Goal: Task Accomplishment & Management: Complete application form

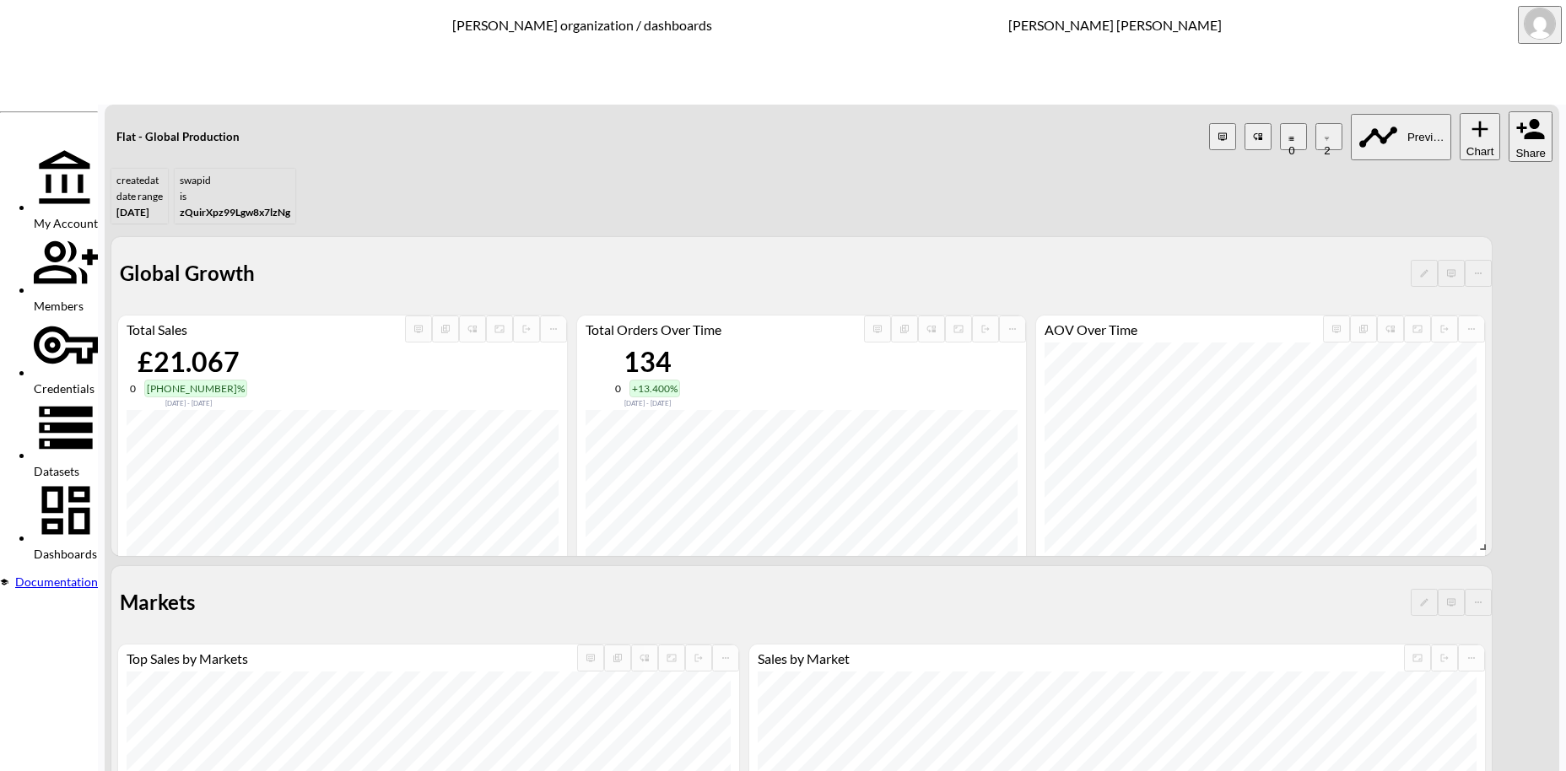
click at [1524, 111] on button "Share" at bounding box center [1530, 136] width 44 height 51
drag, startPoint x: 302, startPoint y: 197, endPoint x: 289, endPoint y: 197, distance: 12.7
paste input "British Attir"
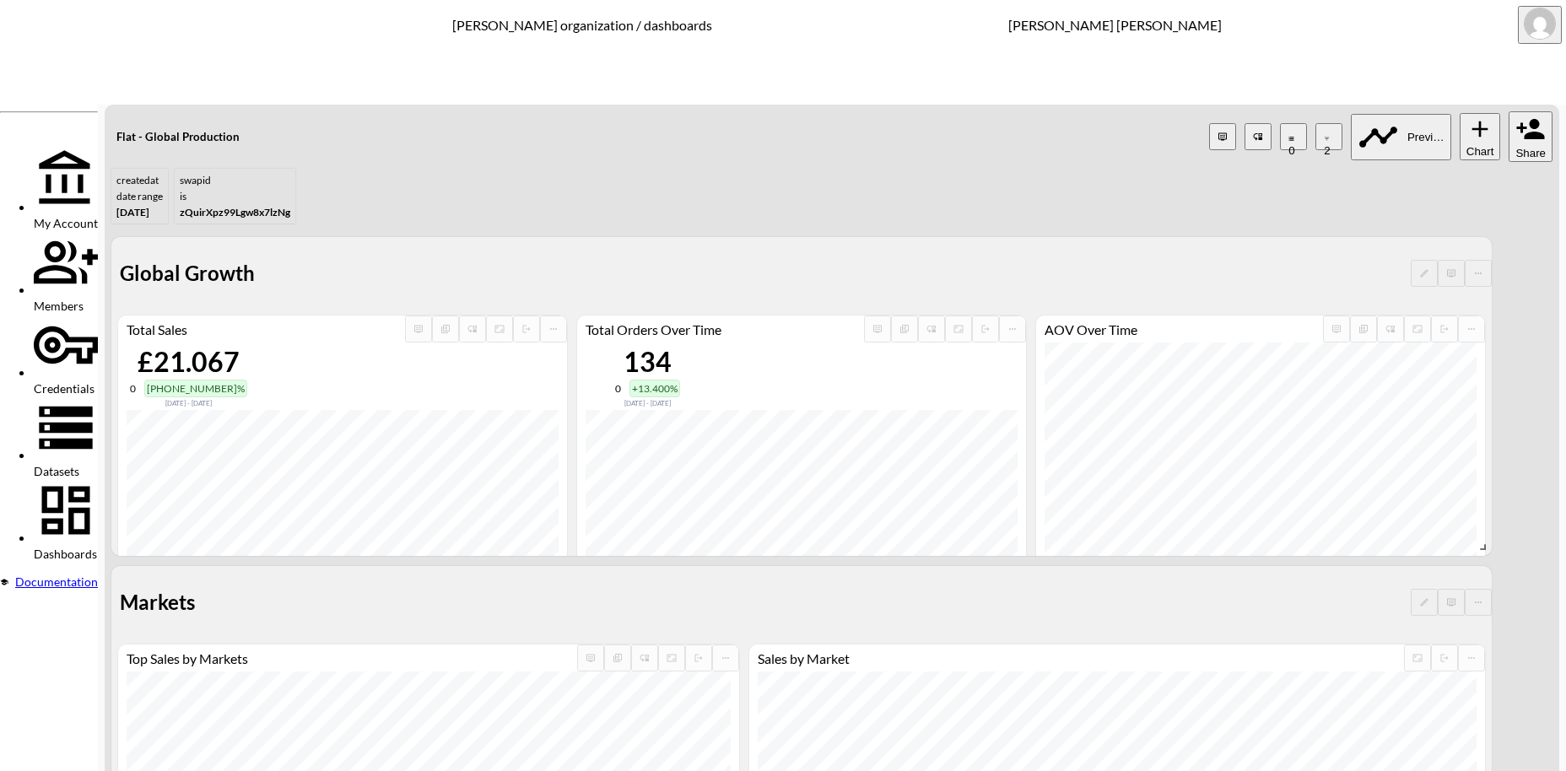
type input "British Attire"
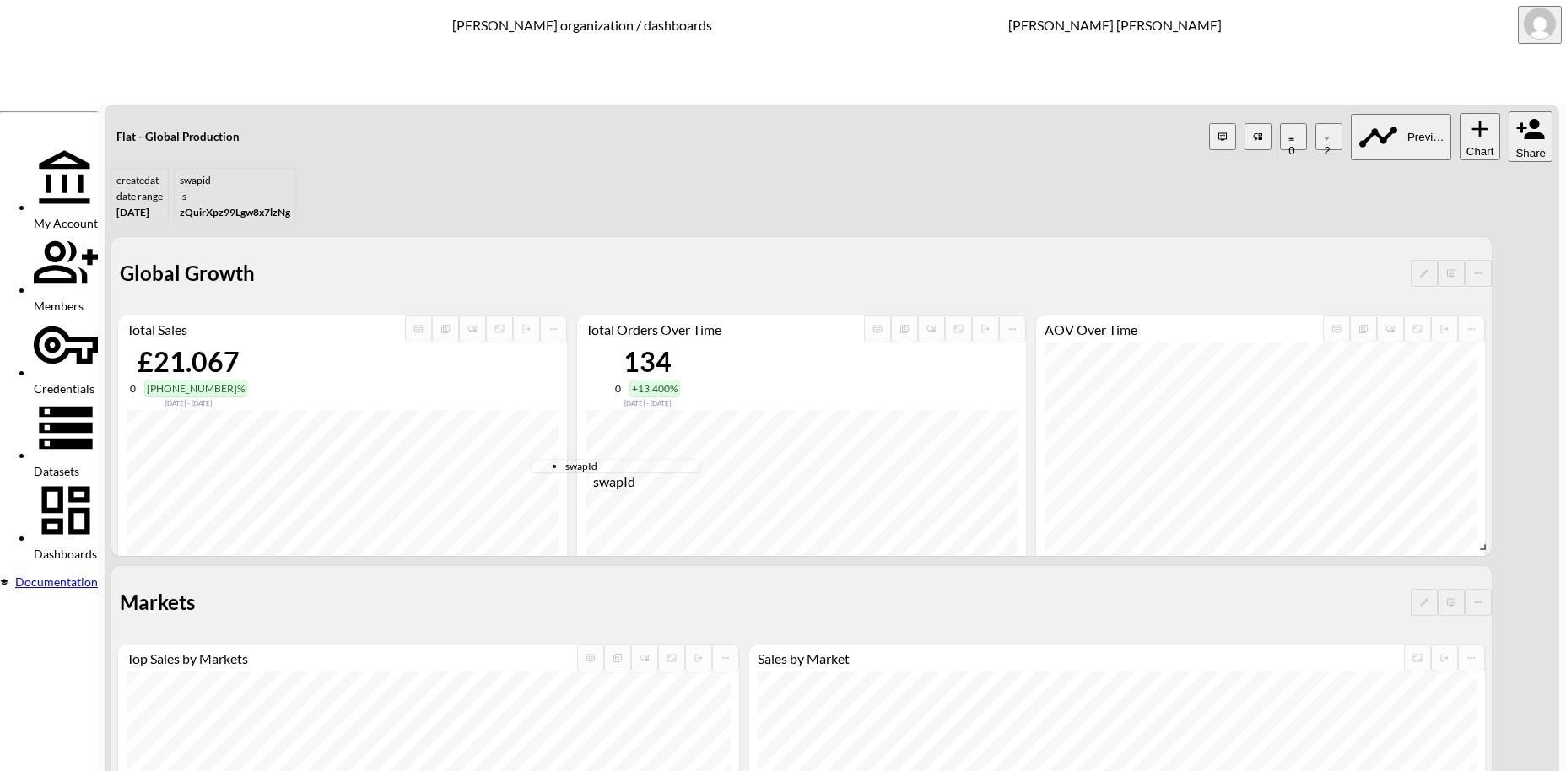
drag, startPoint x: 575, startPoint y: 468, endPoint x: 677, endPoint y: 456, distance: 102.0
click at [575, 469] on span "swapId" at bounding box center [632, 466] width 135 height 13
type input "swapId"
click at [730, 426] on body "BI.P.EYE, Interactive Analytics Dashboards - app [PERSON_NAME] organization / d…" at bounding box center [783, 385] width 1566 height 771
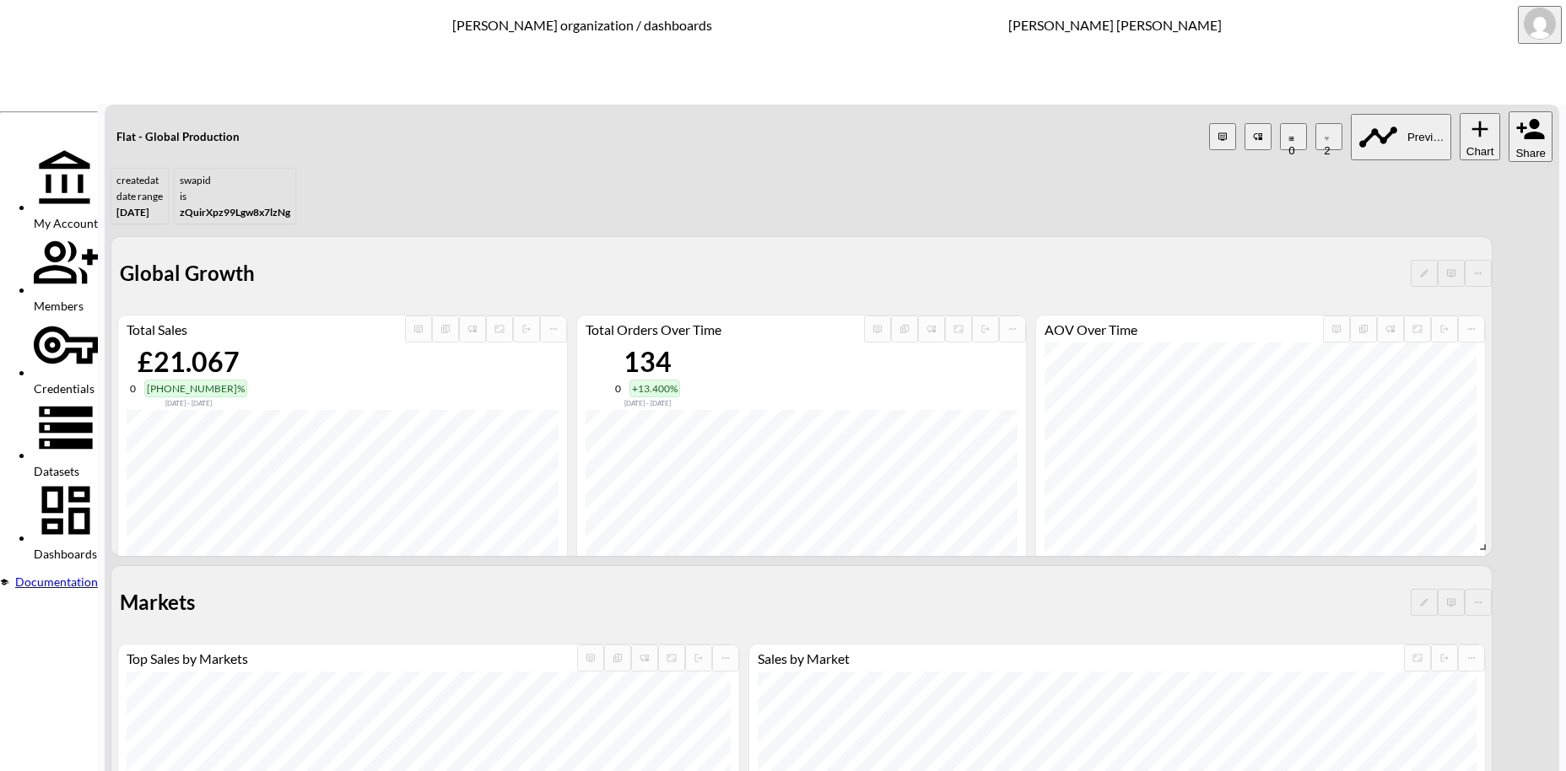
type input "is"
paste input "tf4A9SFzjxDo1zyT7mQu"
type input "tf4A9SFzjxDo1zyT7mQu"
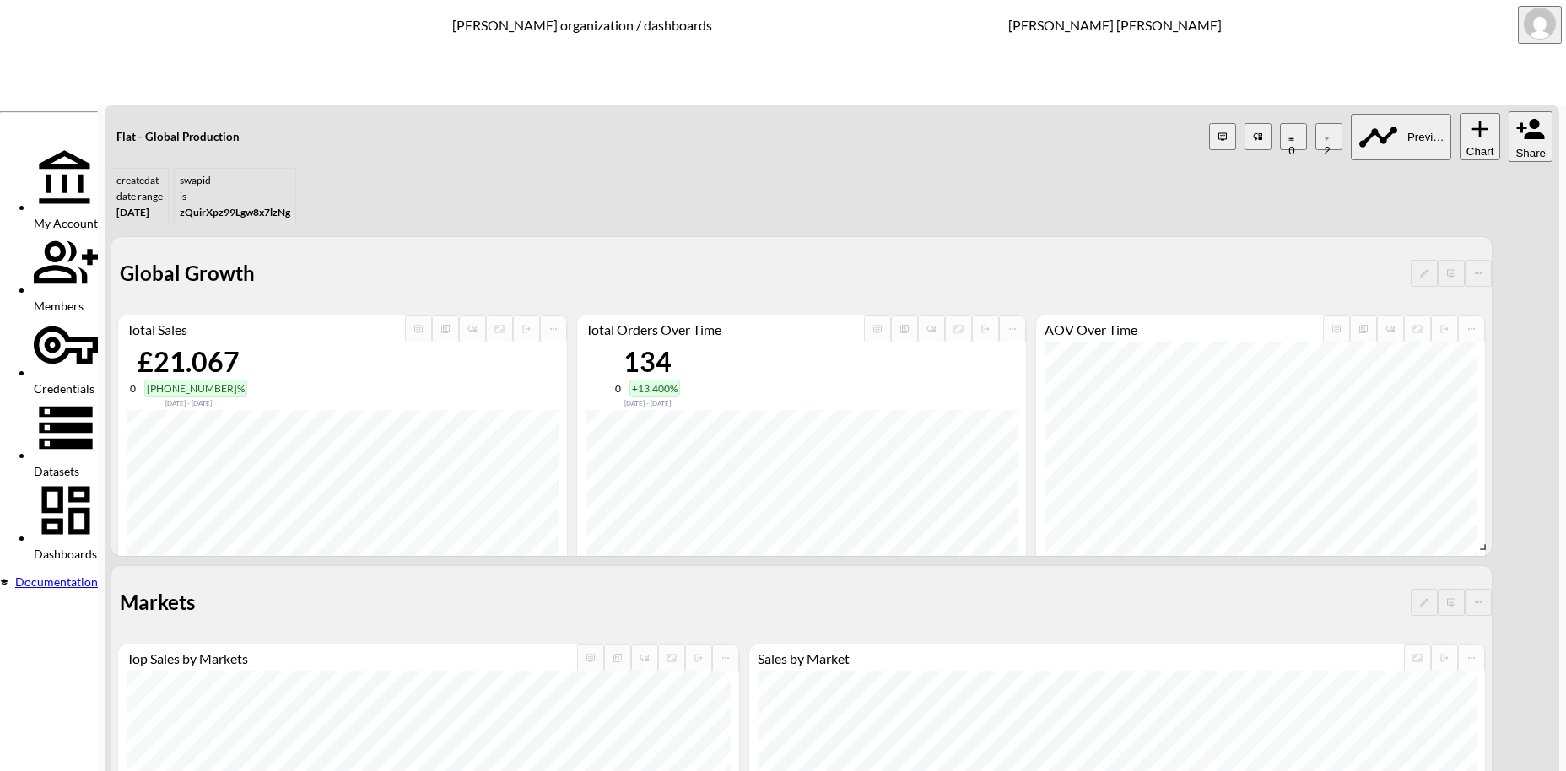
drag, startPoint x: 344, startPoint y: 193, endPoint x: 331, endPoint y: 194, distance: 13.5
paste input "Dedication Collection"
type input "Dedication Collection"
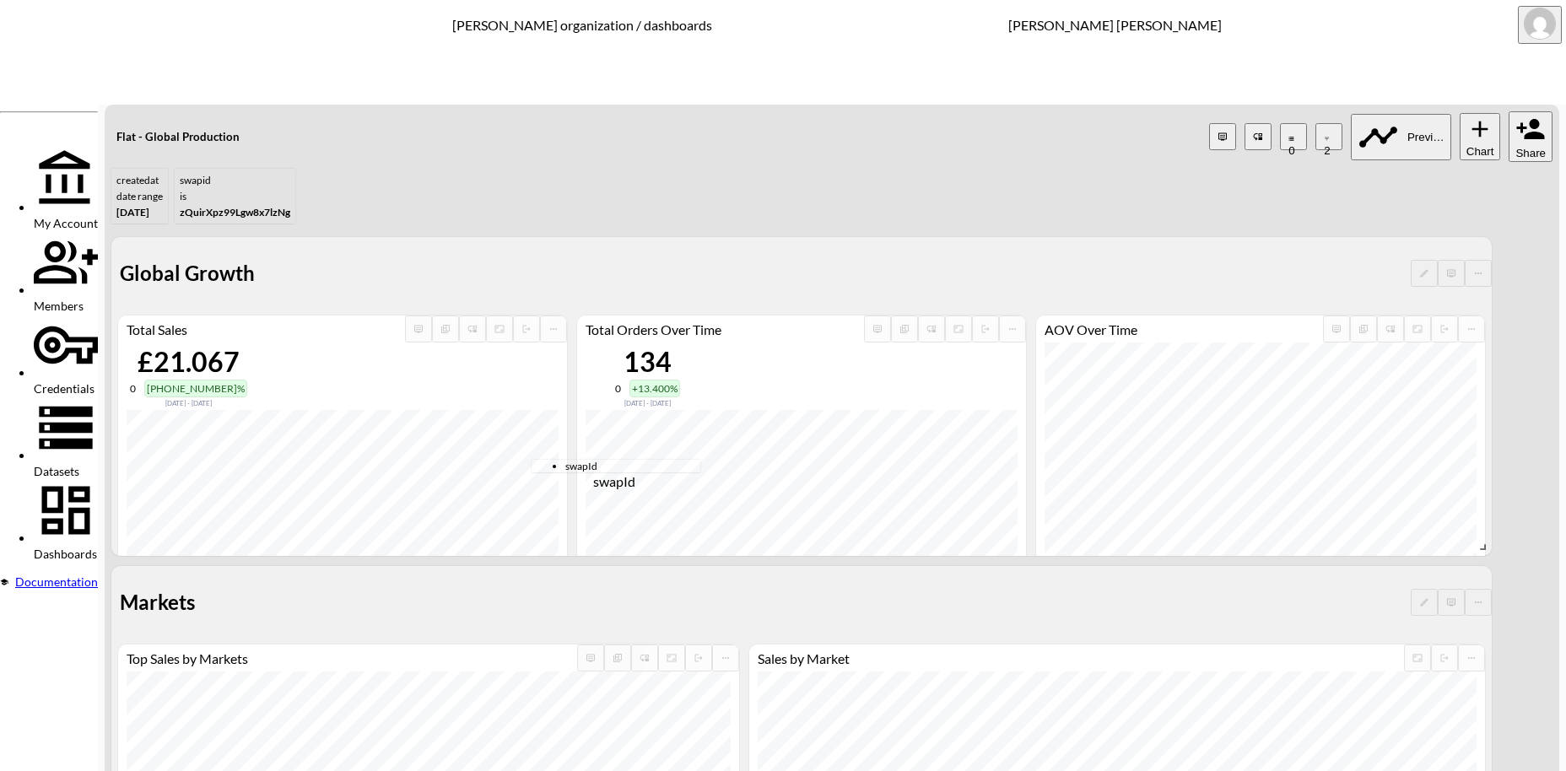
click at [565, 469] on span "swapId" at bounding box center [632, 466] width 135 height 13
type input "swapId"
click at [725, 428] on body "BI.P.EYE, Interactive Analytics Dashboards - app [PERSON_NAME] organization / d…" at bounding box center [783, 385] width 1566 height 771
type input "is"
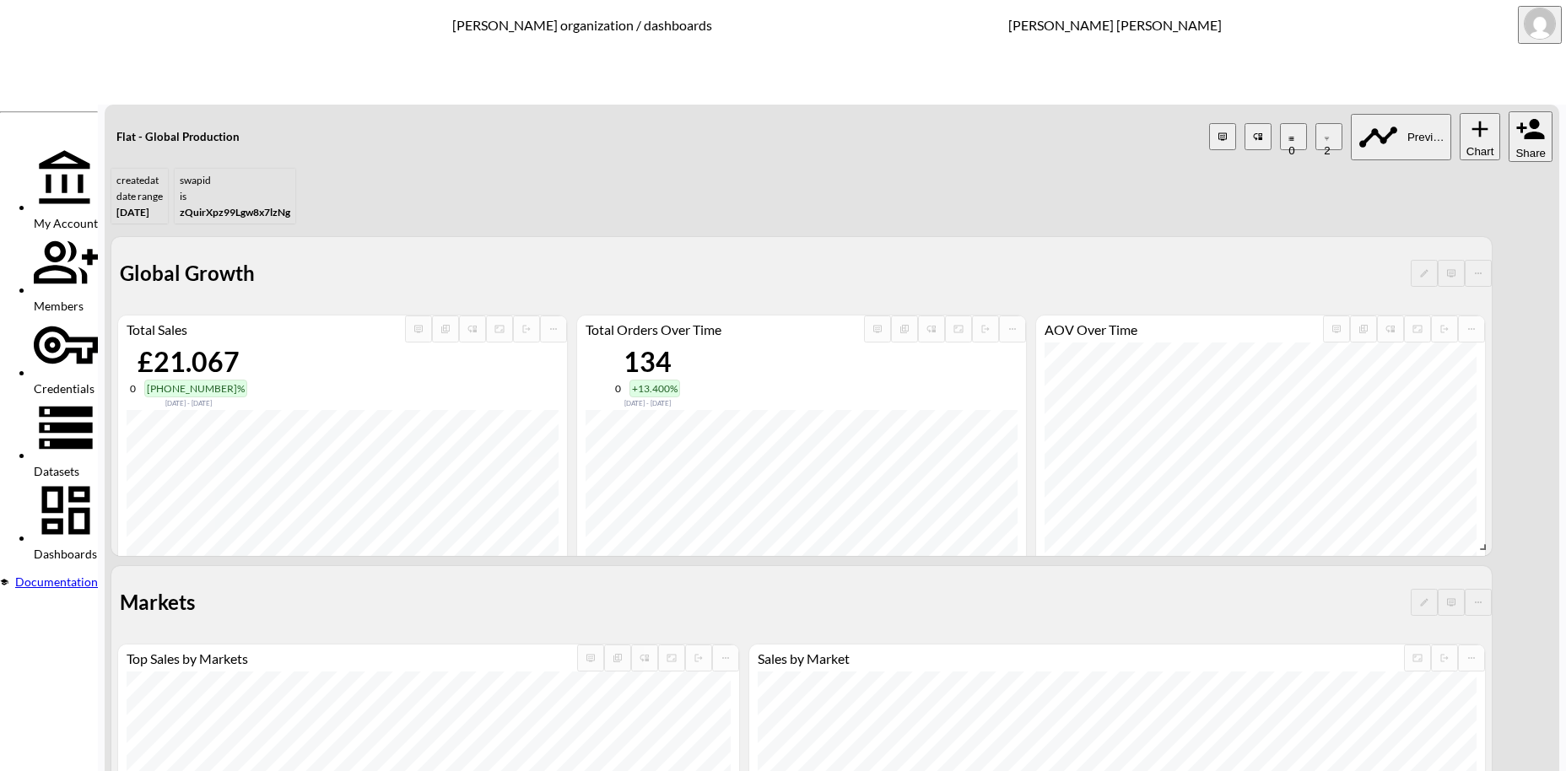
paste input "MjEurtVjGxL8KidIYJKB"
type input "MjEurtVjGxL8KidIYJKB"
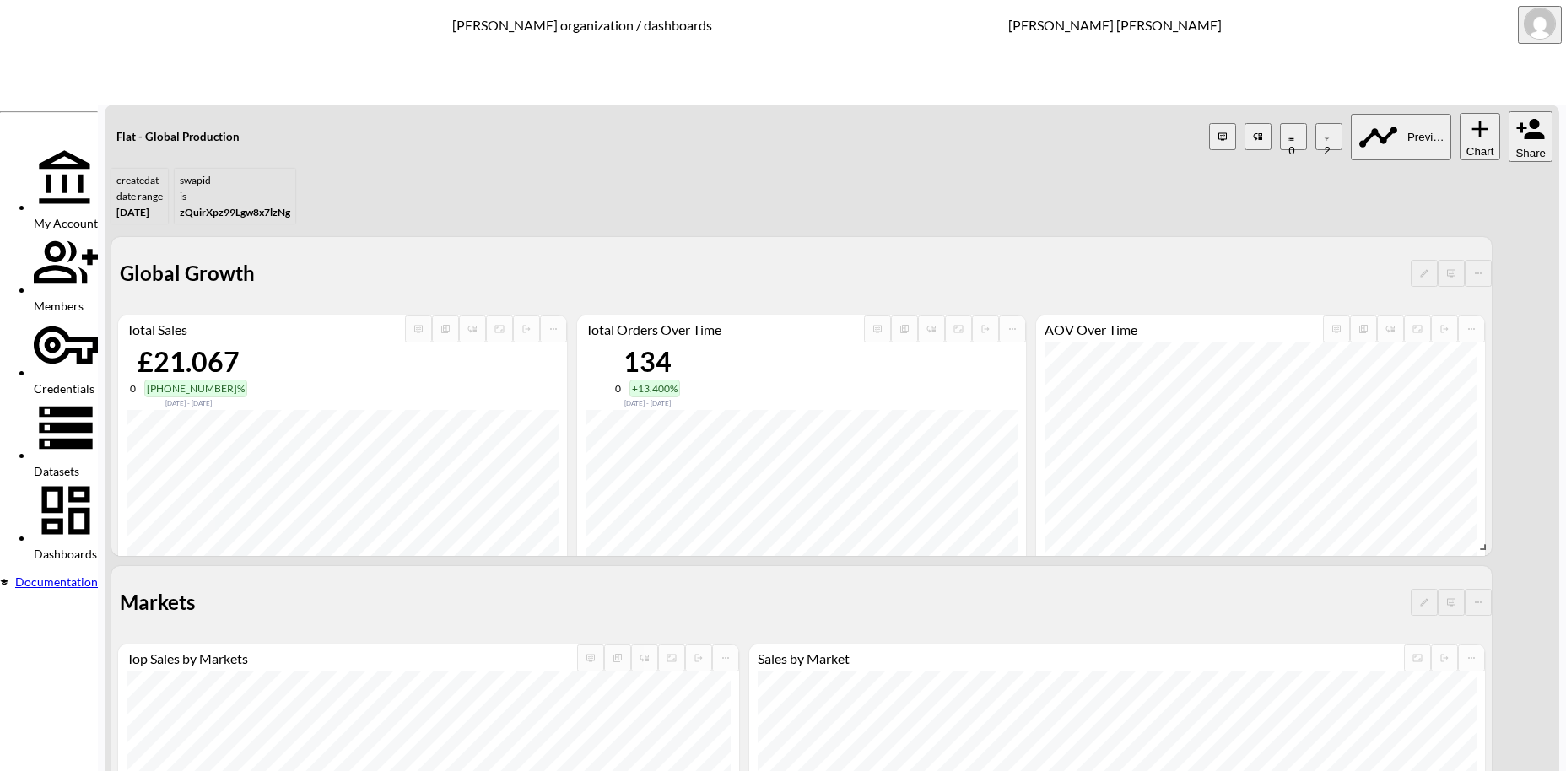
drag, startPoint x: 392, startPoint y: 208, endPoint x: 280, endPoint y: 188, distance: 113.9
paste input "orderediting-customer-accounts"
type input "orderediting-customer-accounts"
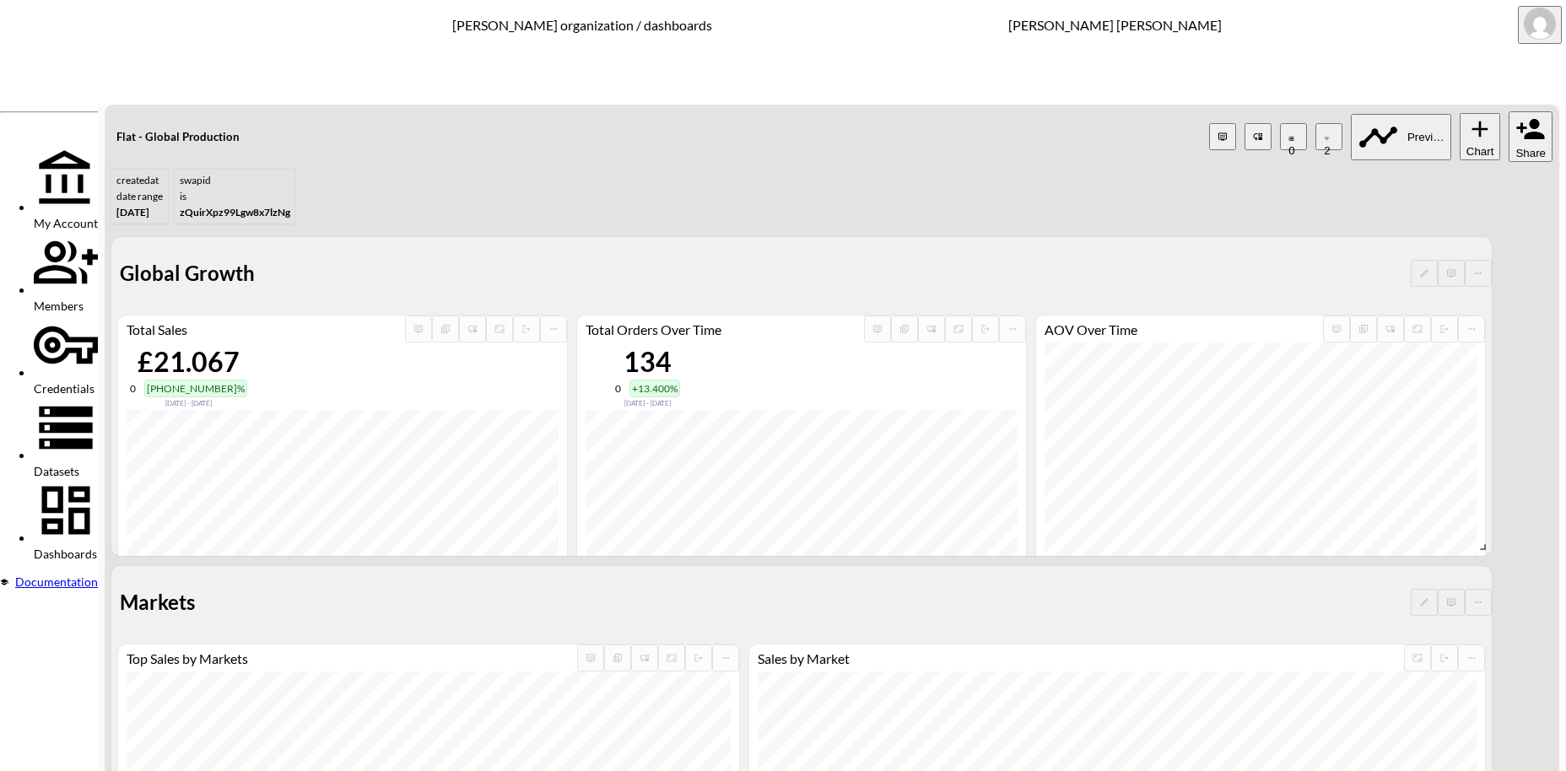
click at [565, 468] on span "swapId" at bounding box center [632, 466] width 135 height 13
type input "swapId"
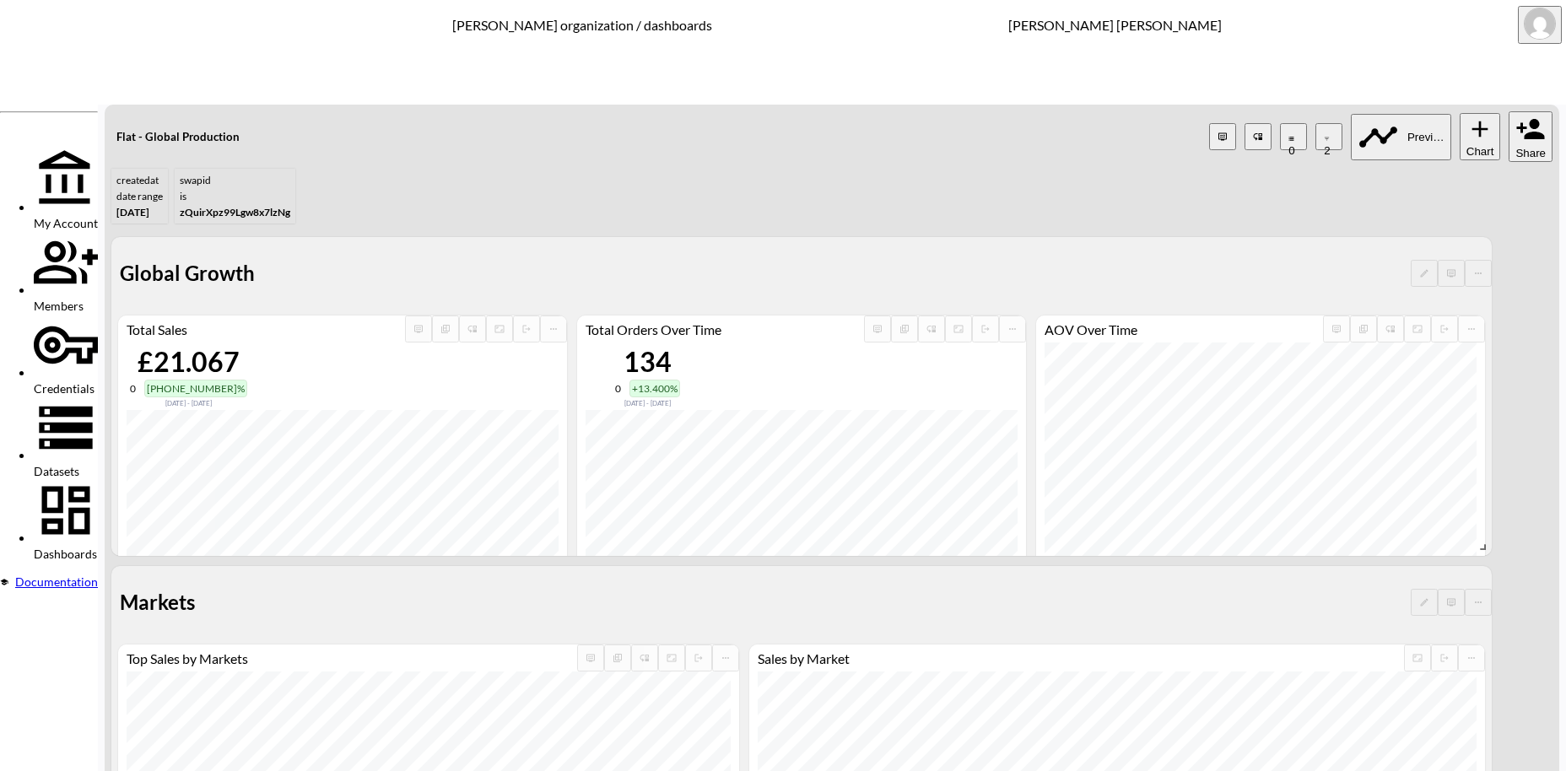
click at [720, 426] on body "BI.P.EYE, Interactive Analytics Dashboards - app [PERSON_NAME] organization / d…" at bounding box center [783, 385] width 1566 height 771
type input "is"
paste input "NF6zMlXTytCKaBtJgkZw"
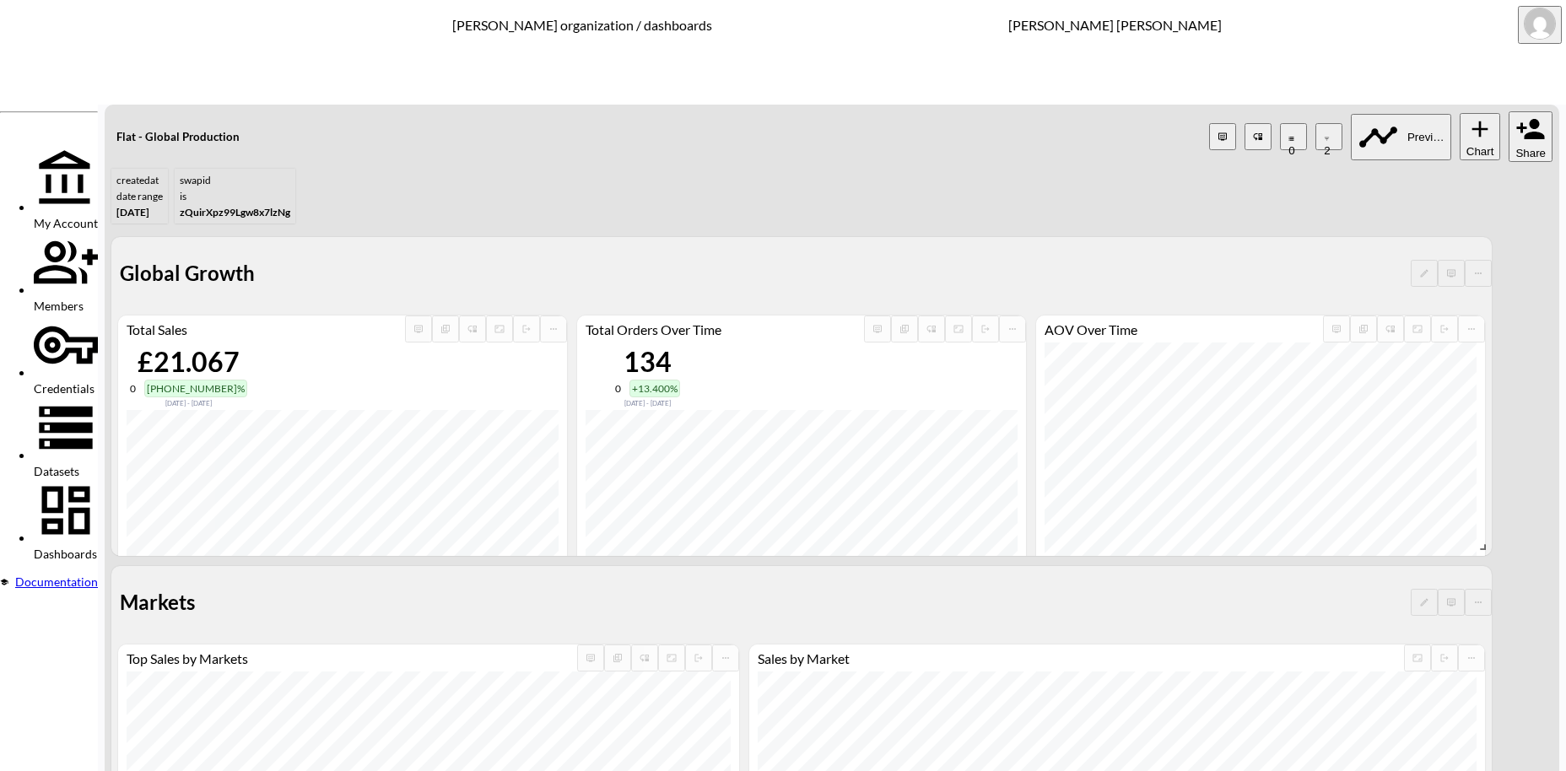
type input "NF6zMlXTytCKaBtJgkZw"
drag, startPoint x: 456, startPoint y: 214, endPoint x: 295, endPoint y: 204, distance: 160.6
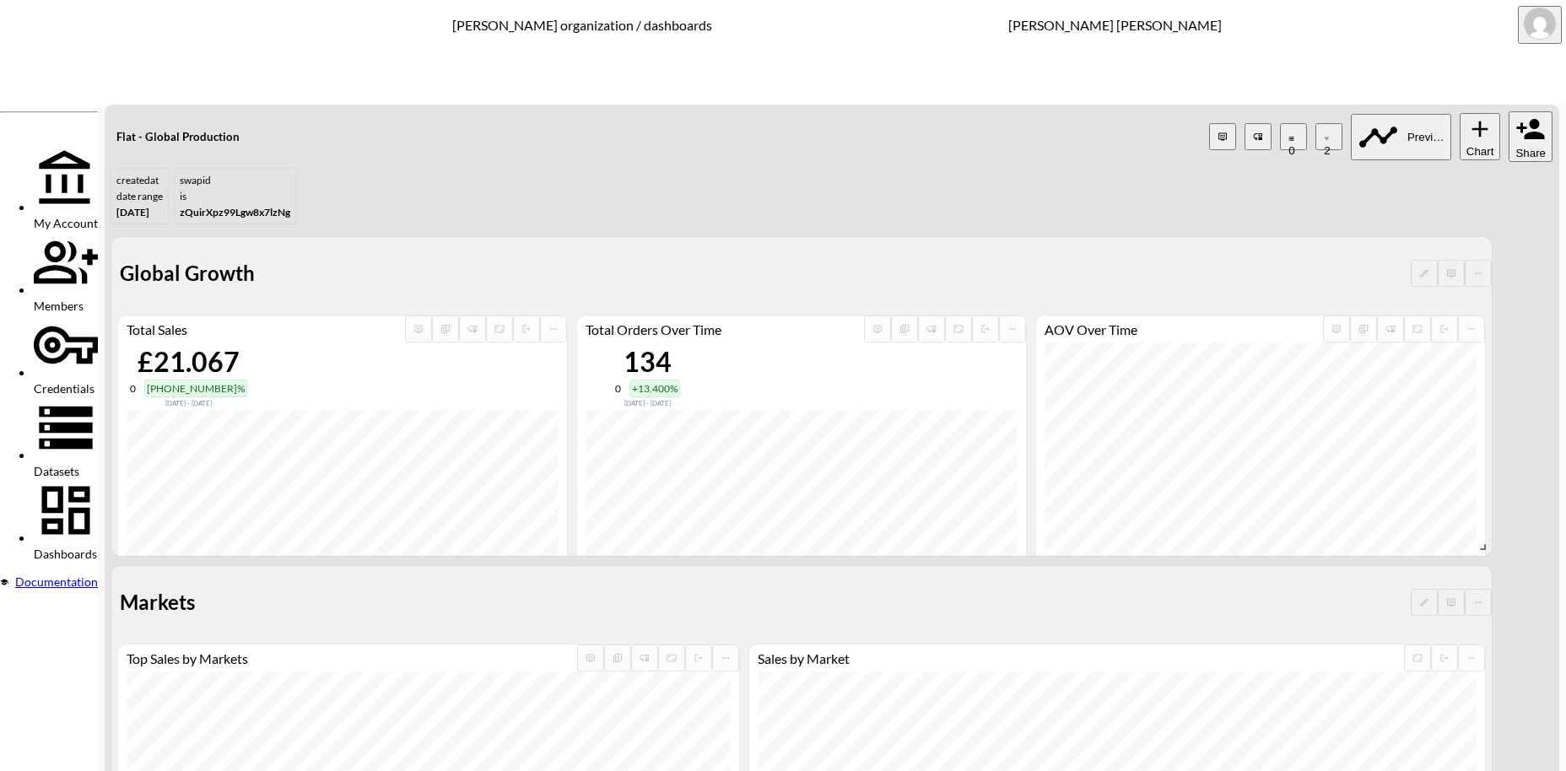
paste input "Stoneforged Technology"
type input "Stoneforged Technology"
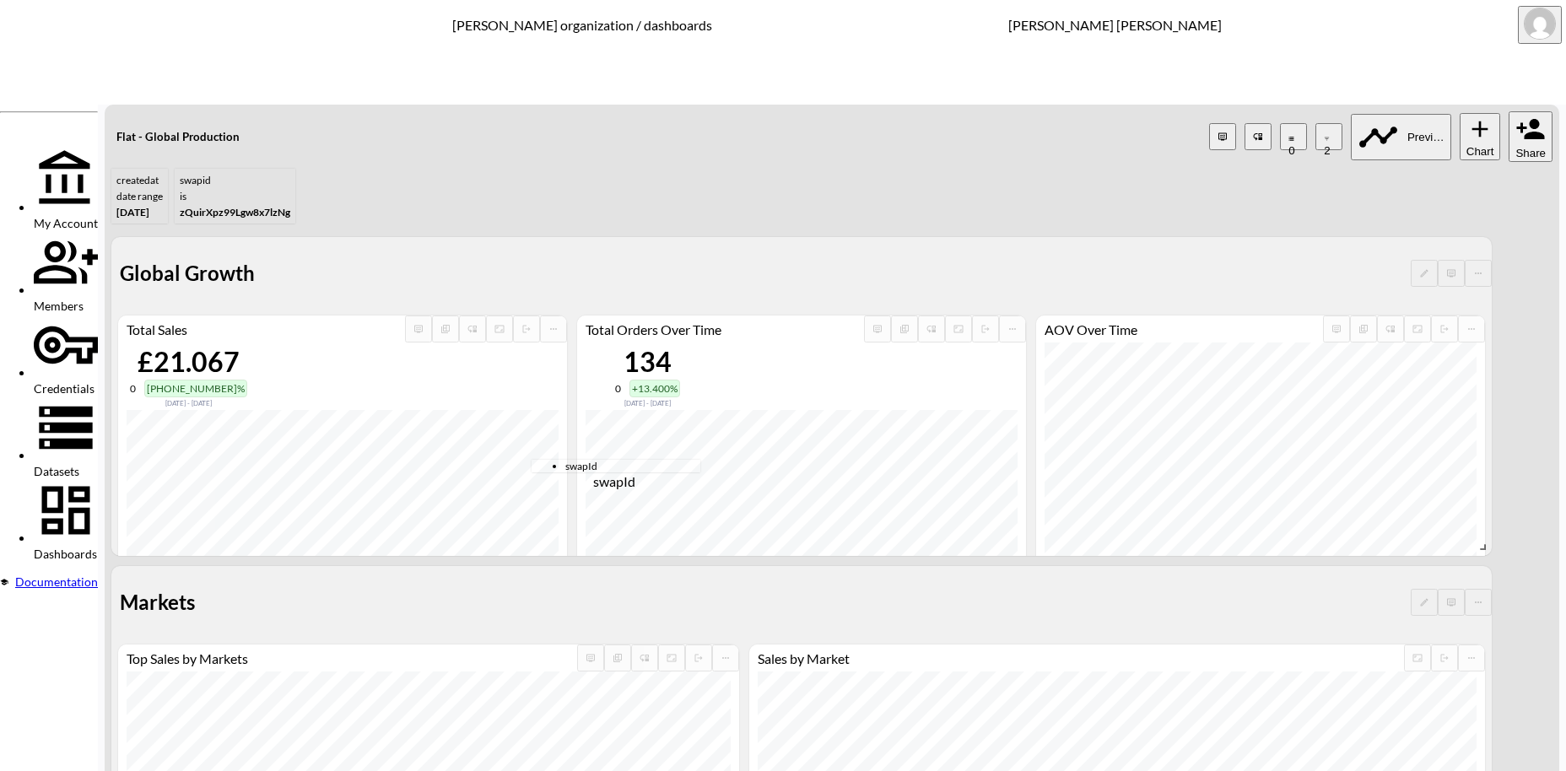
click at [565, 465] on span "swapId" at bounding box center [632, 466] width 135 height 13
type input "swapId"
click at [733, 424] on body "BI.P.EYE, Interactive Analytics Dashboards - app [PERSON_NAME] organization / d…" at bounding box center [783, 385] width 1566 height 771
type input "is"
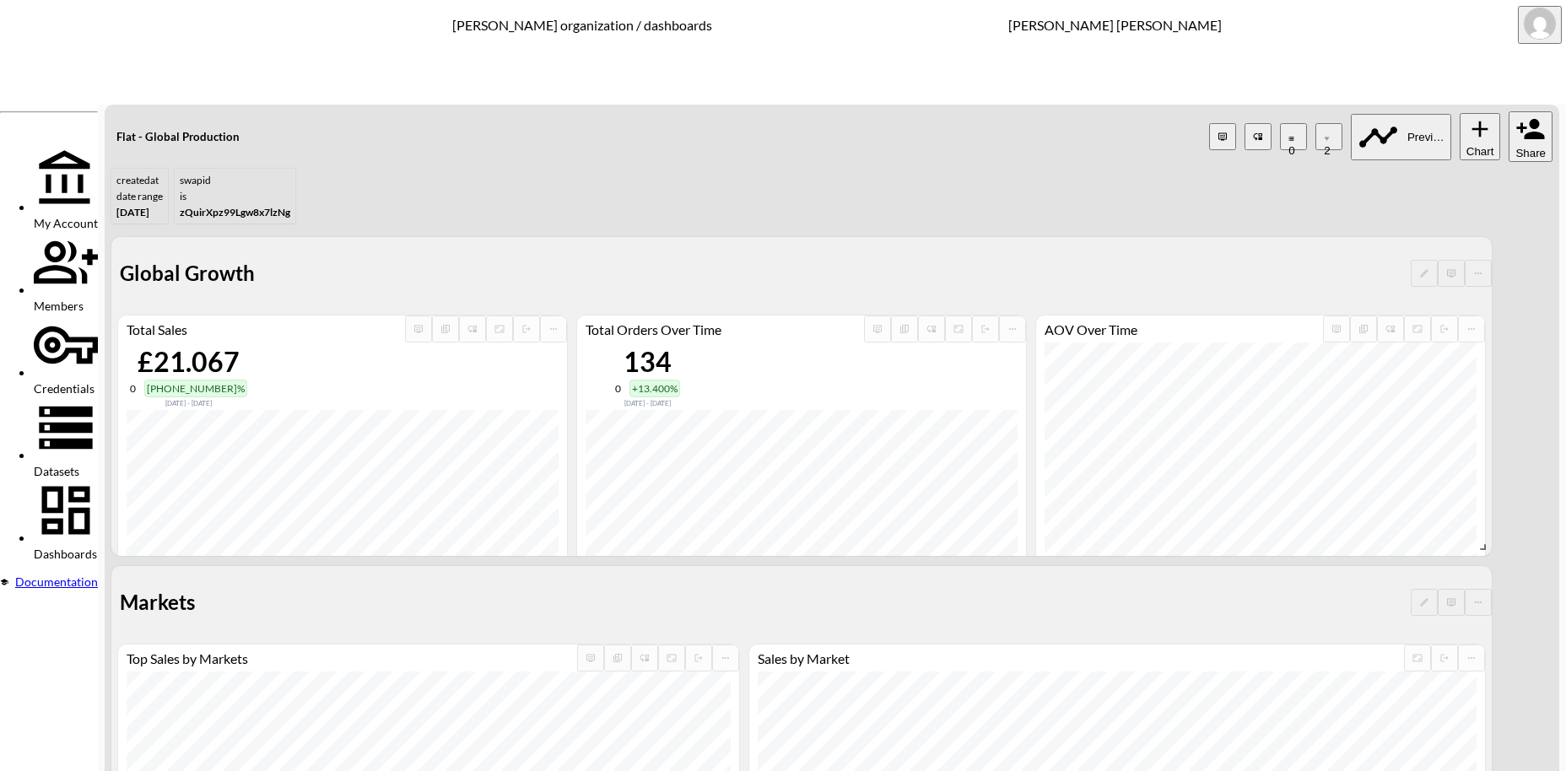
paste input "aTnoip31TlhnIjZgsvZk"
type input "aTnoip31TlhnIjZgsvZk"
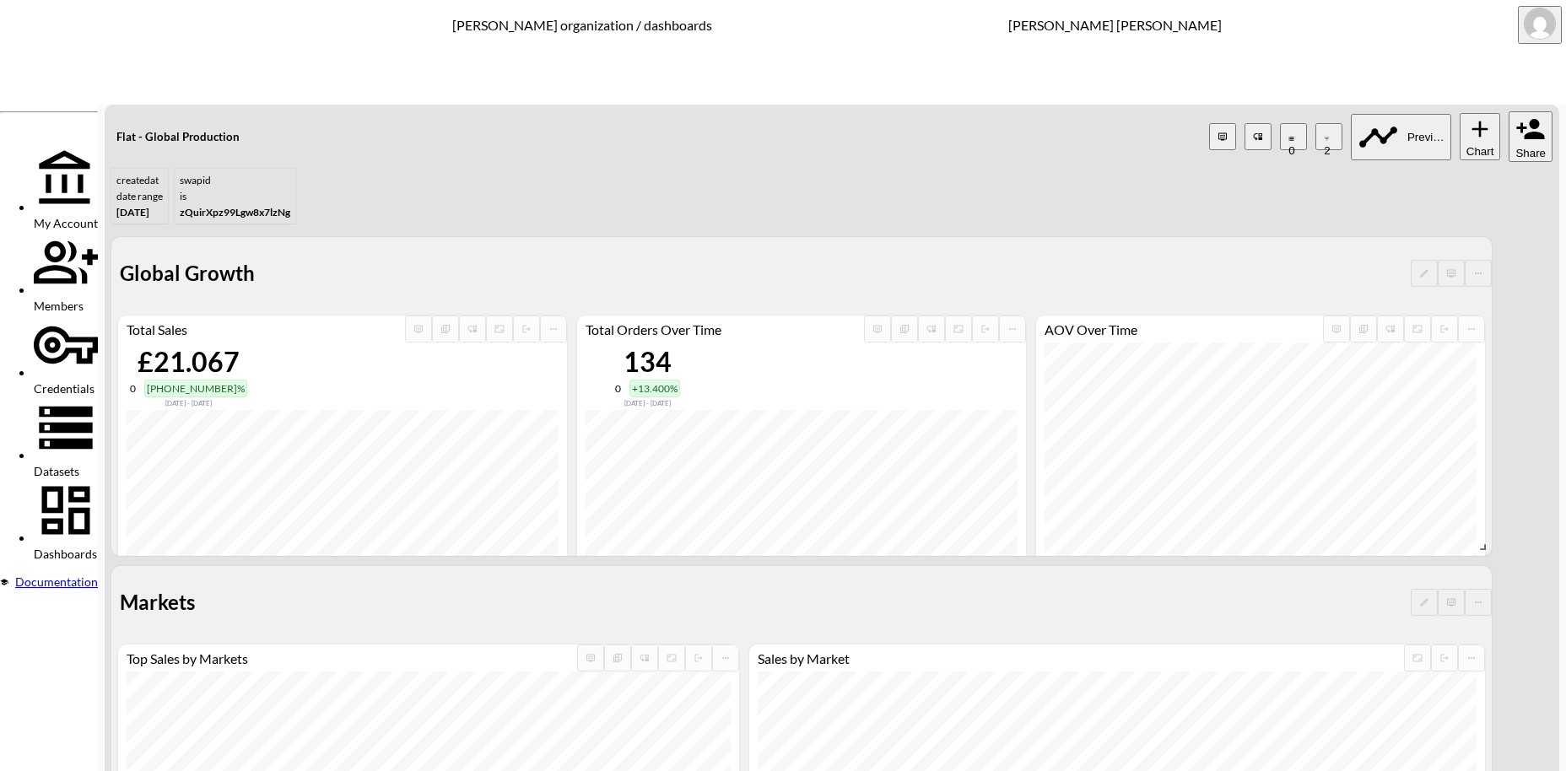
drag, startPoint x: 414, startPoint y: 207, endPoint x: 321, endPoint y: 205, distance: 93.7
paste input "[PERSON_NAME]"
type input "[PERSON_NAME]"
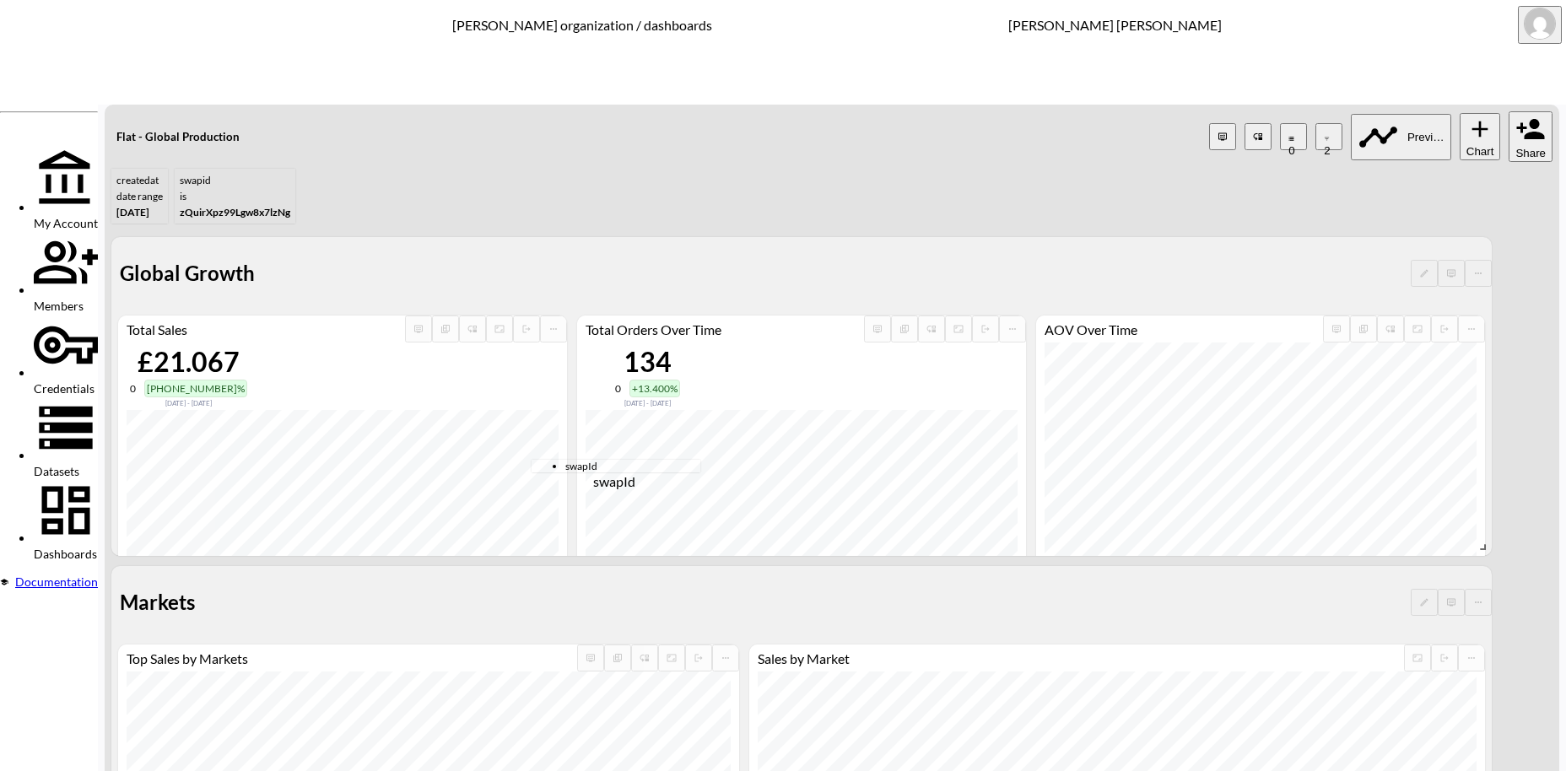
click at [567, 465] on span "swapId" at bounding box center [632, 466] width 135 height 13
type input "swapId"
click at [726, 419] on body "BI.P.EYE, Interactive Analytics Dashboards - app [PERSON_NAME] organization / d…" at bounding box center [783, 385] width 1566 height 771
type input "is"
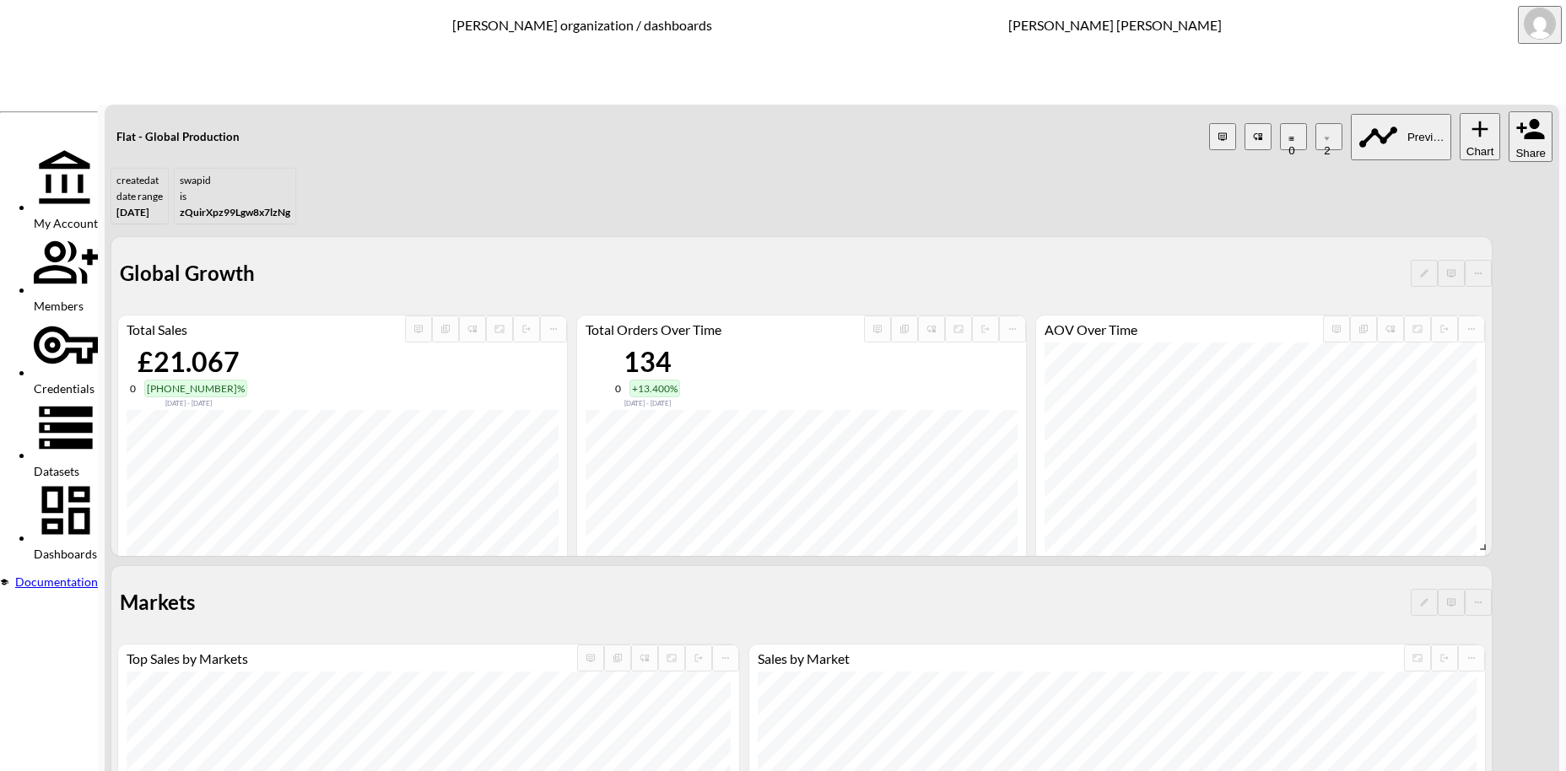
paste input "lR9rSQD3RcFFzx5ELzd1"
type input "lR9rSQD3RcFFzx5ELzd1"
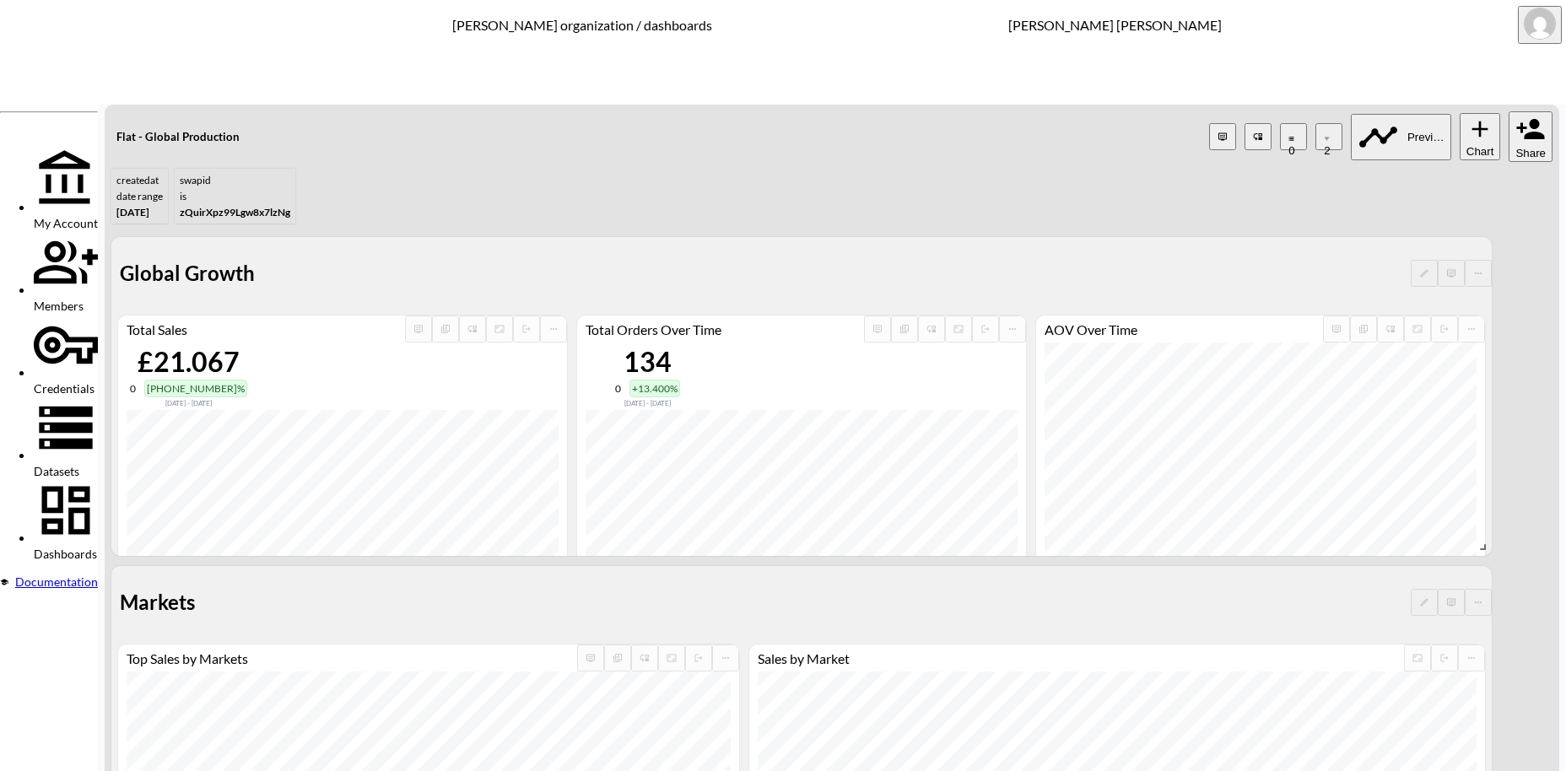
click at [74, 381] on span "Credentials" at bounding box center [64, 388] width 61 height 14
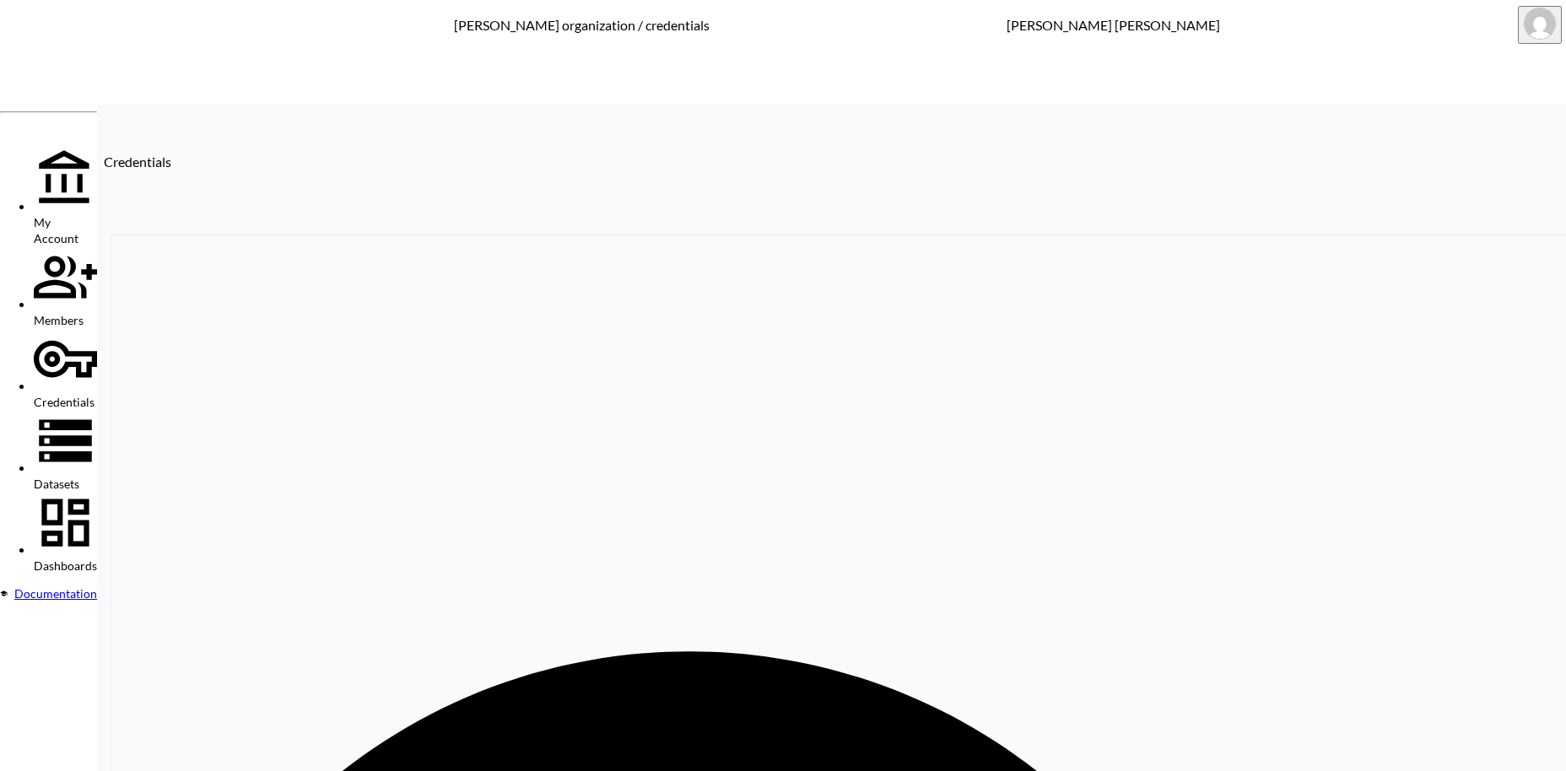
paste input "SESSEI"
type input "SESSEI"
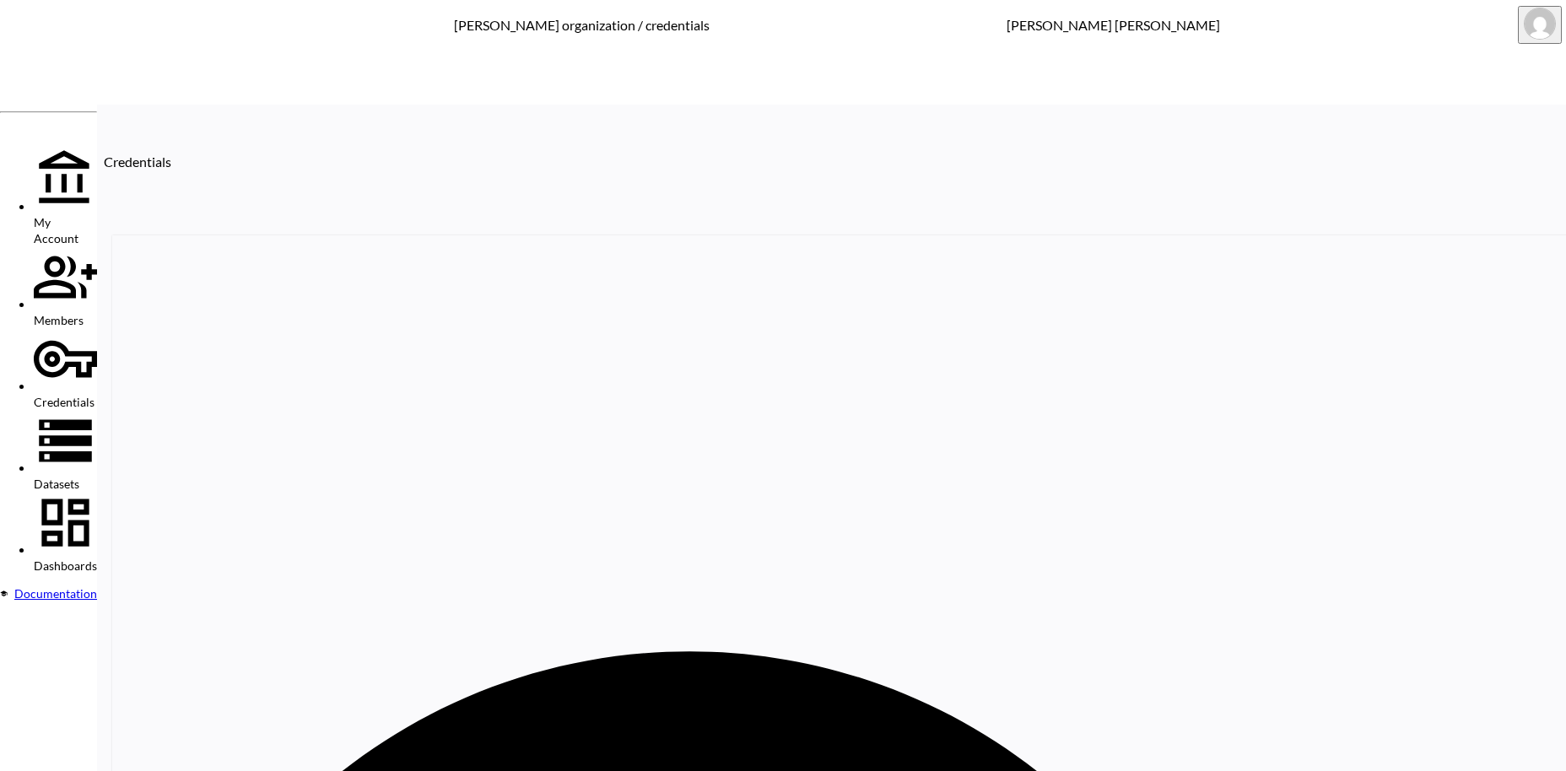
drag, startPoint x: 742, startPoint y: 300, endPoint x: 596, endPoint y: 299, distance: 146.0
paste input "SESSEI"
type input "SESSEI"
drag, startPoint x: 791, startPoint y: 346, endPoint x: 625, endPoint y: 349, distance: 166.2
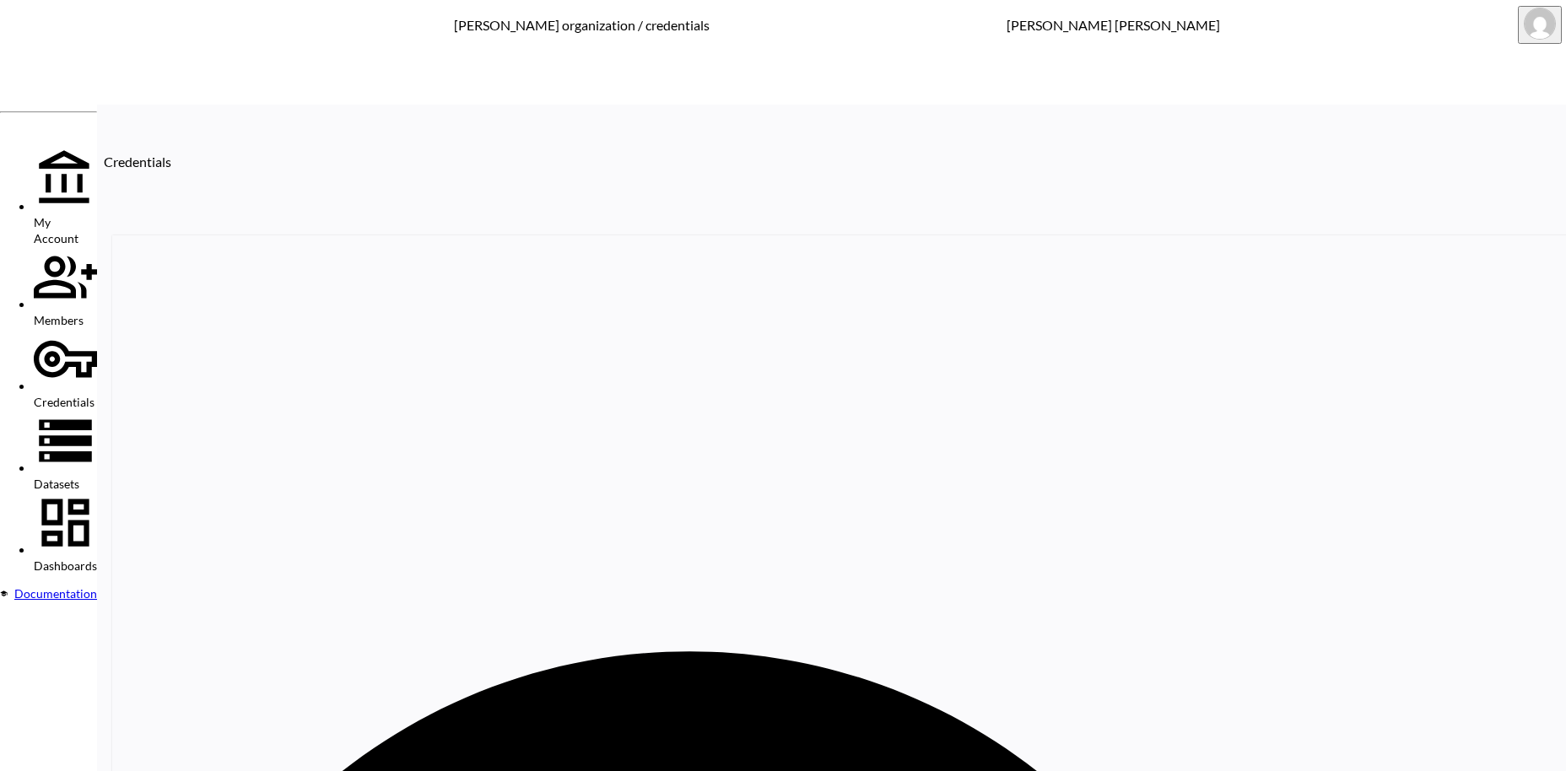
paste input "sessei"
type input "[DOMAIN_NAME]"
drag, startPoint x: 664, startPoint y: 405, endPoint x: 620, endPoint y: 414, distance: 44.8
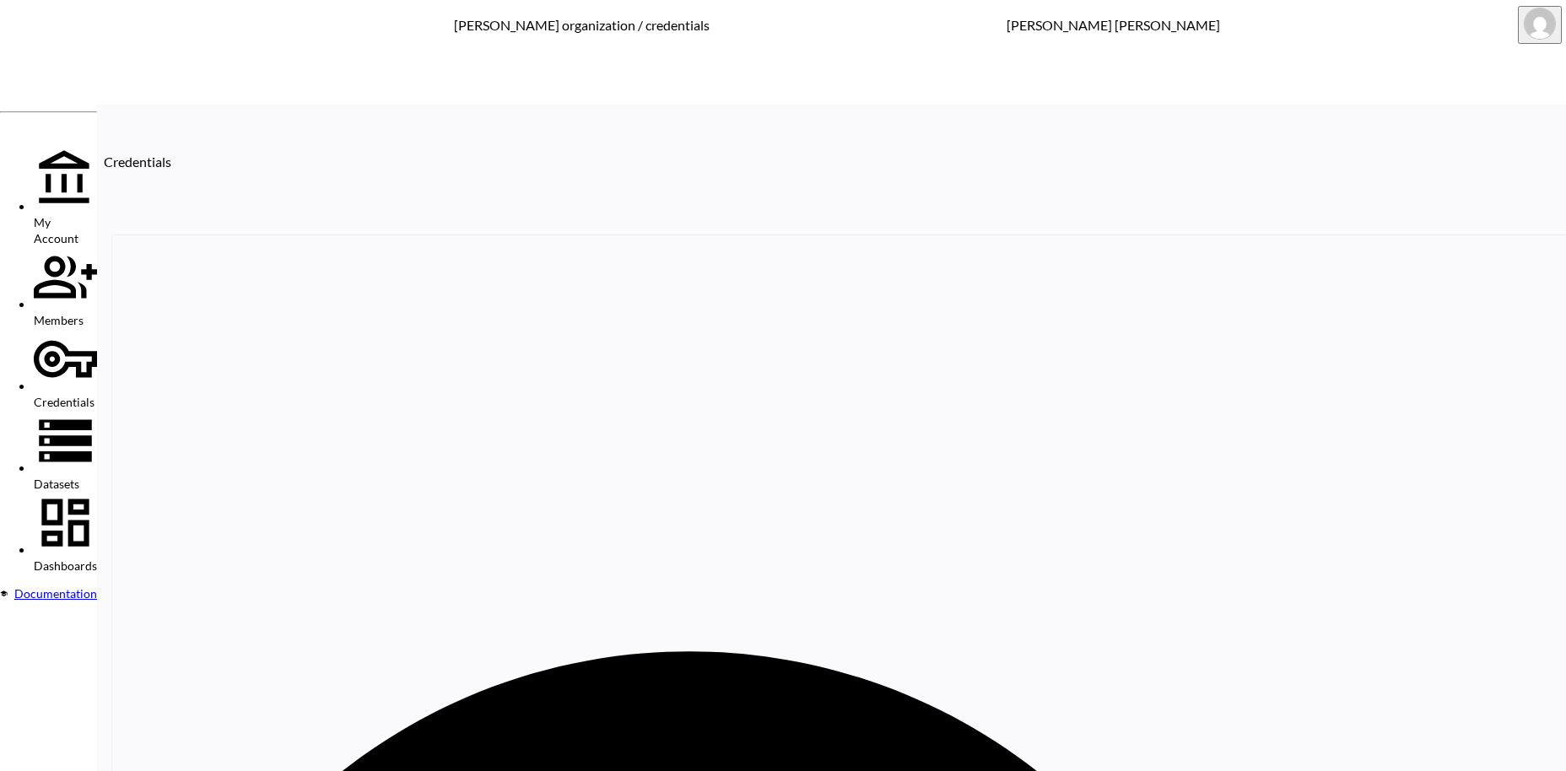
paste input "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"
type input "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"
drag, startPoint x: 739, startPoint y: 457, endPoint x: 602, endPoint y: 440, distance: 137.7
paste input "huULFbJvU3BQ4hPGSemk"
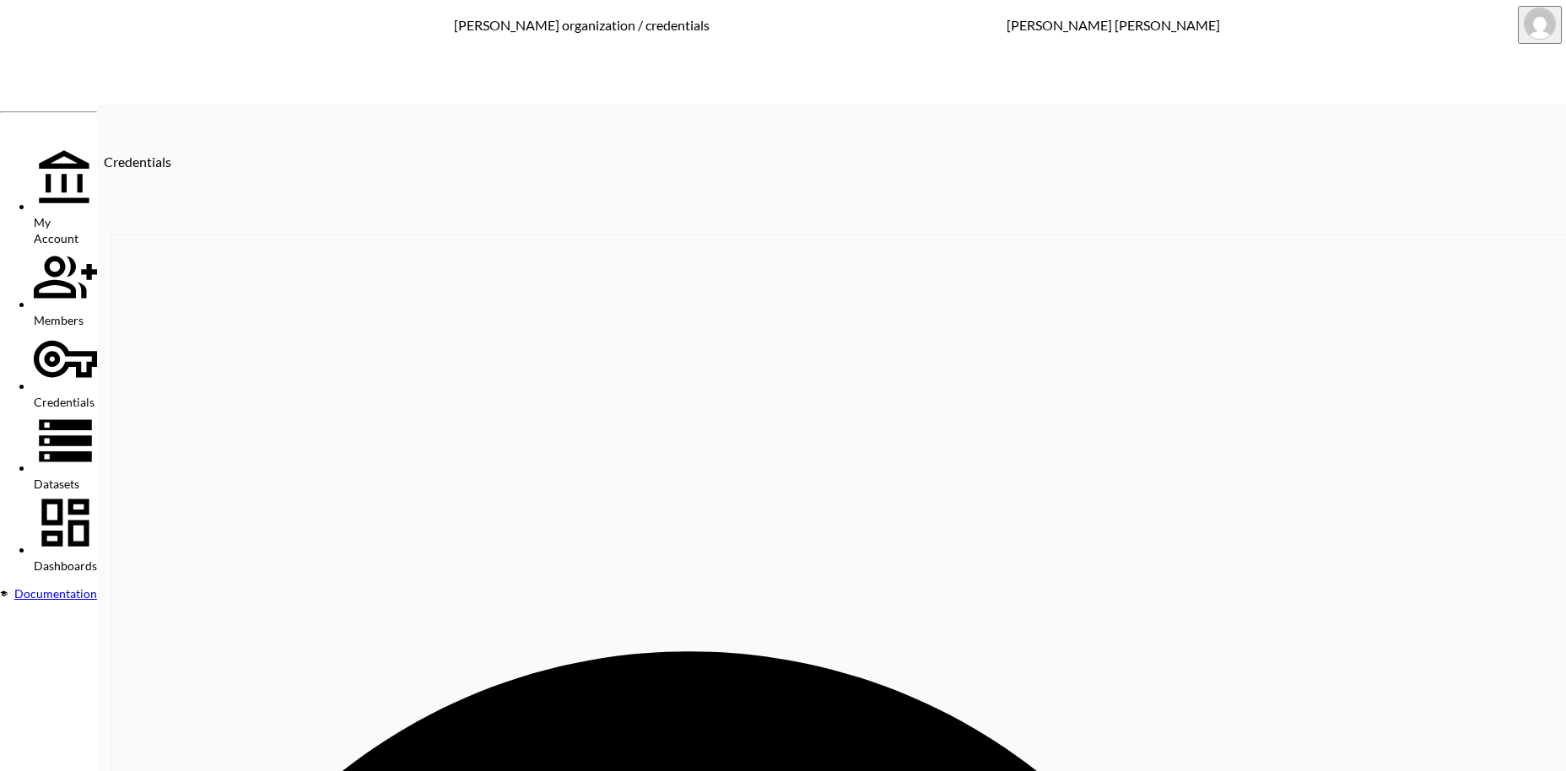
type input "huULFbJvU3BQ4hPGSemk"
drag, startPoint x: 1176, startPoint y: 259, endPoint x: 1024, endPoint y: 249, distance: 152.2
paste input "huULFbJvU3BQ4hPGSemk"
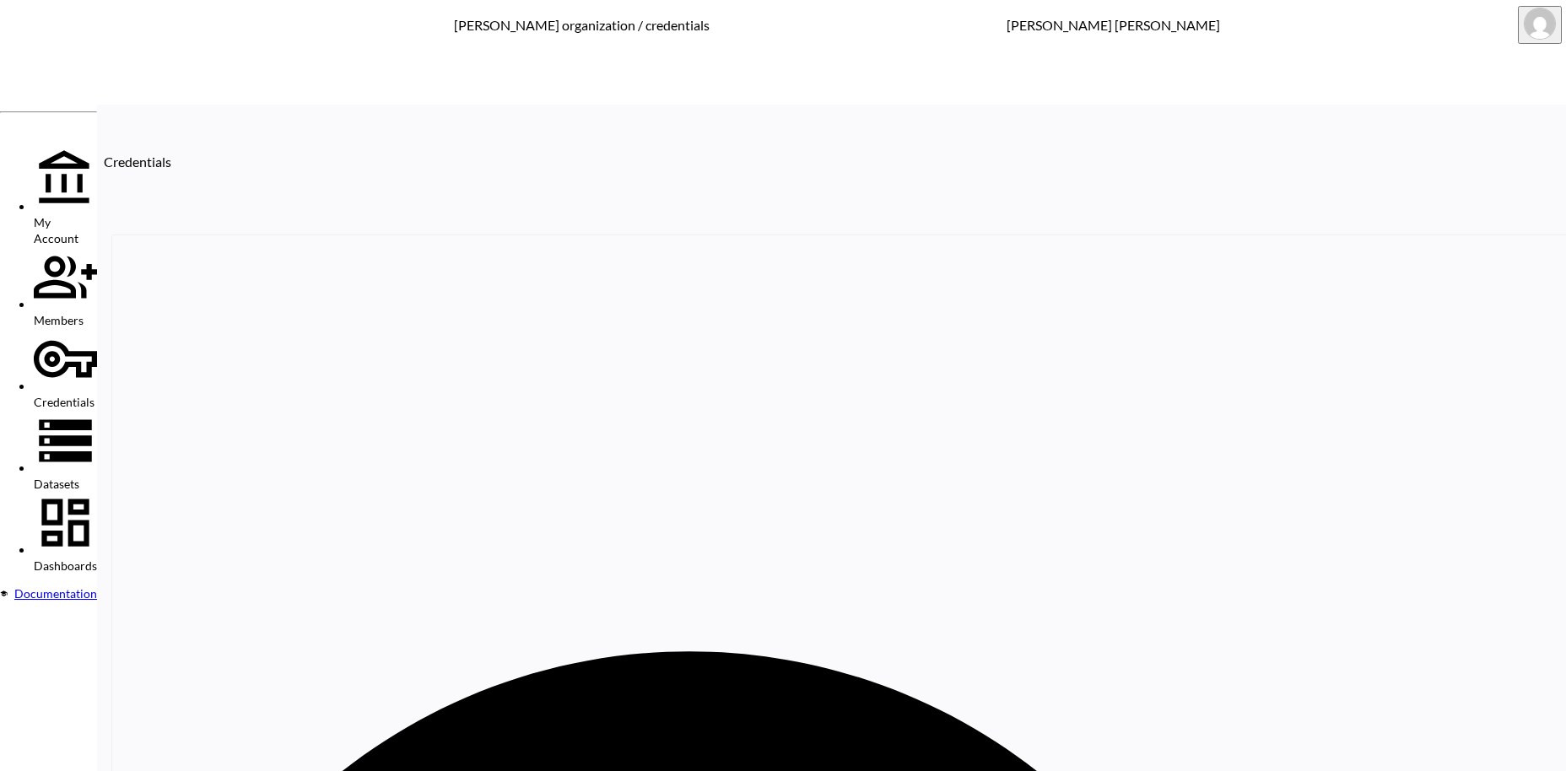
drag, startPoint x: 1256, startPoint y: 257, endPoint x: 1103, endPoint y: 256, distance: 152.7
paste input "astridandmiyudev20"
type input "astridandmiyudev20"
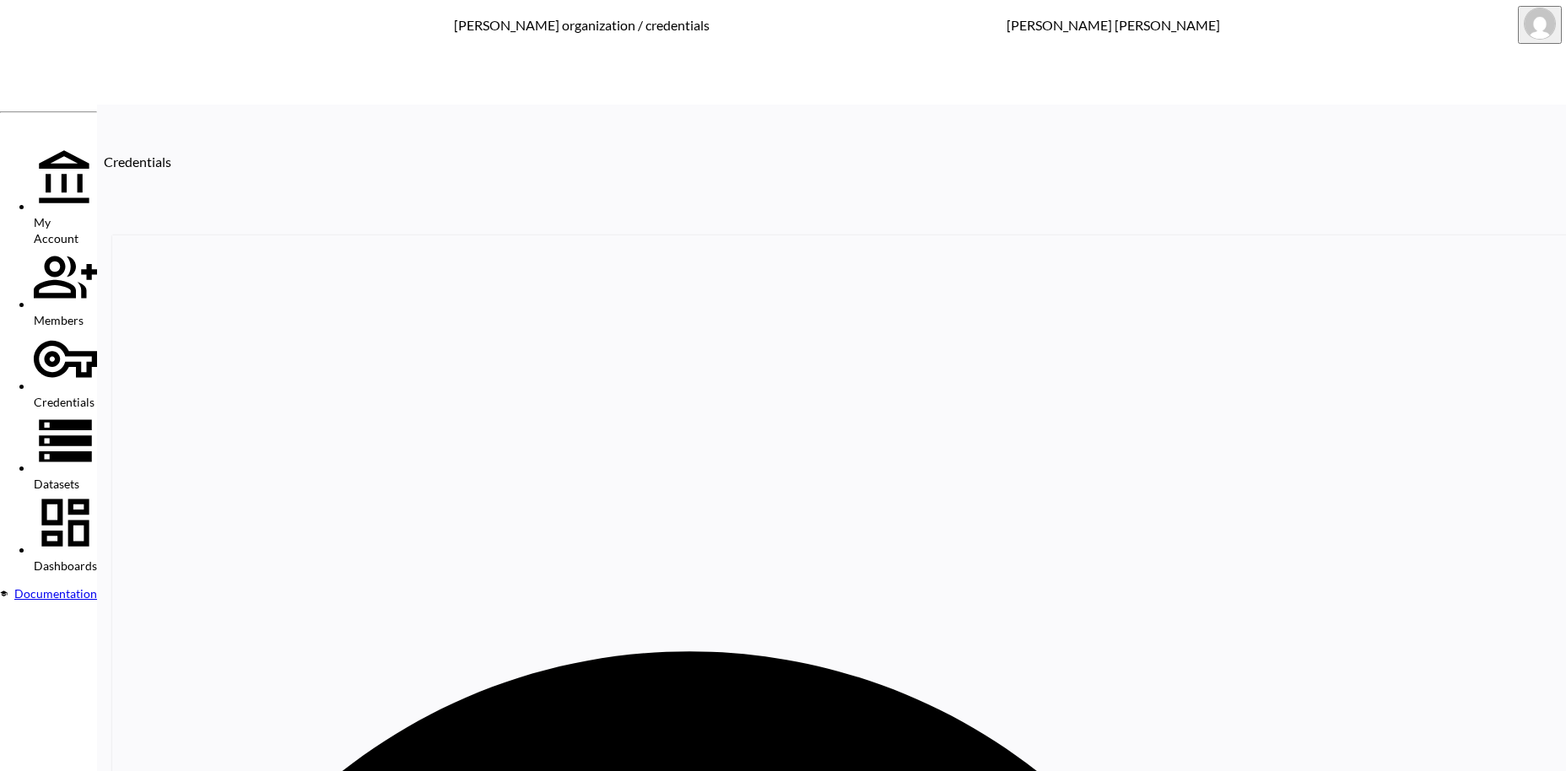
drag, startPoint x: 720, startPoint y: 291, endPoint x: 599, endPoint y: 283, distance: 121.7
paste input "astridandmiyudev20"
type input "astridandmiyudev20"
drag, startPoint x: 642, startPoint y: 338, endPoint x: 581, endPoint y: 356, distance: 63.3
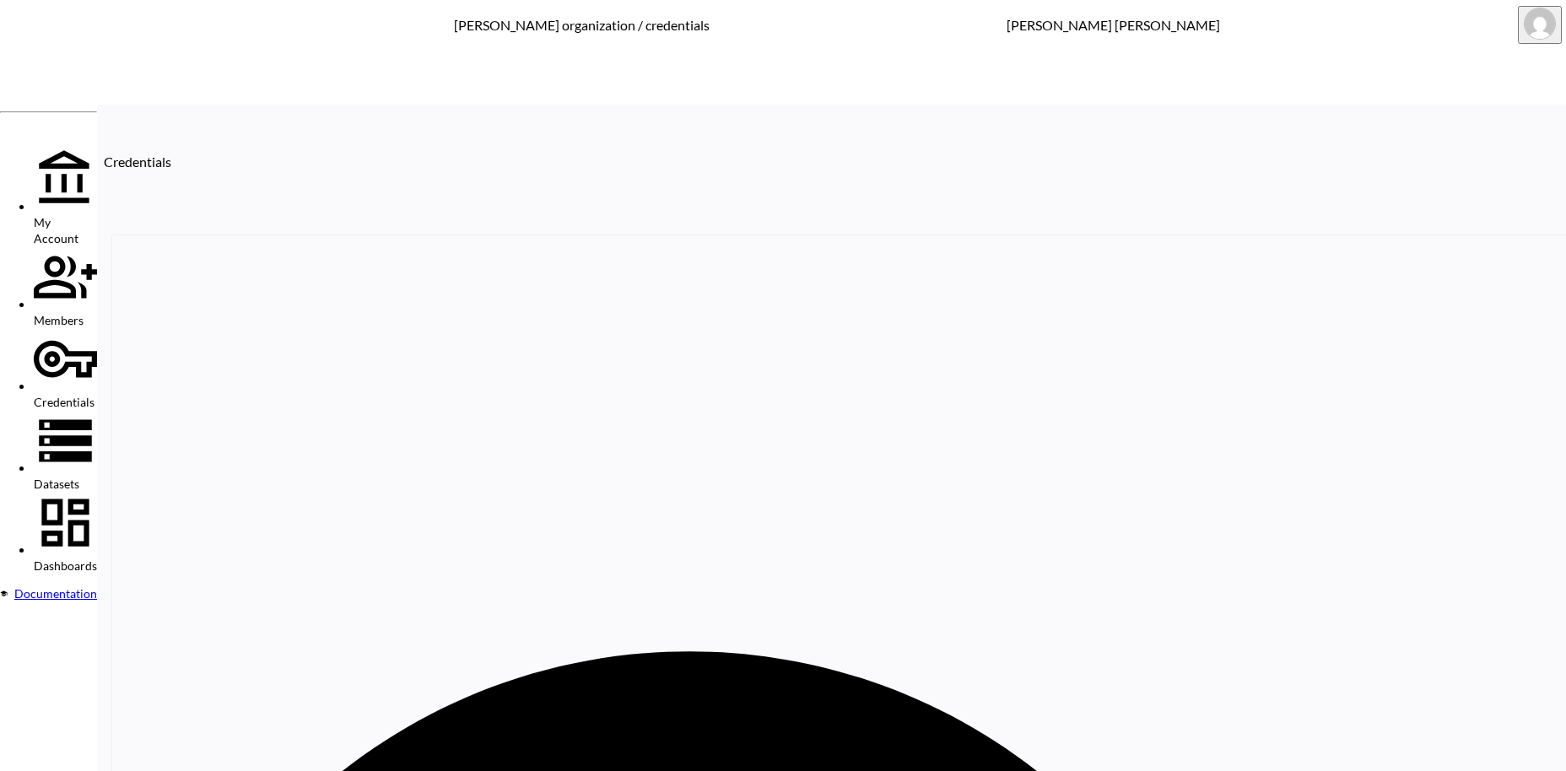
paste input "astridandmiyudev20"
type input "[DOMAIN_NAME]"
paste input "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"
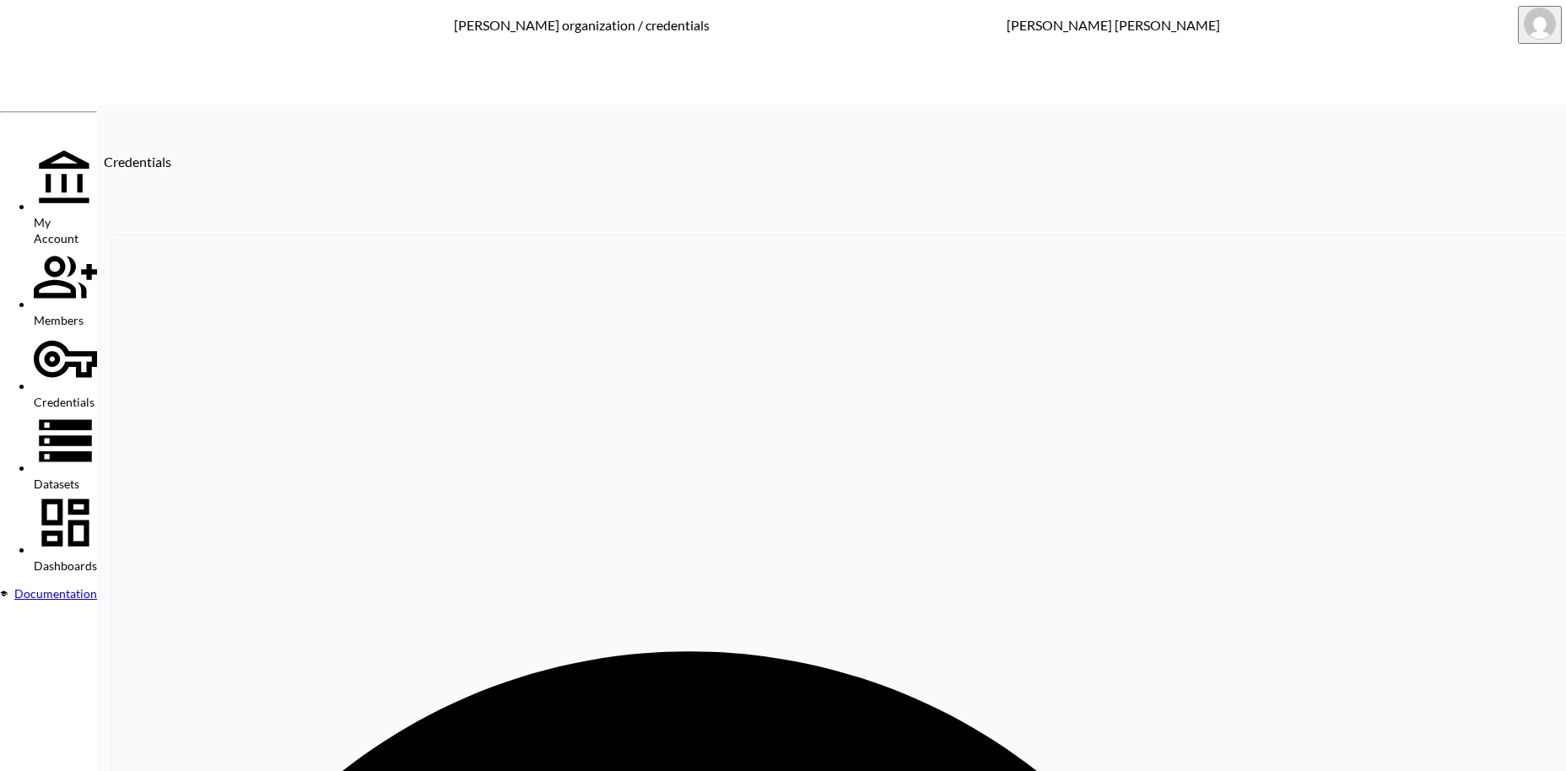
type input "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"
drag, startPoint x: 720, startPoint y: 460, endPoint x: 544, endPoint y: 440, distance: 177.4
paste input "J7xzwsv4www2bluGhEkH"
type input "J7xzwsv4www2bluGhEkH"
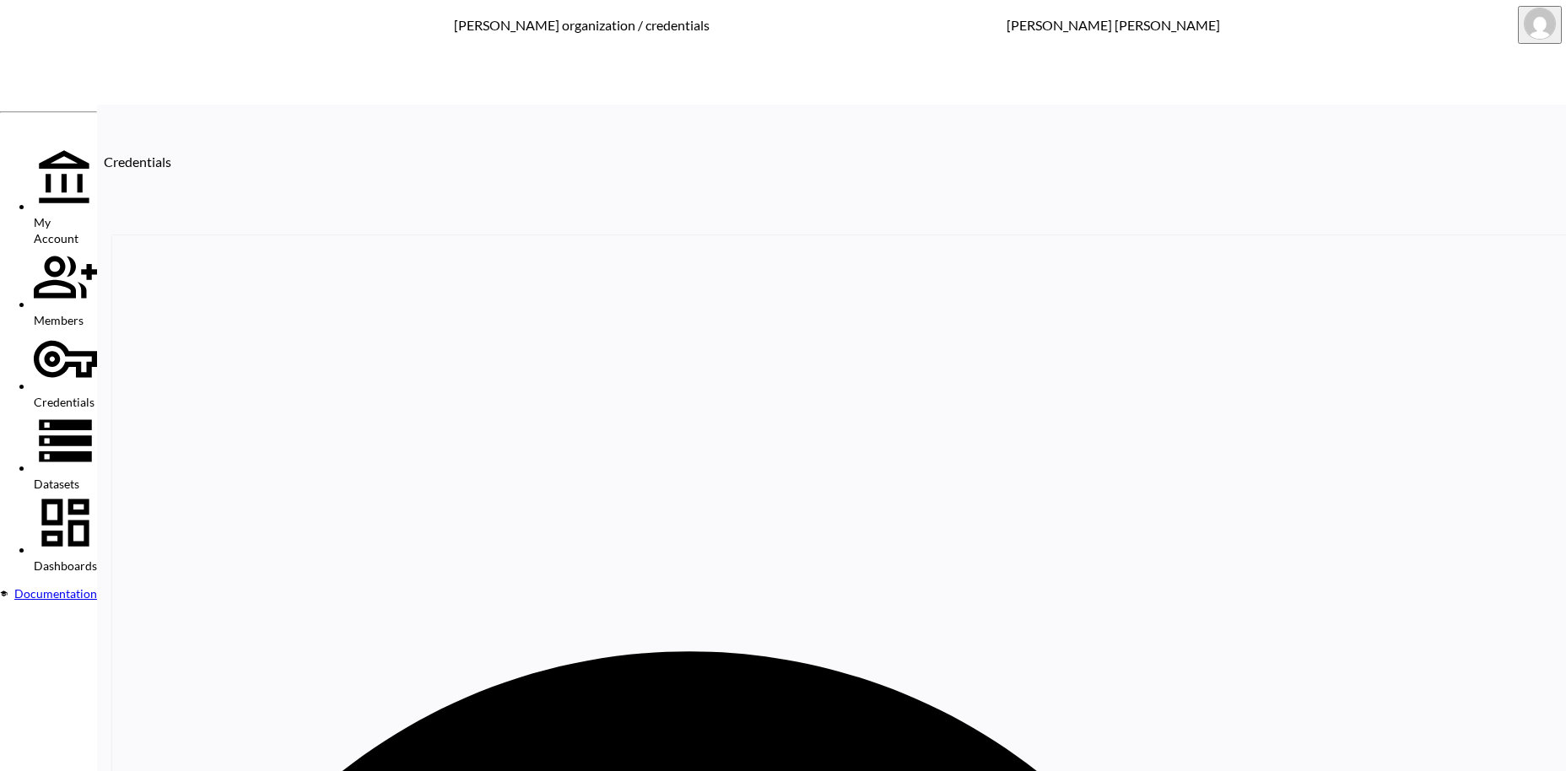
click at [73, 395] on span "Credentials" at bounding box center [64, 402] width 61 height 14
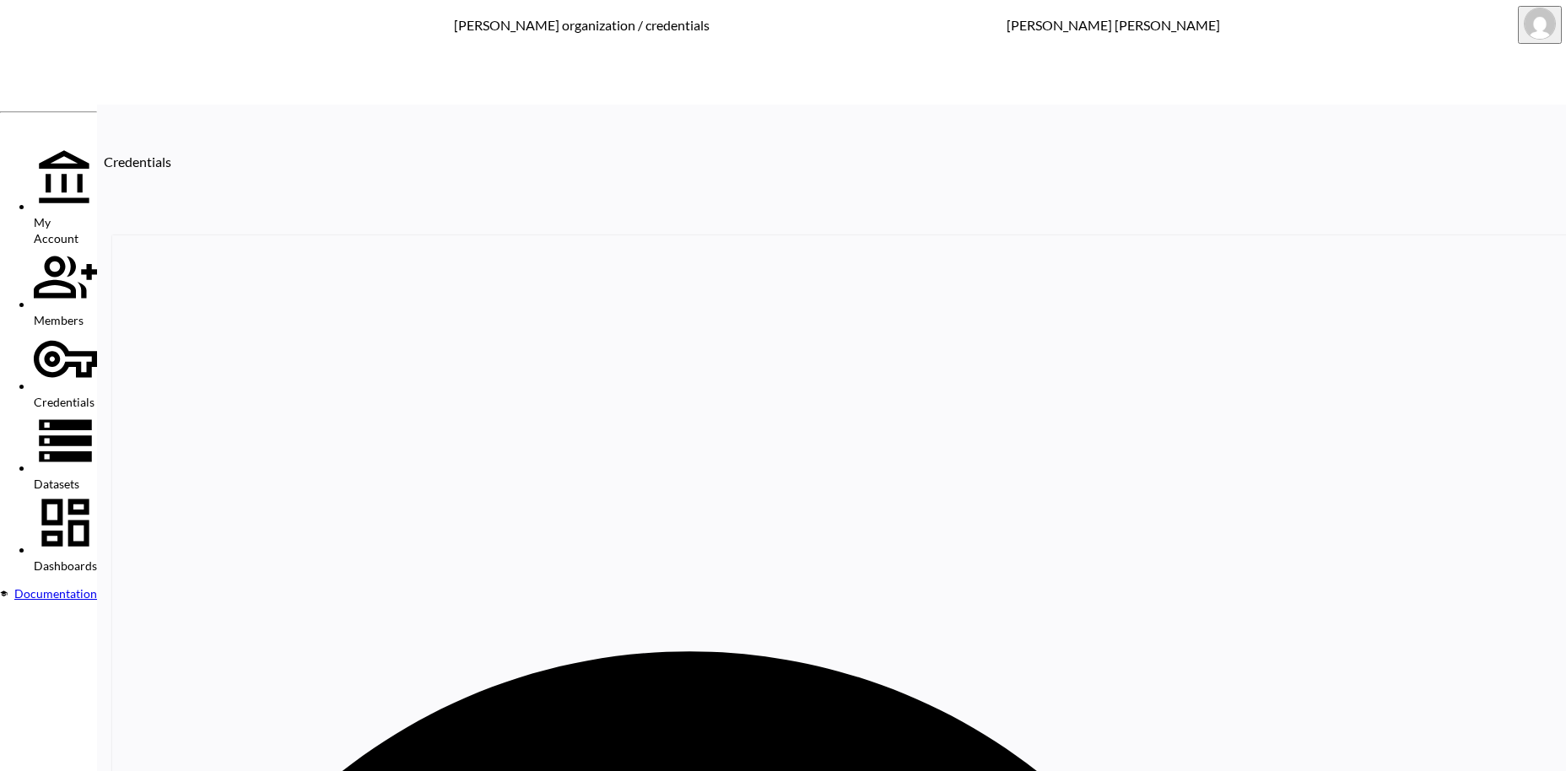
paste input "4th & Reckless"
drag, startPoint x: 1188, startPoint y: 253, endPoint x: 1060, endPoint y: 258, distance: 128.3
paste input "Acai"
drag, startPoint x: 1151, startPoint y: 250, endPoint x: 1081, endPoint y: 254, distance: 69.3
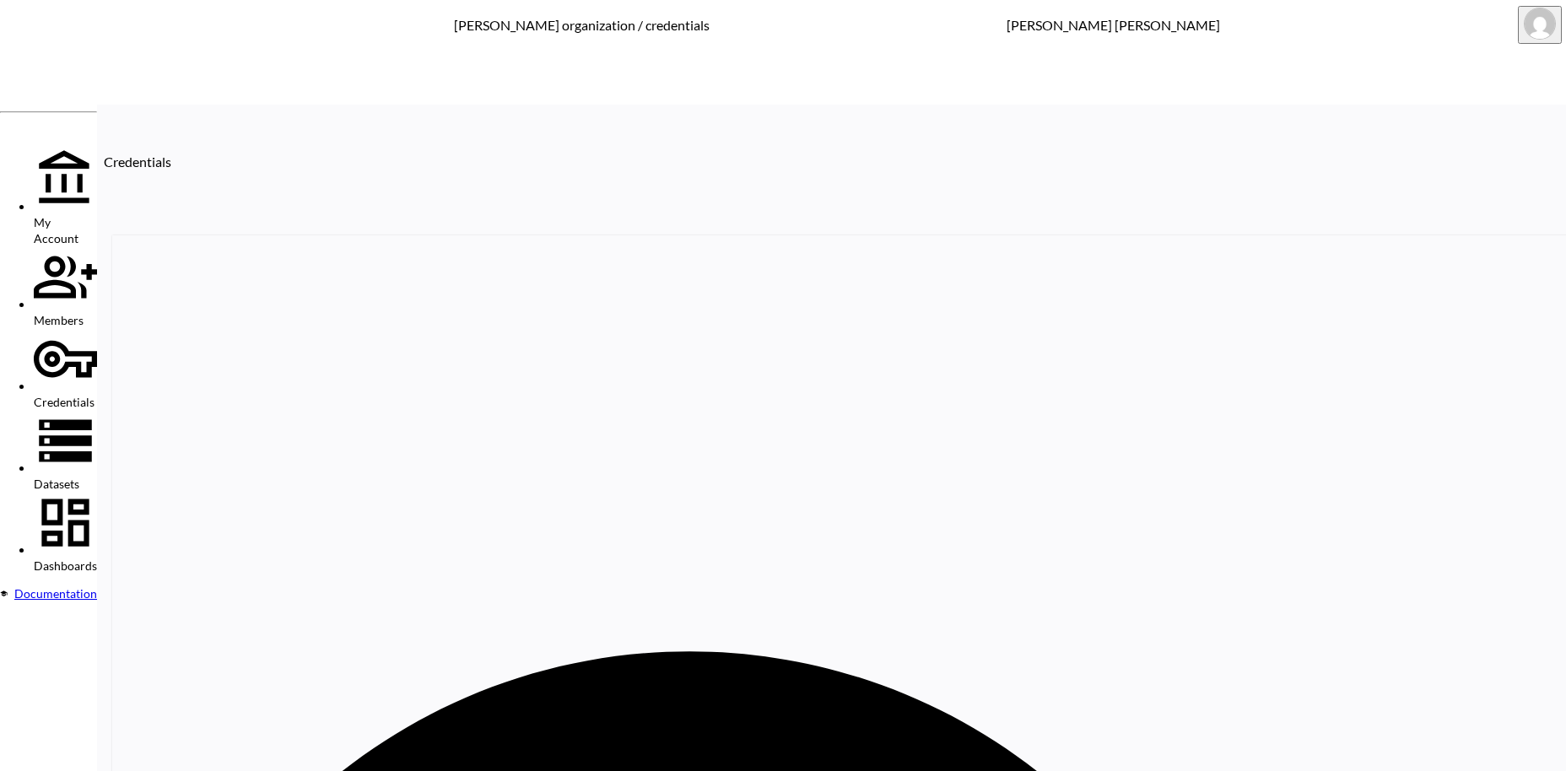
paste input "ir [PERSON_NAME]"
drag, startPoint x: 1197, startPoint y: 253, endPoint x: 1058, endPoint y: 246, distance: 139.4
paste input "Beyond Nine"
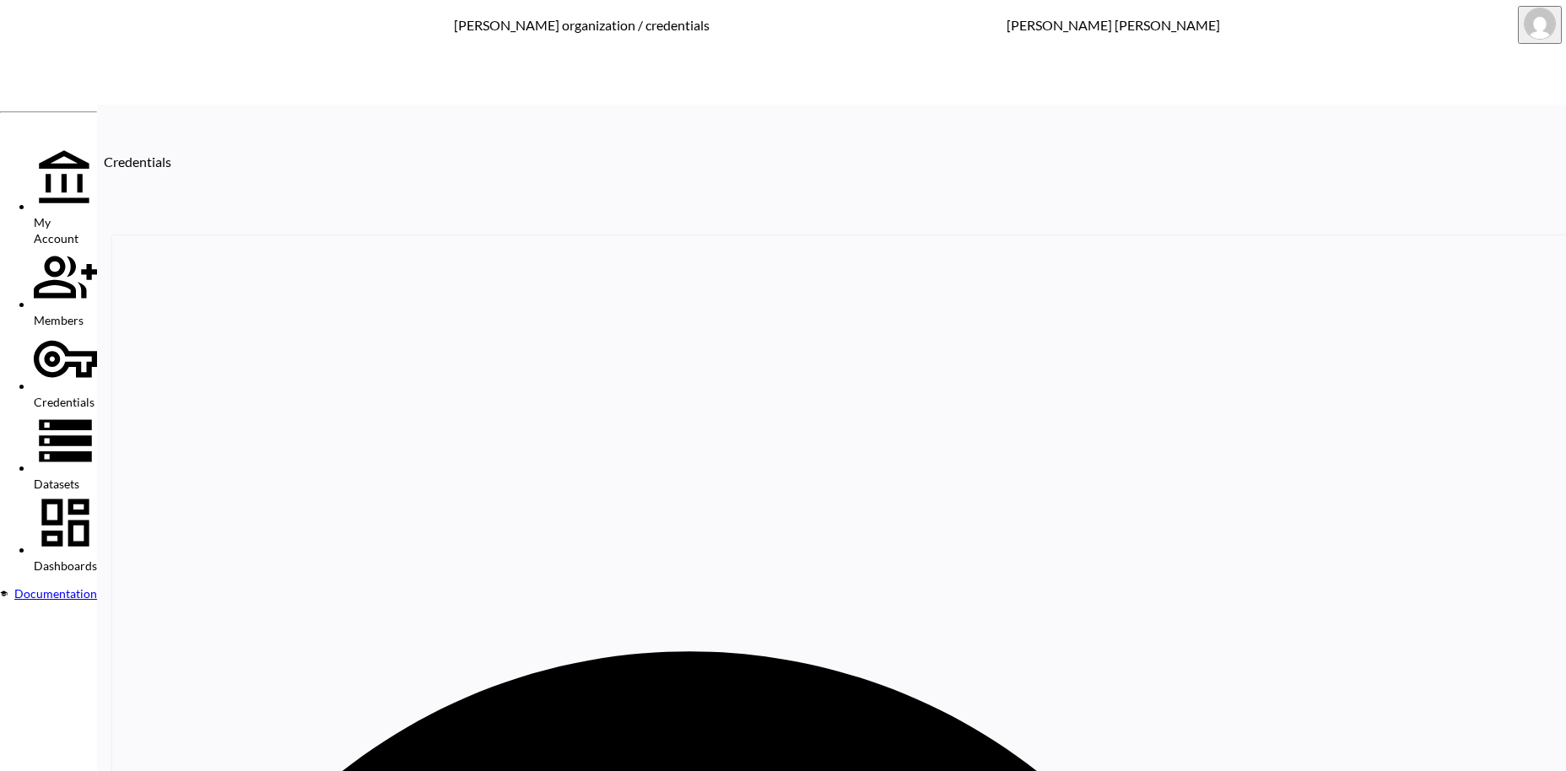
drag, startPoint x: 1191, startPoint y: 258, endPoint x: 1094, endPoint y: 248, distance: 97.5
paste input "hod"
drag, startPoint x: 1164, startPoint y: 255, endPoint x: 1069, endPoint y: 243, distance: 96.1
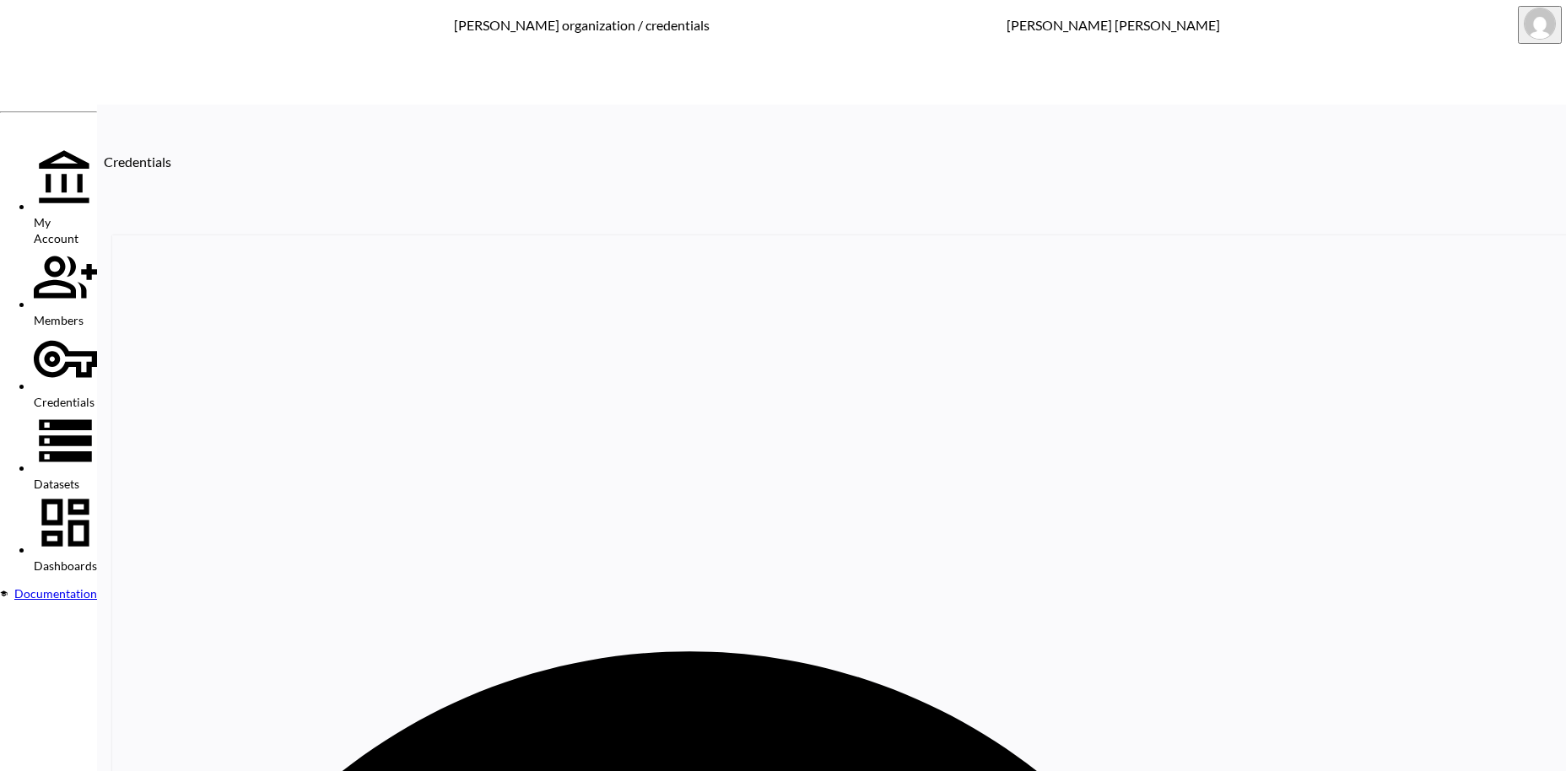
paste input "INIBAMBA"
drag, startPoint x: 1194, startPoint y: 256, endPoint x: 1010, endPoint y: 258, distance: 183.9
paste input "[PERSON_NAME]"
drag, startPoint x: 1154, startPoint y: 256, endPoint x: 1065, endPoint y: 262, distance: 89.6
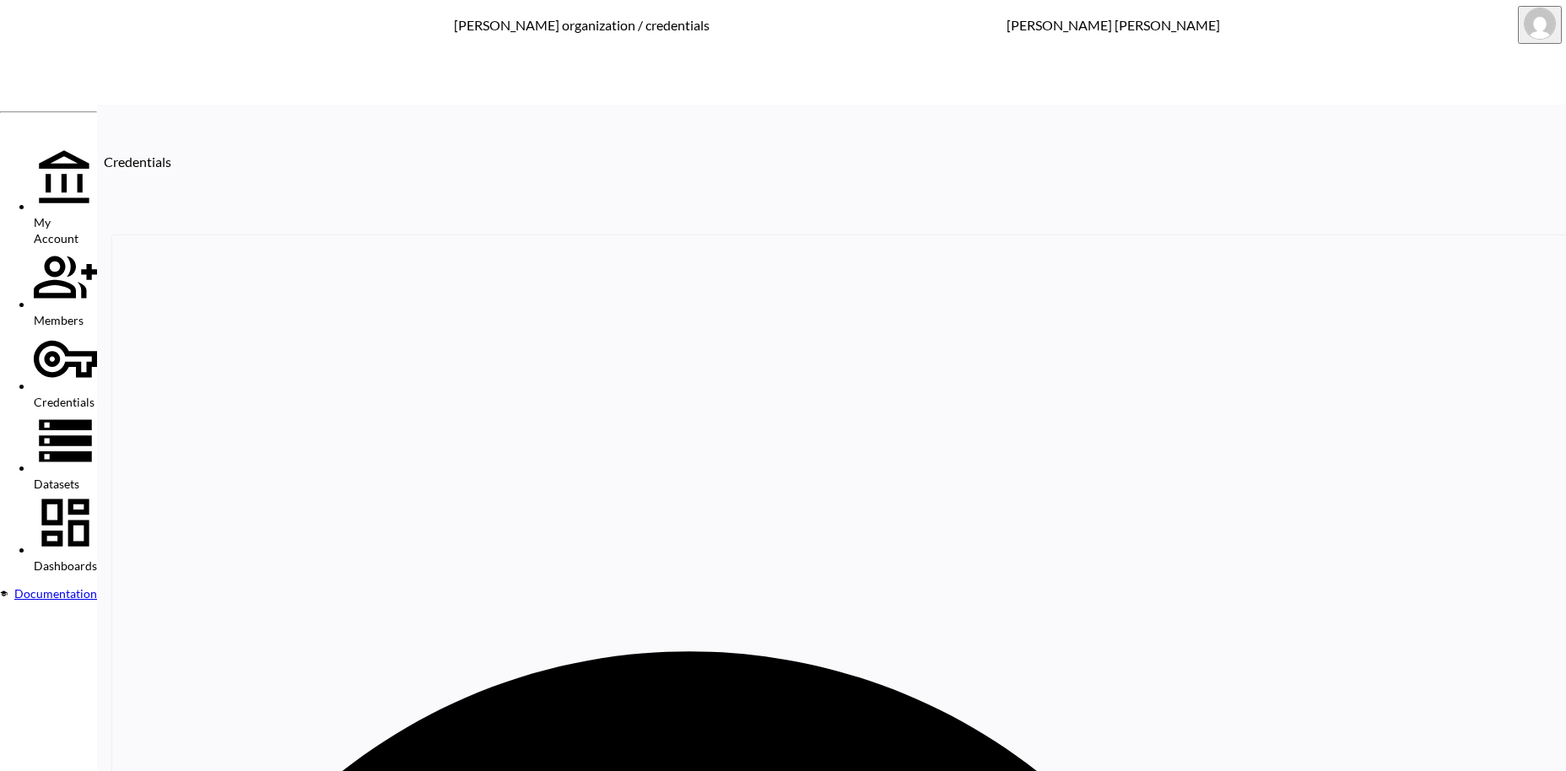
paste input "orn Primitive EU"
drag, startPoint x: 1205, startPoint y: 257, endPoint x: 1065, endPoint y: 249, distance: 139.4
paste input "Capo Clothing"
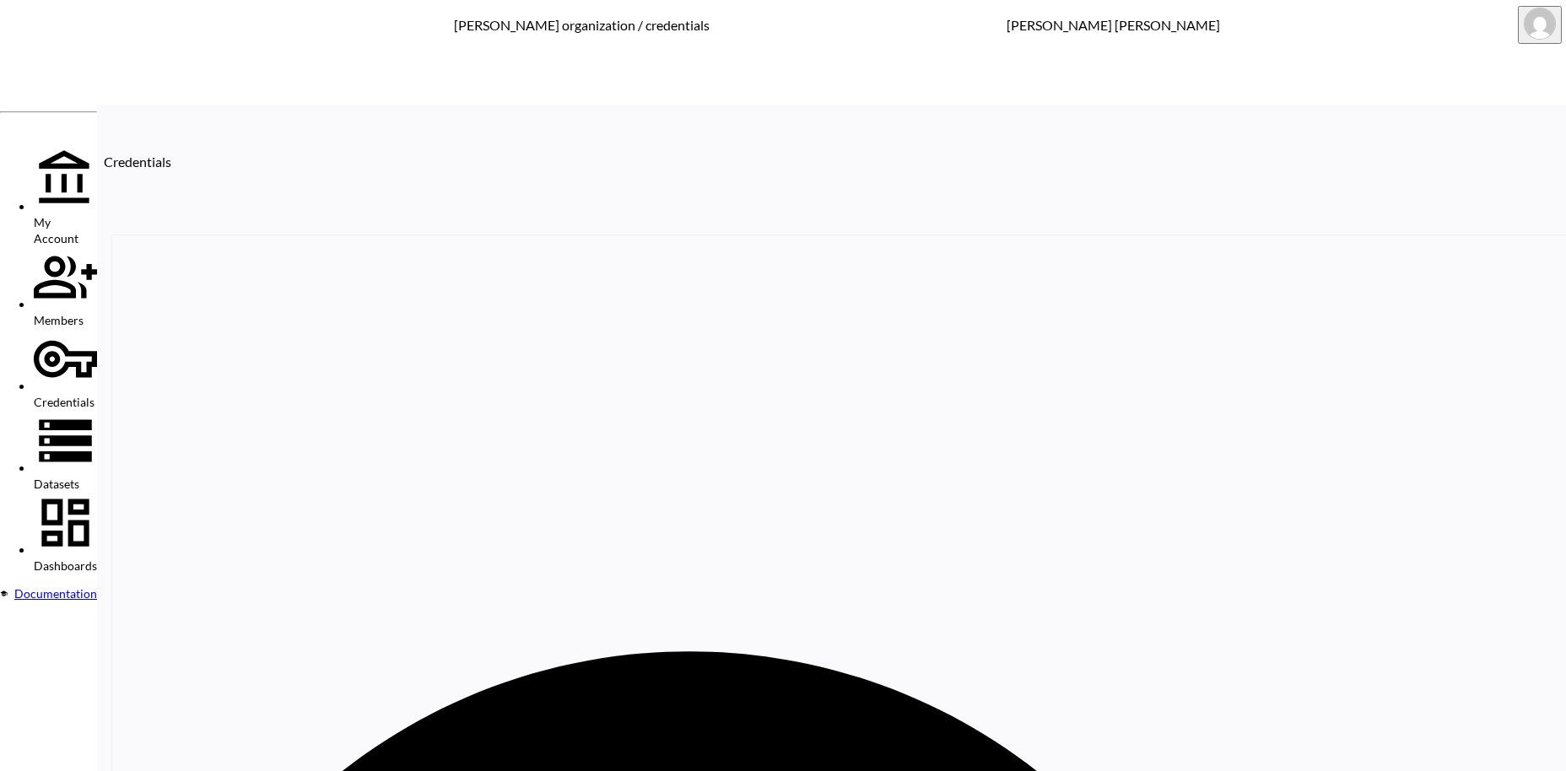
drag, startPoint x: 1152, startPoint y: 256, endPoint x: 1091, endPoint y: 256, distance: 61.6
paste input "iele Athletics Europe"
drag, startPoint x: 1226, startPoint y: 255, endPoint x: 1076, endPoint y: 246, distance: 149.6
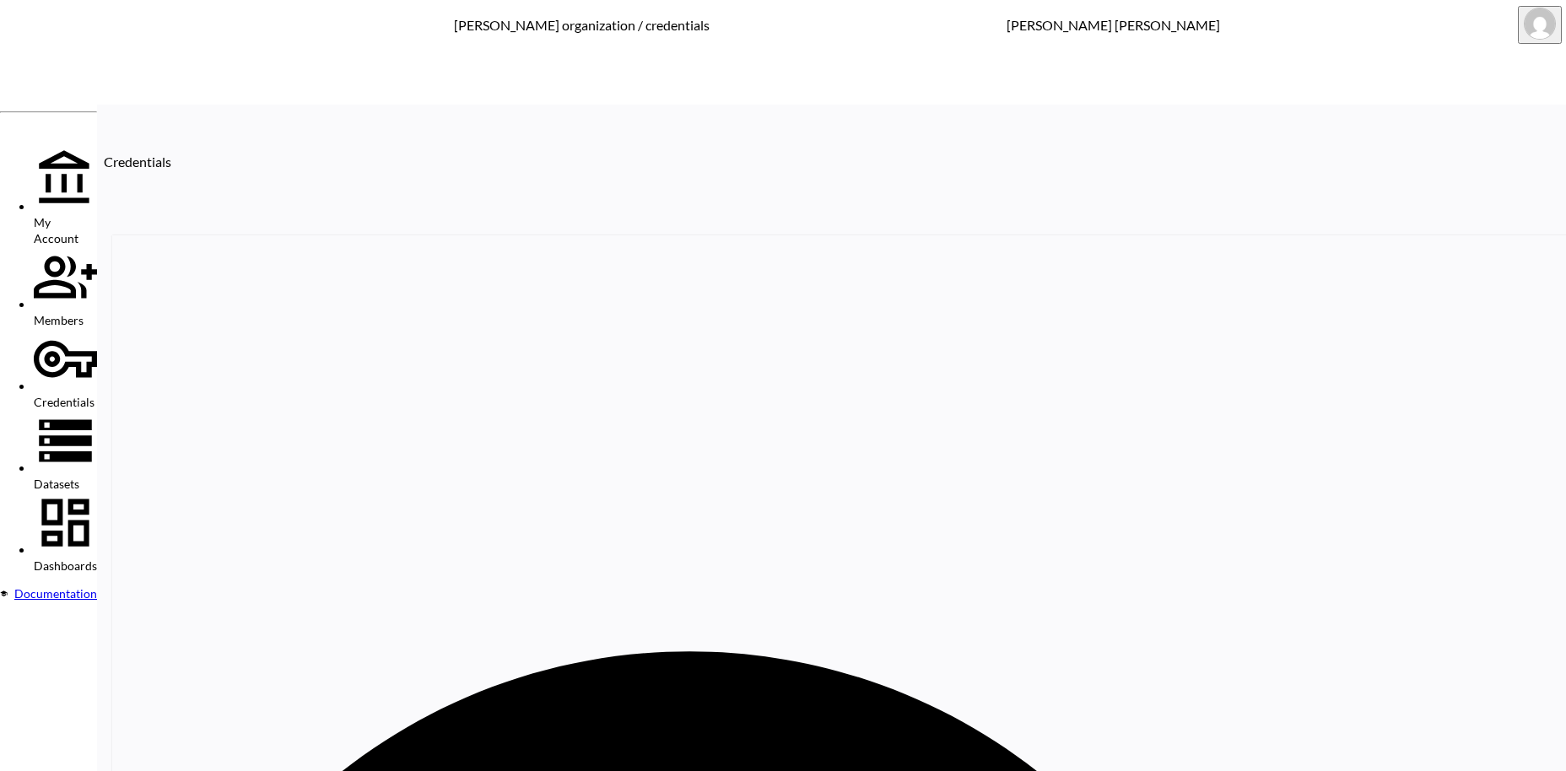
paste input "leens"
paste input "osure [GEOGRAPHIC_DATA]"
drag, startPoint x: 1199, startPoint y: 256, endPoint x: 1038, endPoint y: 246, distance: 161.4
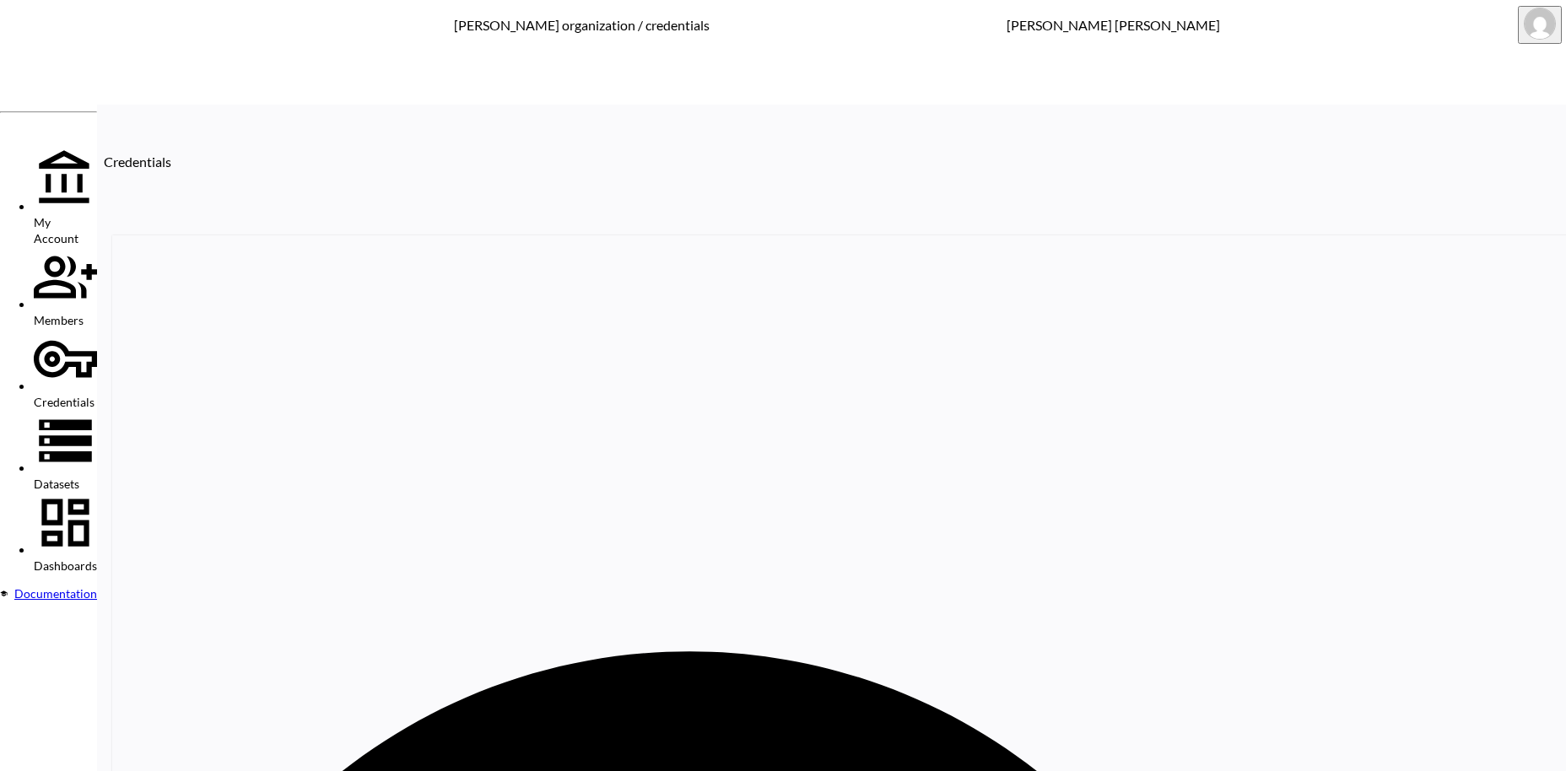
paste input "oucoo"
drag, startPoint x: 1172, startPoint y: 256, endPoint x: 1066, endPoint y: 252, distance: 105.5
paste input "vet Shoes"
drag, startPoint x: 1175, startPoint y: 257, endPoint x: 1083, endPoint y: 245, distance: 92.7
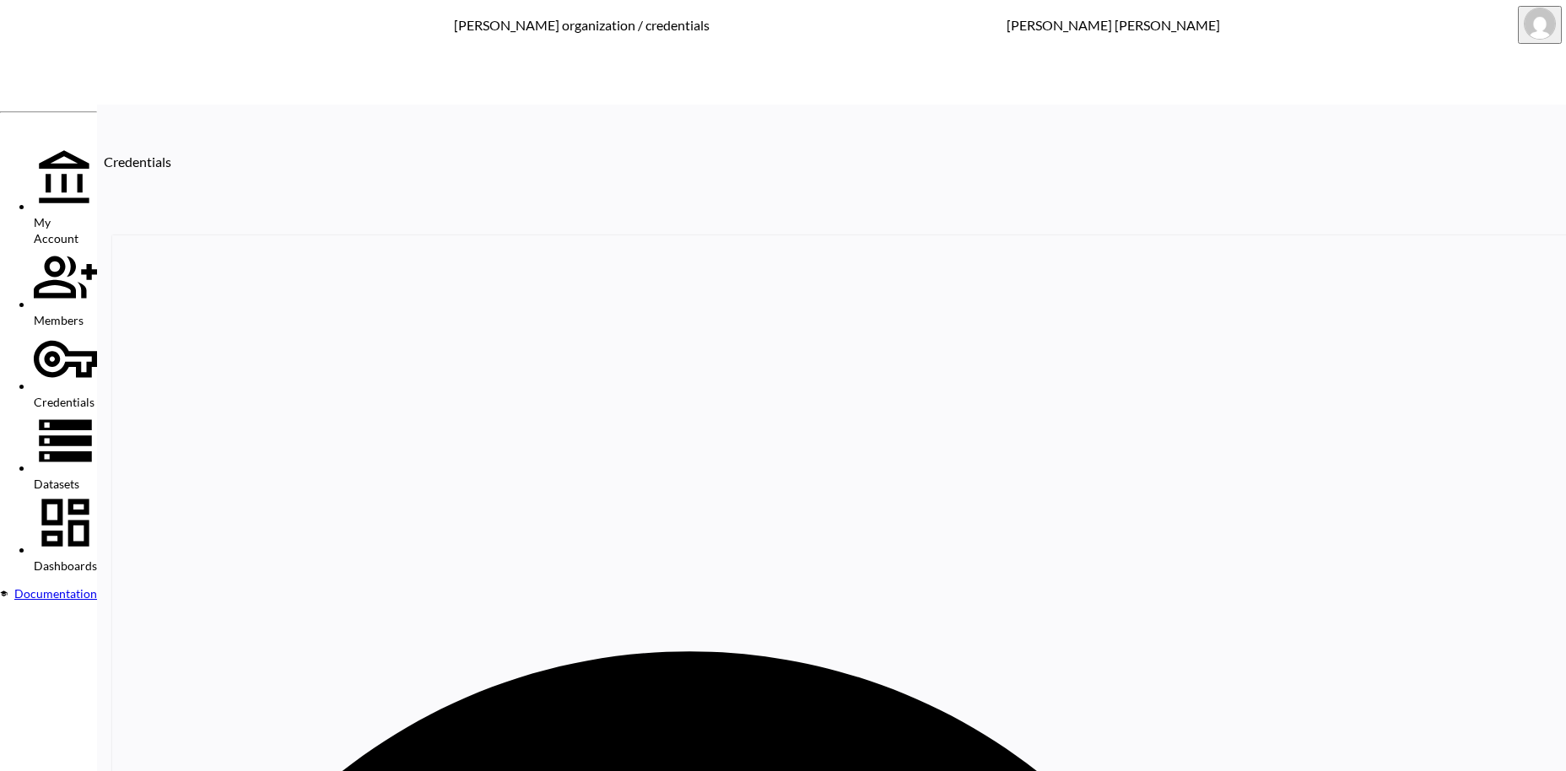
paste input "[PERSON_NAME]"
drag, startPoint x: 1209, startPoint y: 260, endPoint x: 1037, endPoint y: 255, distance: 172.2
paste input "DEV-Supplementhub"
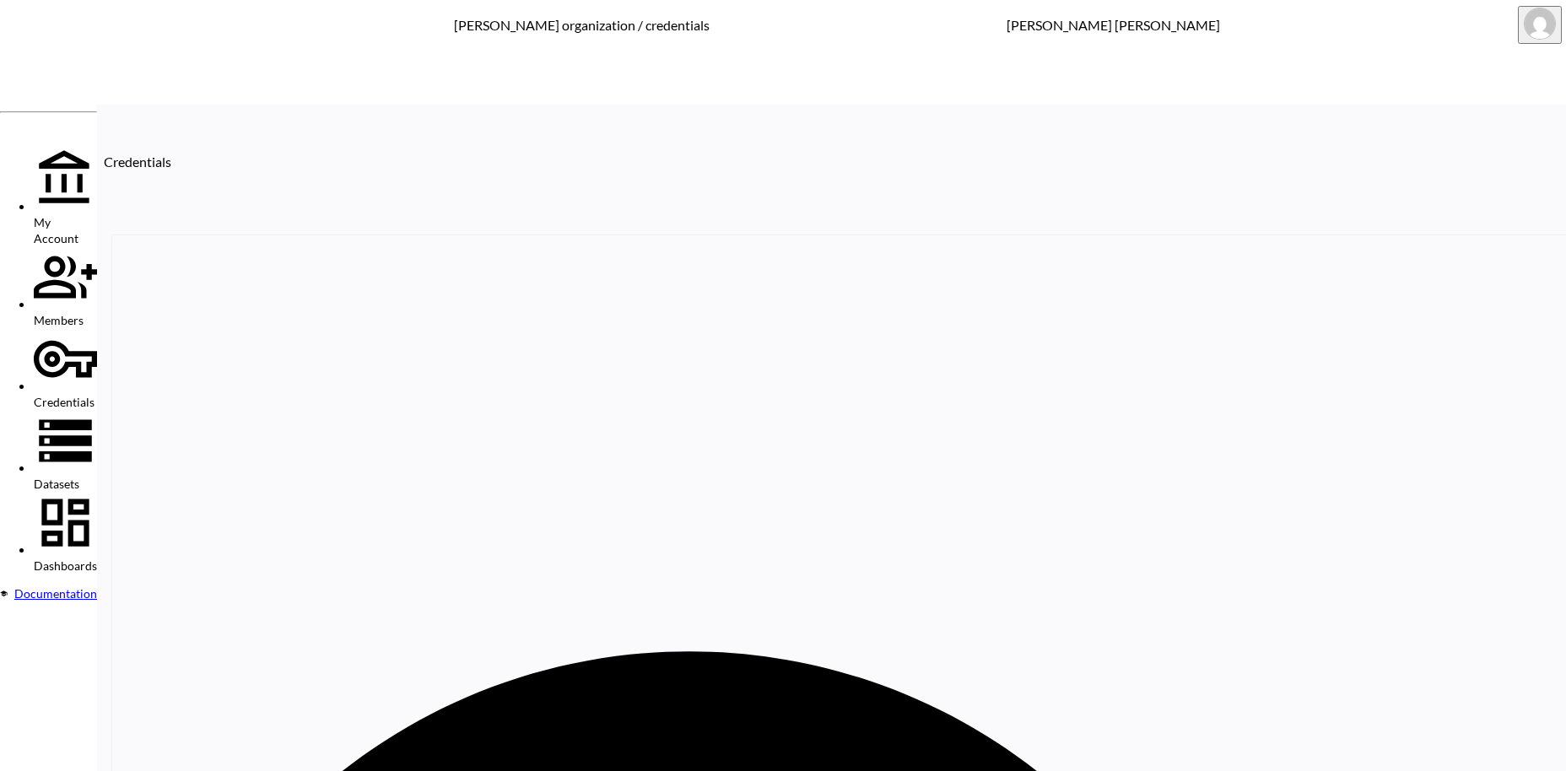
drag, startPoint x: 1231, startPoint y: 257, endPoint x: 1065, endPoint y: 252, distance: 166.3
paste input "[PERSON_NAME]"
drag, startPoint x: 1174, startPoint y: 260, endPoint x: 1101, endPoint y: 249, distance: 74.2
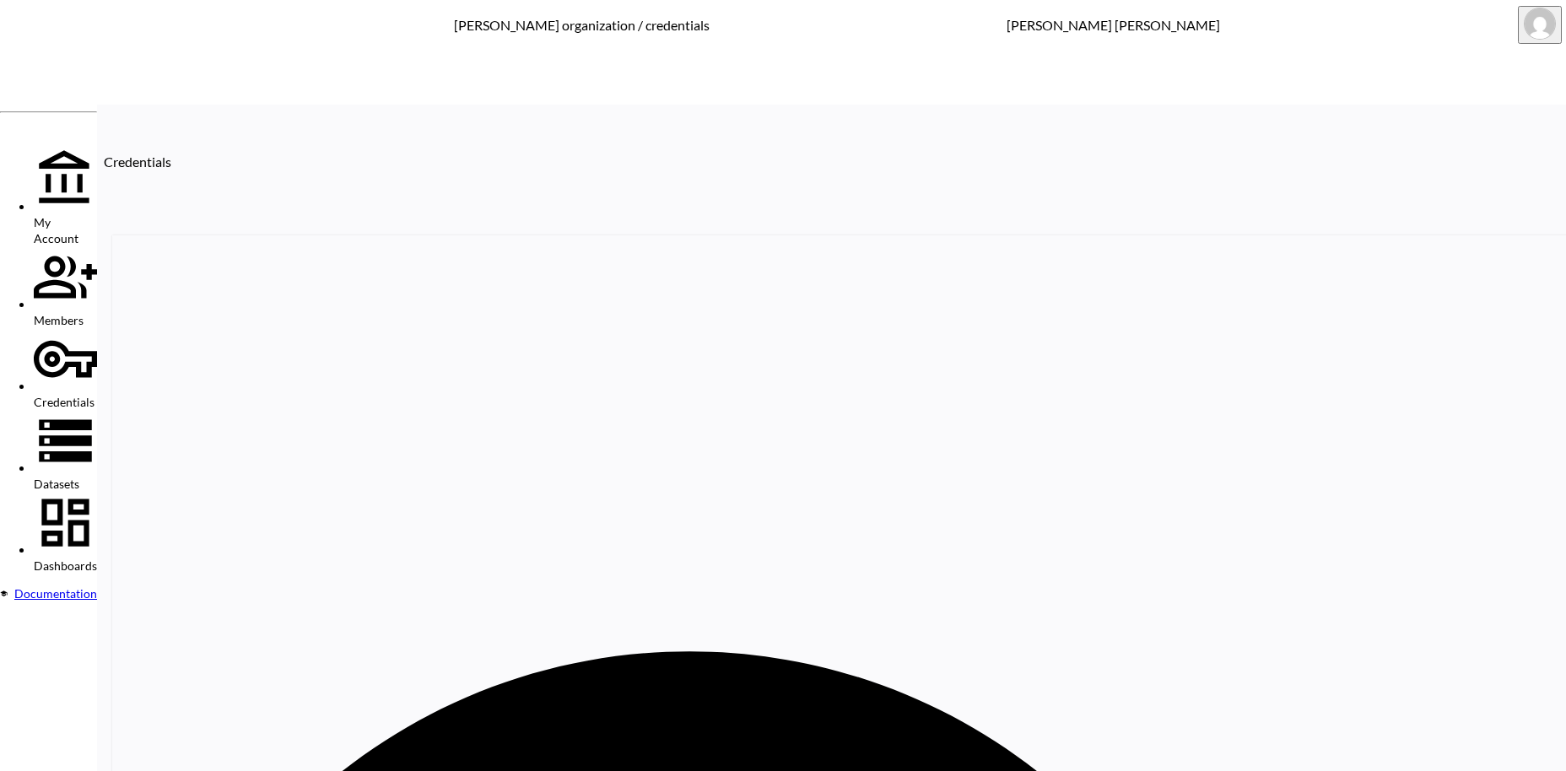
paste input "Edgylittlepiec"
drag, startPoint x: 1203, startPoint y: 259, endPoint x: 1062, endPoint y: 249, distance: 141.2
paste input "thnic Staging Test"
drag, startPoint x: 1086, startPoint y: 261, endPoint x: 1077, endPoint y: 262, distance: 8.5
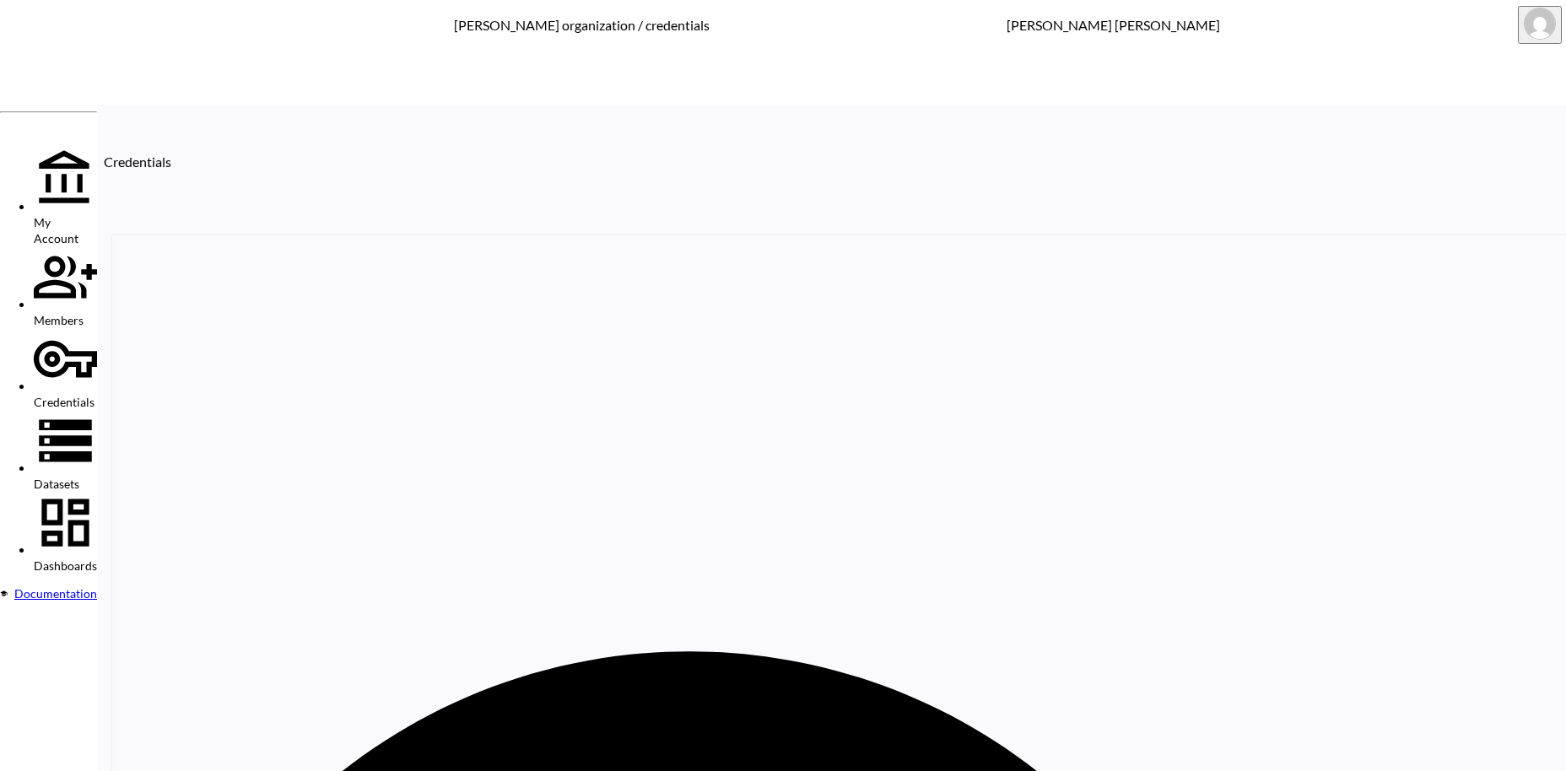
paste input "Fairfax and Favor Sandbox"
drag, startPoint x: 1245, startPoint y: 254, endPoint x: 1085, endPoint y: 247, distance: 160.4
paste input "leur of [GEOGRAPHIC_DATA]"
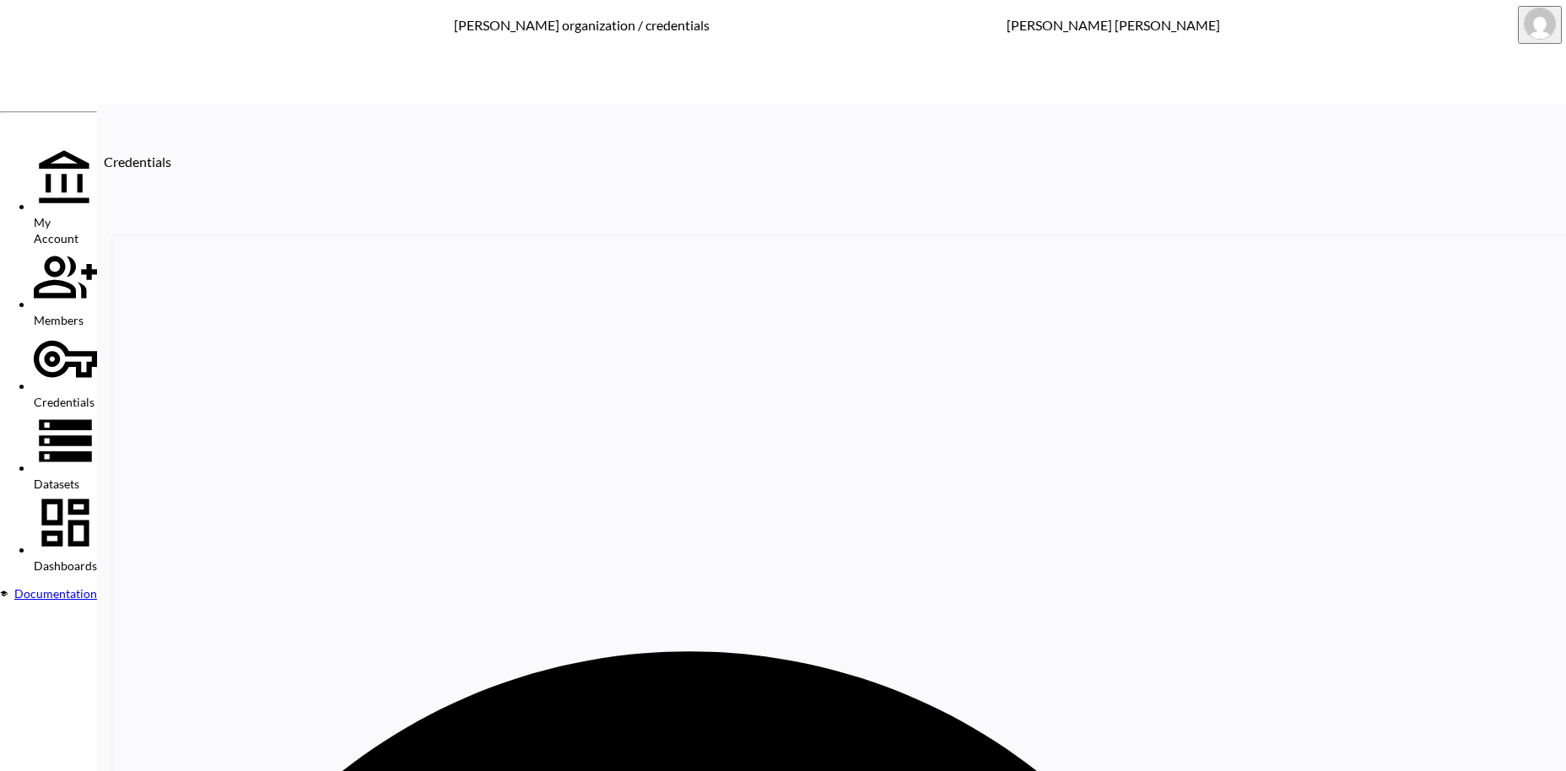
drag, startPoint x: 1198, startPoint y: 257, endPoint x: 1043, endPoint y: 247, distance: 155.5
paste input "ruity Booty"
drag, startPoint x: 1197, startPoint y: 256, endPoint x: 1088, endPoint y: 246, distance: 109.2
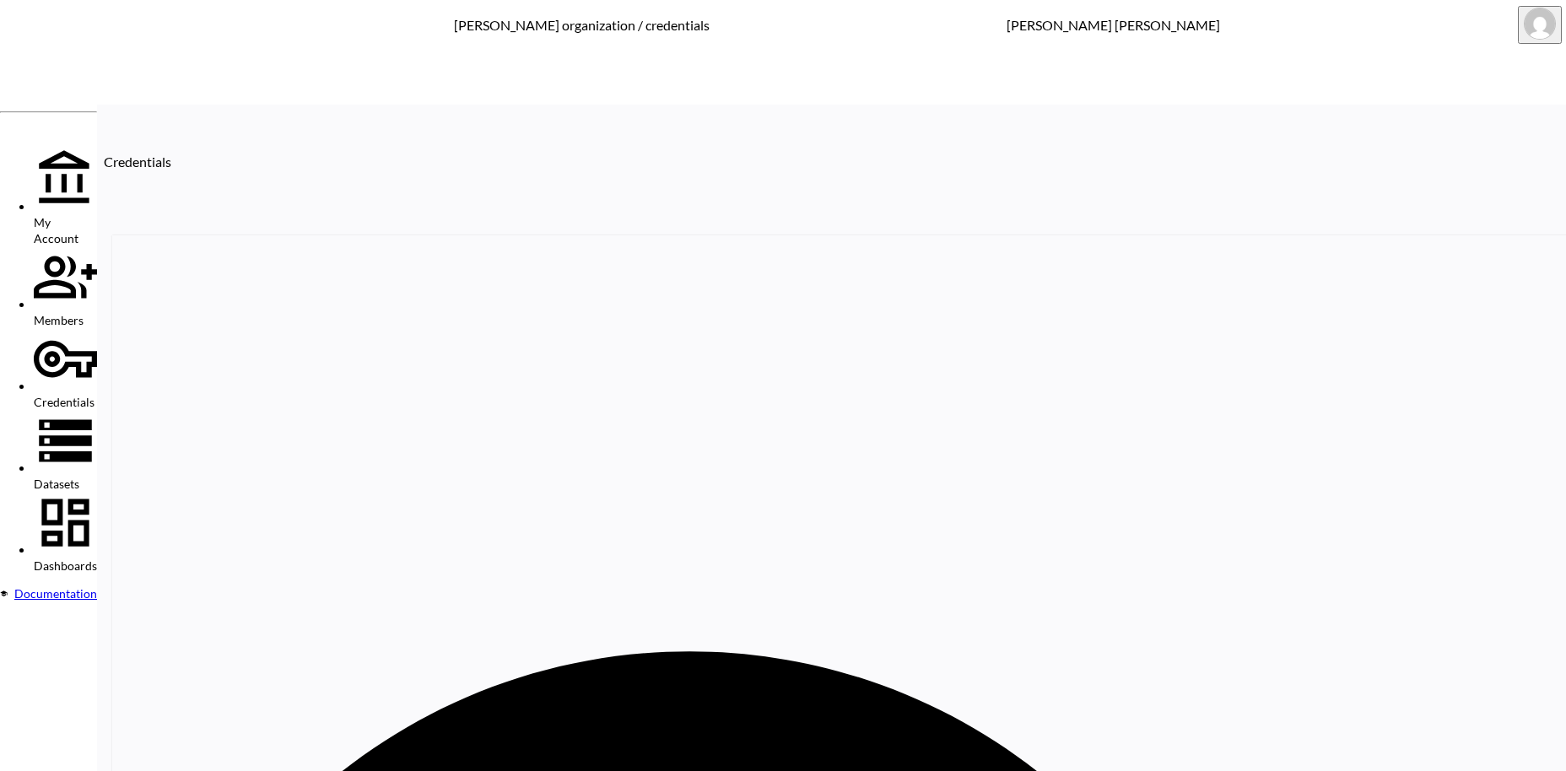
paste input "Halocline Swimwear"
drag, startPoint x: 1178, startPoint y: 257, endPoint x: 1076, endPoint y: 256, distance: 102.1
paste input "ealf"
drag, startPoint x: 1186, startPoint y: 254, endPoint x: 1062, endPoint y: 243, distance: 124.5
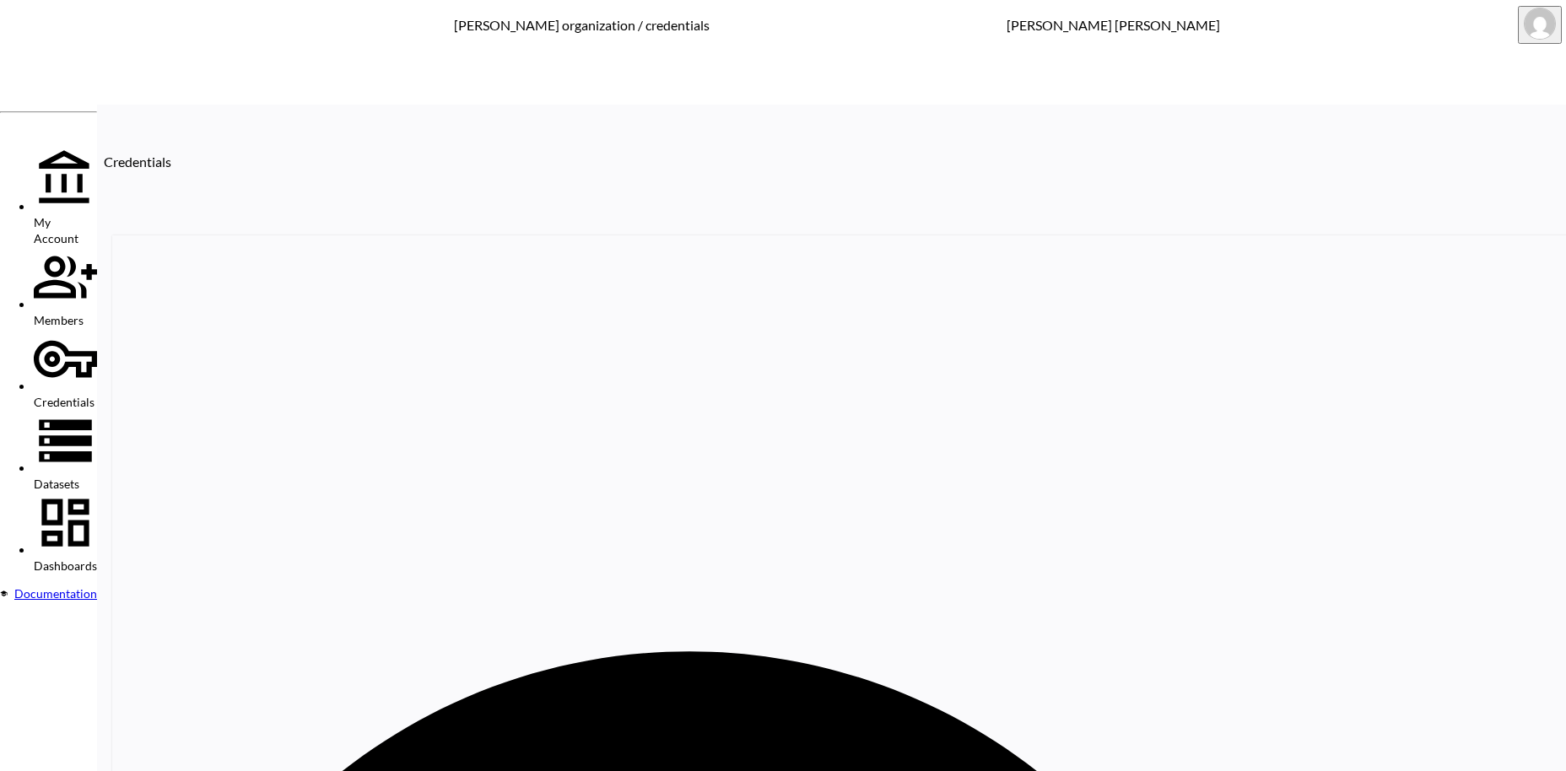
paste input "Legend London"
drag, startPoint x: 1197, startPoint y: 262, endPoint x: 1049, endPoint y: 251, distance: 148.0
paste input "ittle Prince"
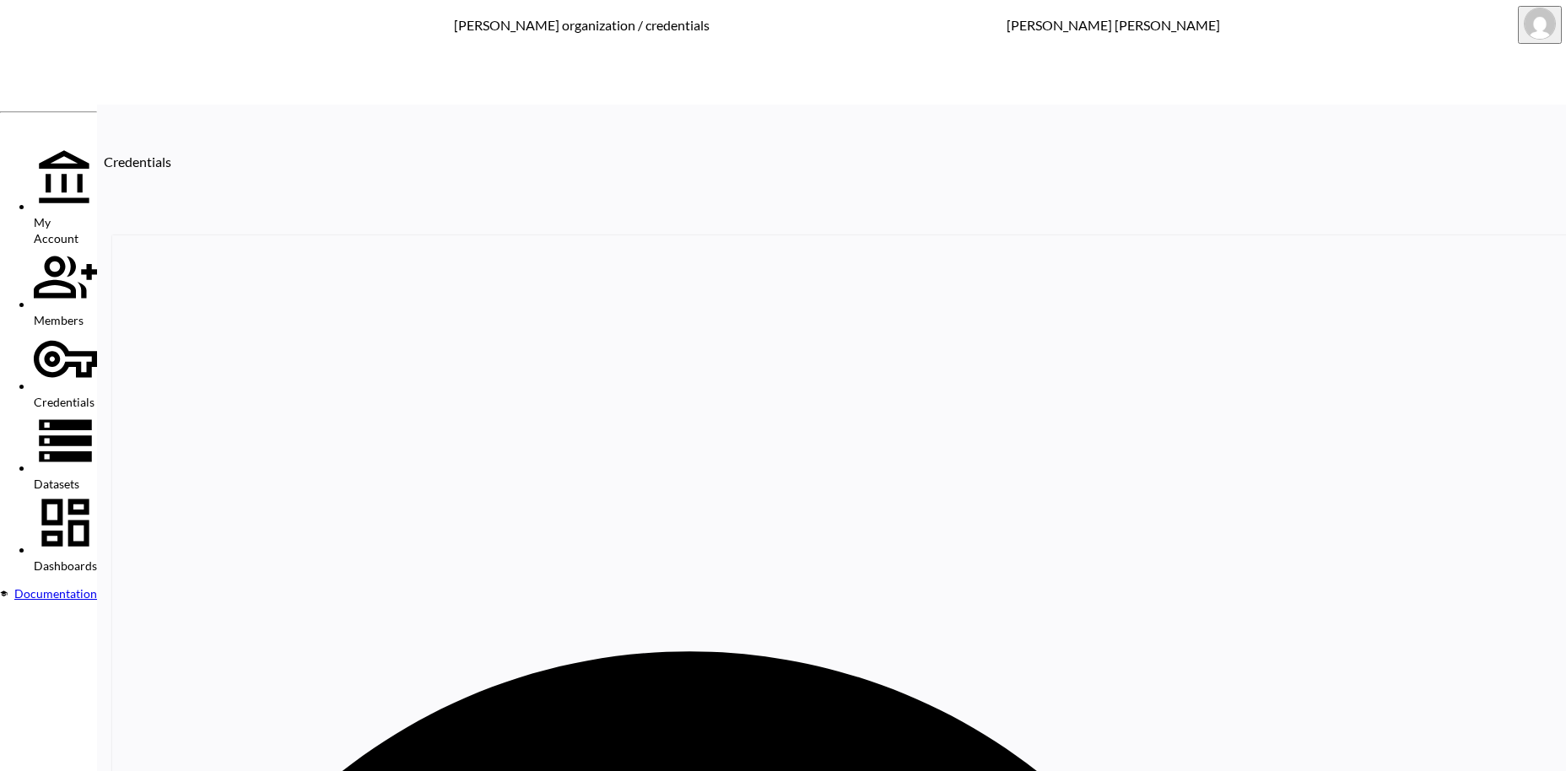
drag, startPoint x: 1218, startPoint y: 251, endPoint x: 1057, endPoint y: 241, distance: 161.4
paste input "ØCI"
paste input "[PERSON_NAME] & Son"
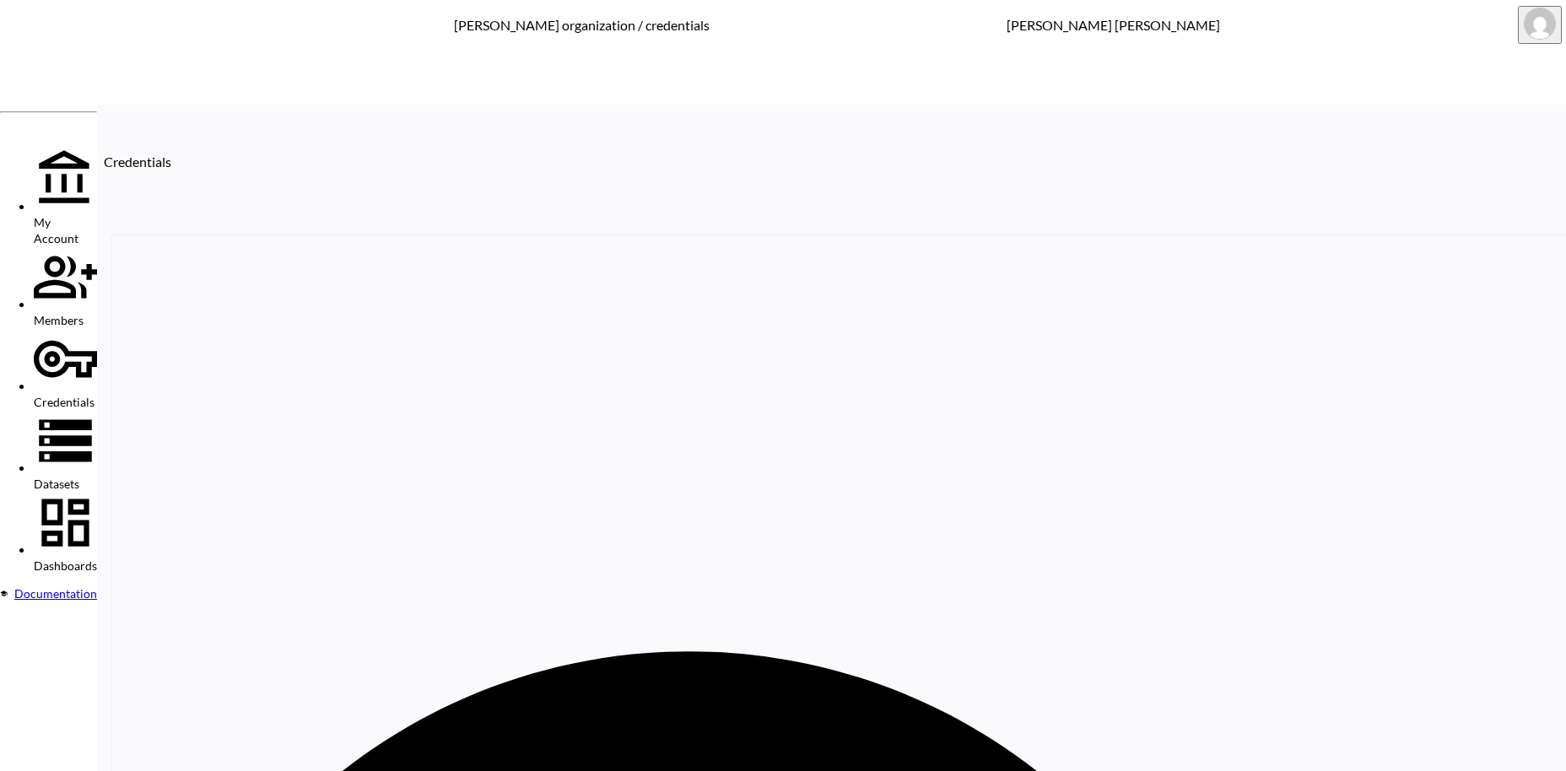
drag, startPoint x: 1185, startPoint y: 249, endPoint x: 1049, endPoint y: 248, distance: 136.7
paste input "[PERSON_NAME]"
drag, startPoint x: 1163, startPoint y: 251, endPoint x: 1054, endPoint y: 251, distance: 109.7
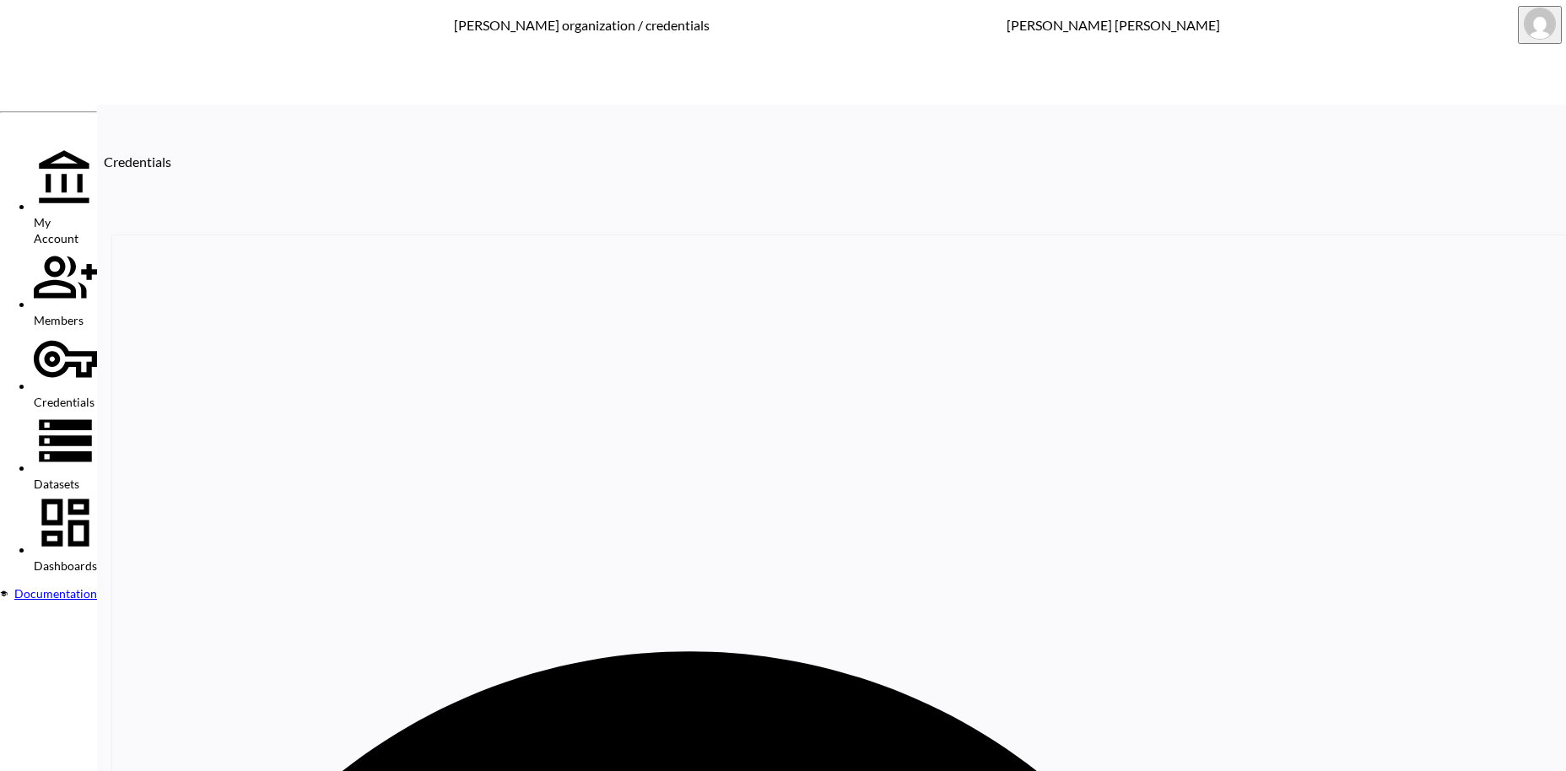
paste input "Soho Grit"
drag, startPoint x: 1180, startPoint y: 249, endPoint x: 1036, endPoint y: 242, distance: 144.4
paste input "tripe and Stare"
drag, startPoint x: 1195, startPoint y: 260, endPoint x: 1138, endPoint y: 251, distance: 57.1
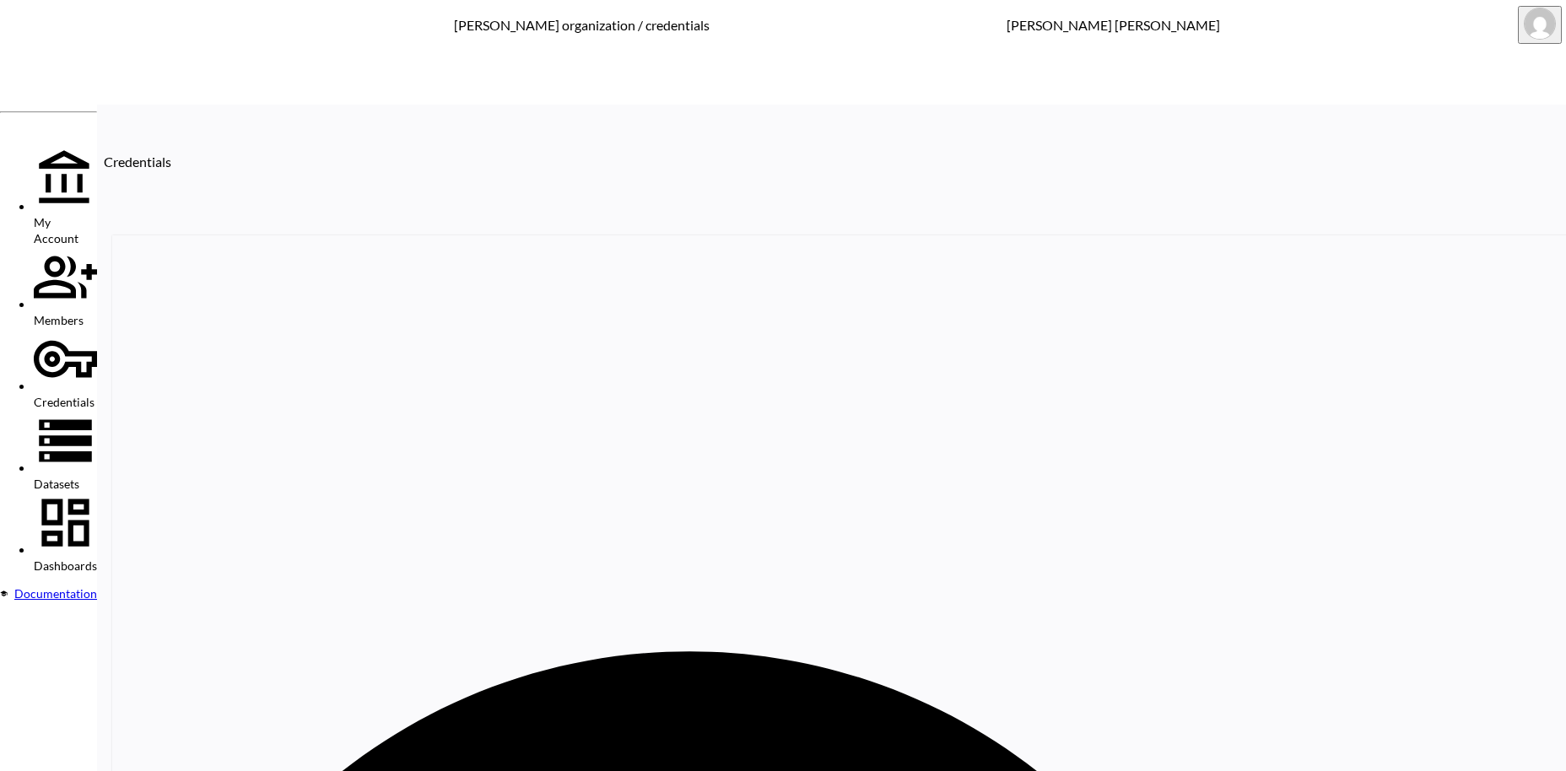
drag, startPoint x: 1113, startPoint y: 251, endPoint x: 1059, endPoint y: 250, distance: 54.0
paste input "The [PERSON_NAME] Shop EU"
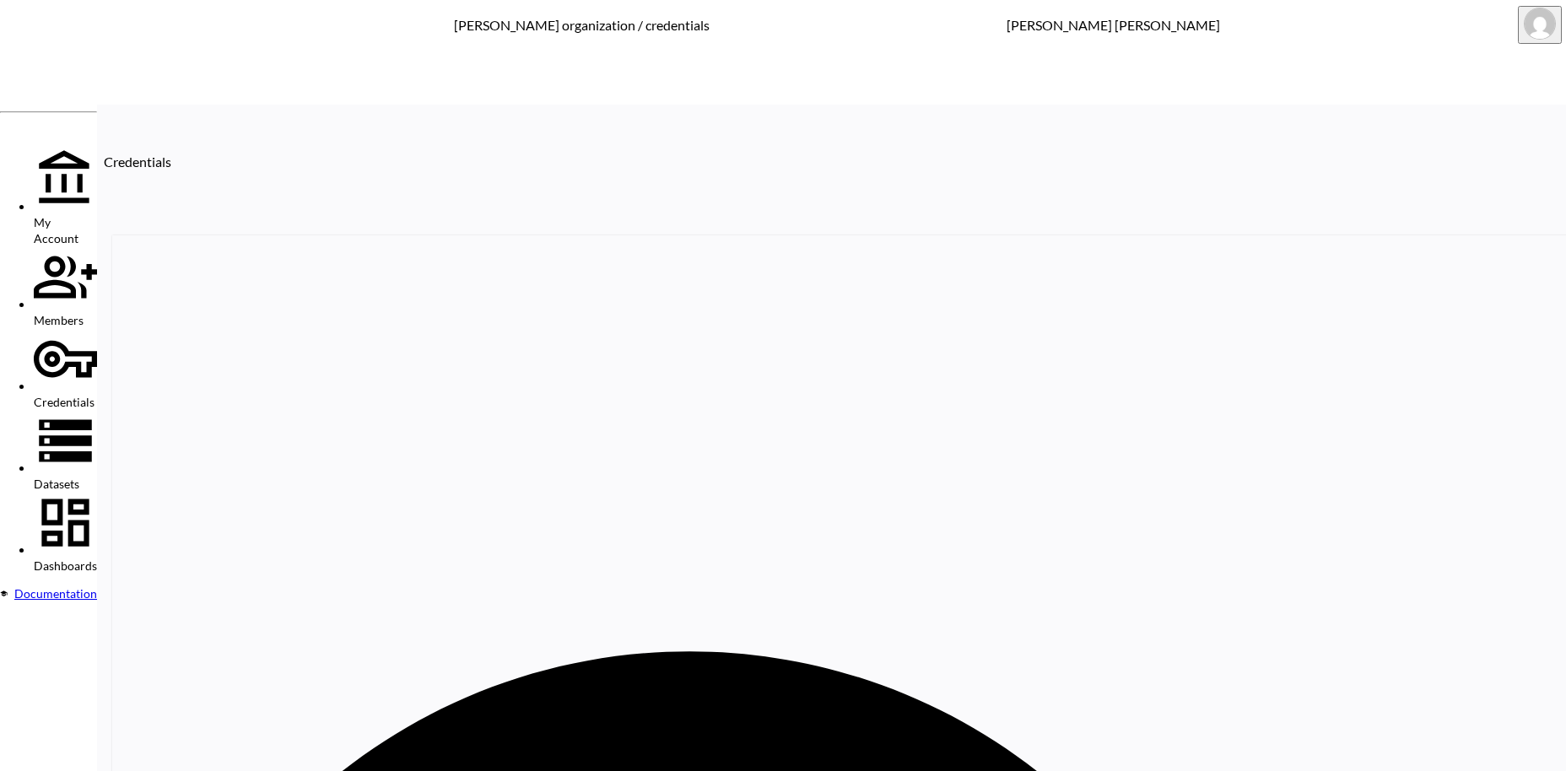
paste input "Slow Love"
drag, startPoint x: 1205, startPoint y: 256, endPoint x: 1031, endPoint y: 251, distance: 173.8
paste input "ports Edit"
drag, startPoint x: 1194, startPoint y: 250, endPoint x: 1060, endPoint y: 252, distance: 133.3
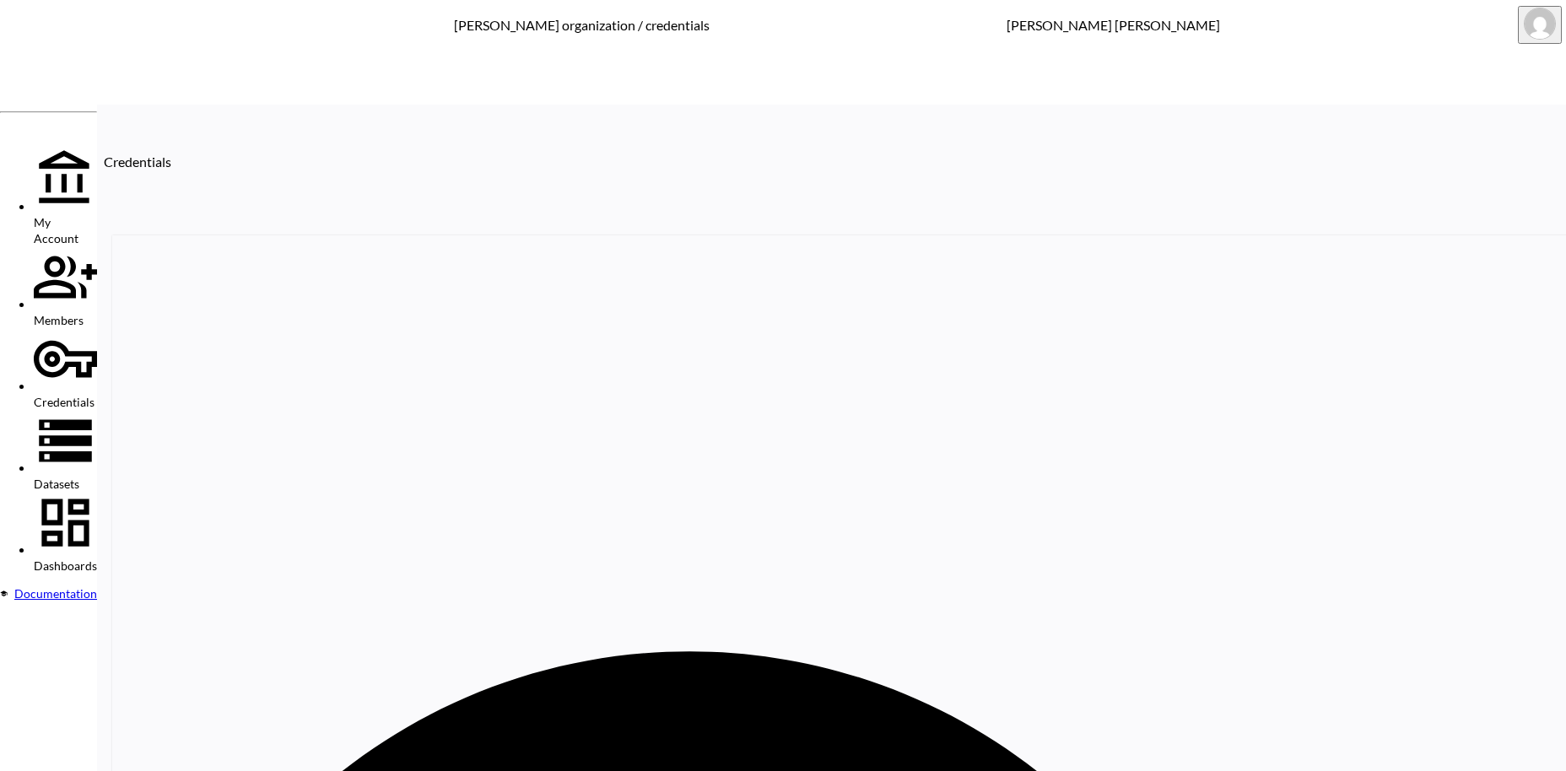
paste input "oogood"
paste input "Universal Works"
drag, startPoint x: 1196, startPoint y: 259, endPoint x: 1055, endPoint y: 246, distance: 141.4
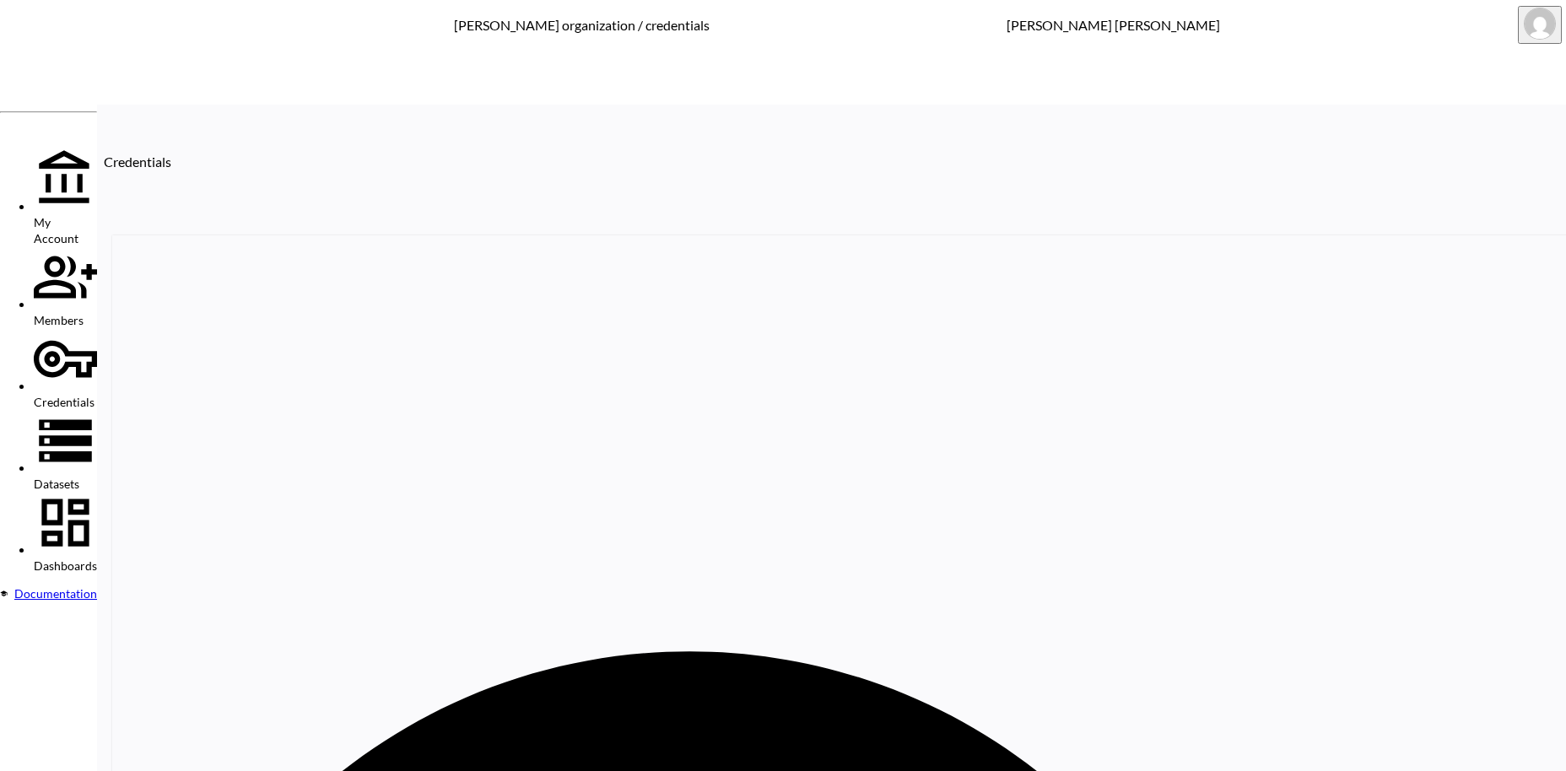
paste input "Young Sole"
drag, startPoint x: 1183, startPoint y: 253, endPoint x: 1060, endPoint y: 246, distance: 123.3
paste input "Fitt"
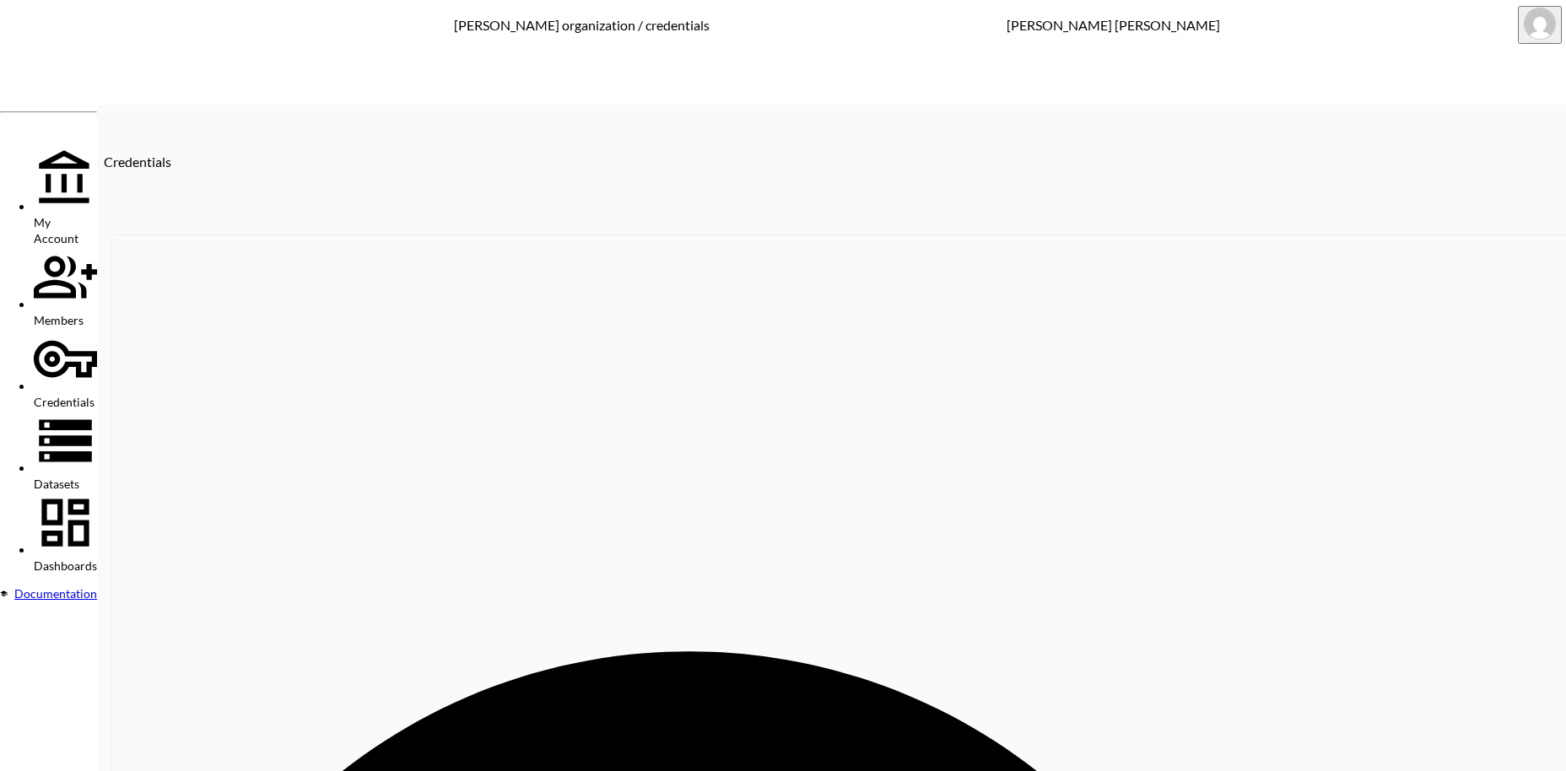
paste input "AREA"
drag, startPoint x: 1156, startPoint y: 256, endPoint x: 977, endPoint y: 248, distance: 179.0
paste input "CAI"
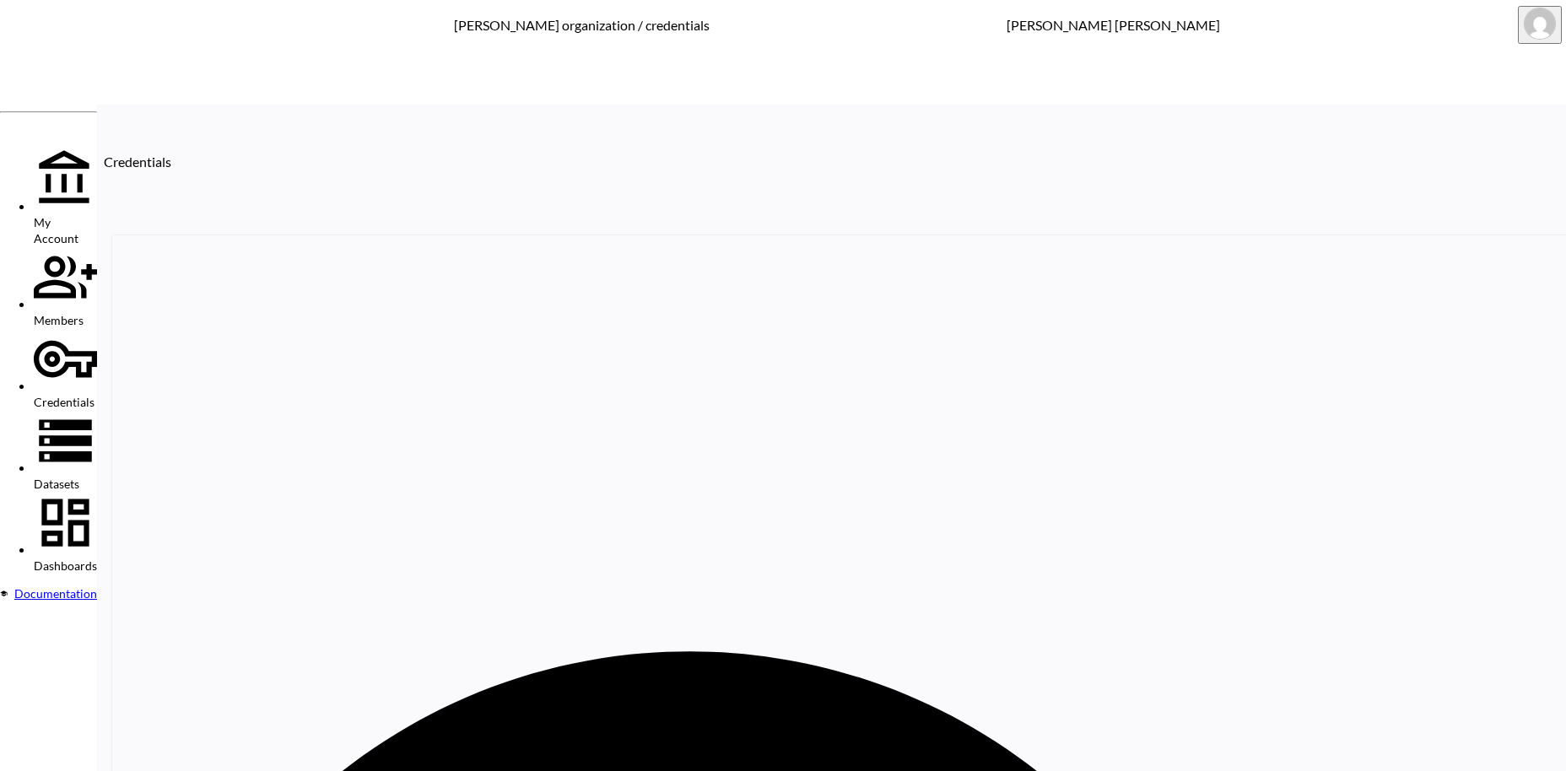
drag, startPoint x: 1189, startPoint y: 261, endPoint x: 1082, endPoint y: 257, distance: 106.3
paste input "Le Chameau"
type input "Le Chameau"
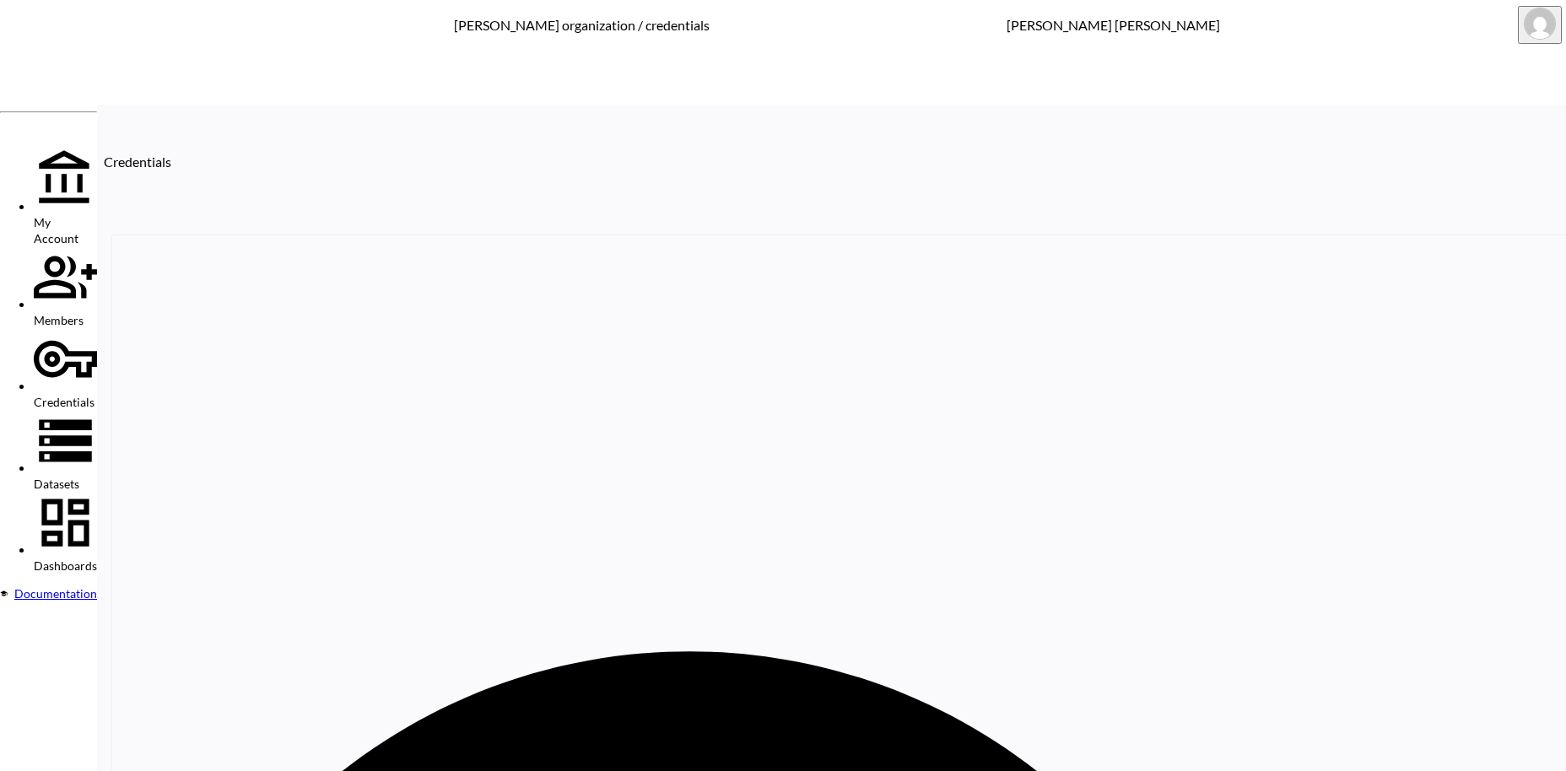
drag, startPoint x: 1184, startPoint y: 253, endPoint x: 1066, endPoint y: 251, distance: 118.1
paste input "Yumi"
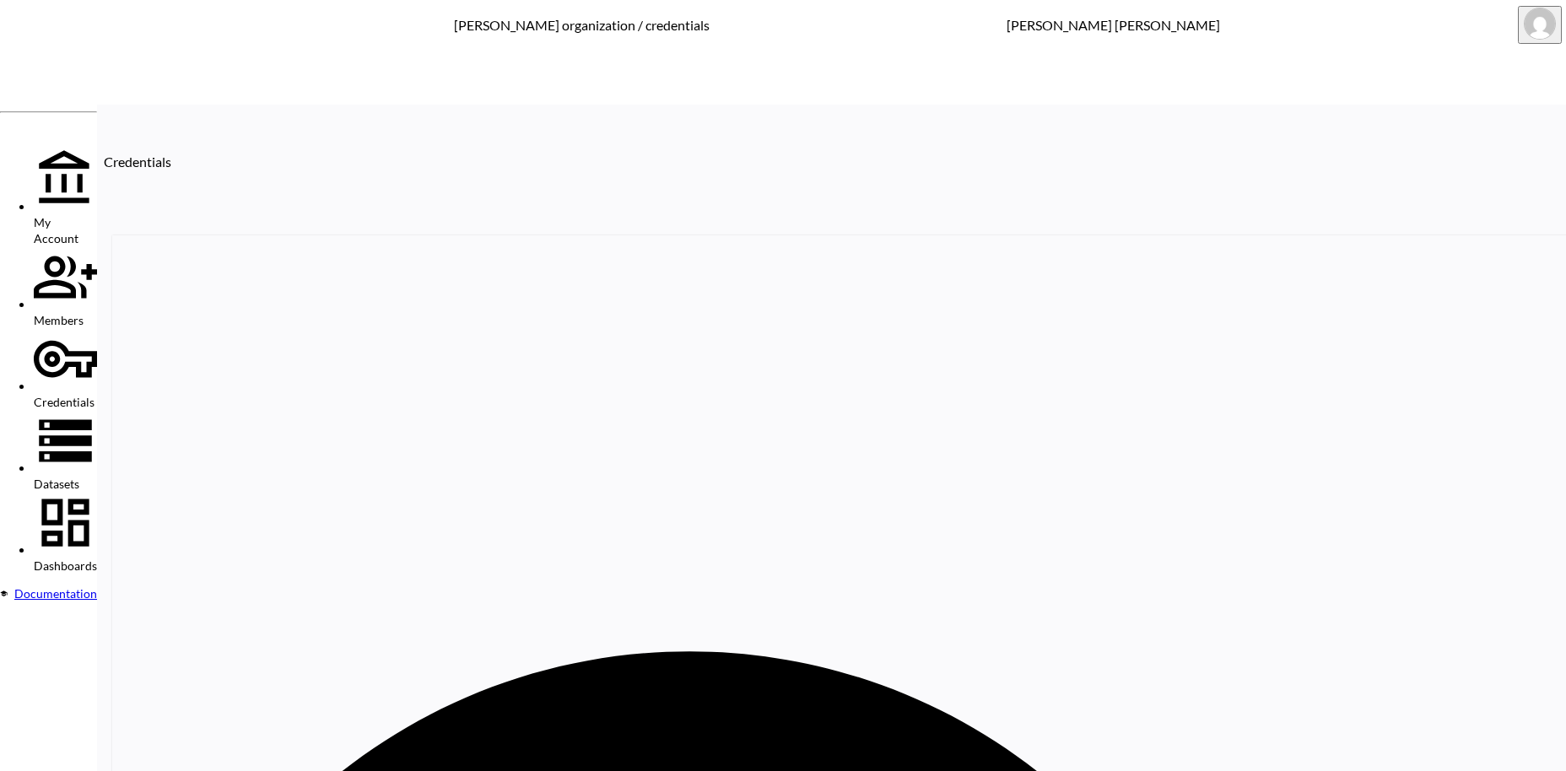
paste input "US Rubber"
drag, startPoint x: 1196, startPoint y: 258, endPoint x: 1038, endPoint y: 253, distance: 157.8
paste input "[PERSON_NAME] Woolen [PERSON_NAME]"
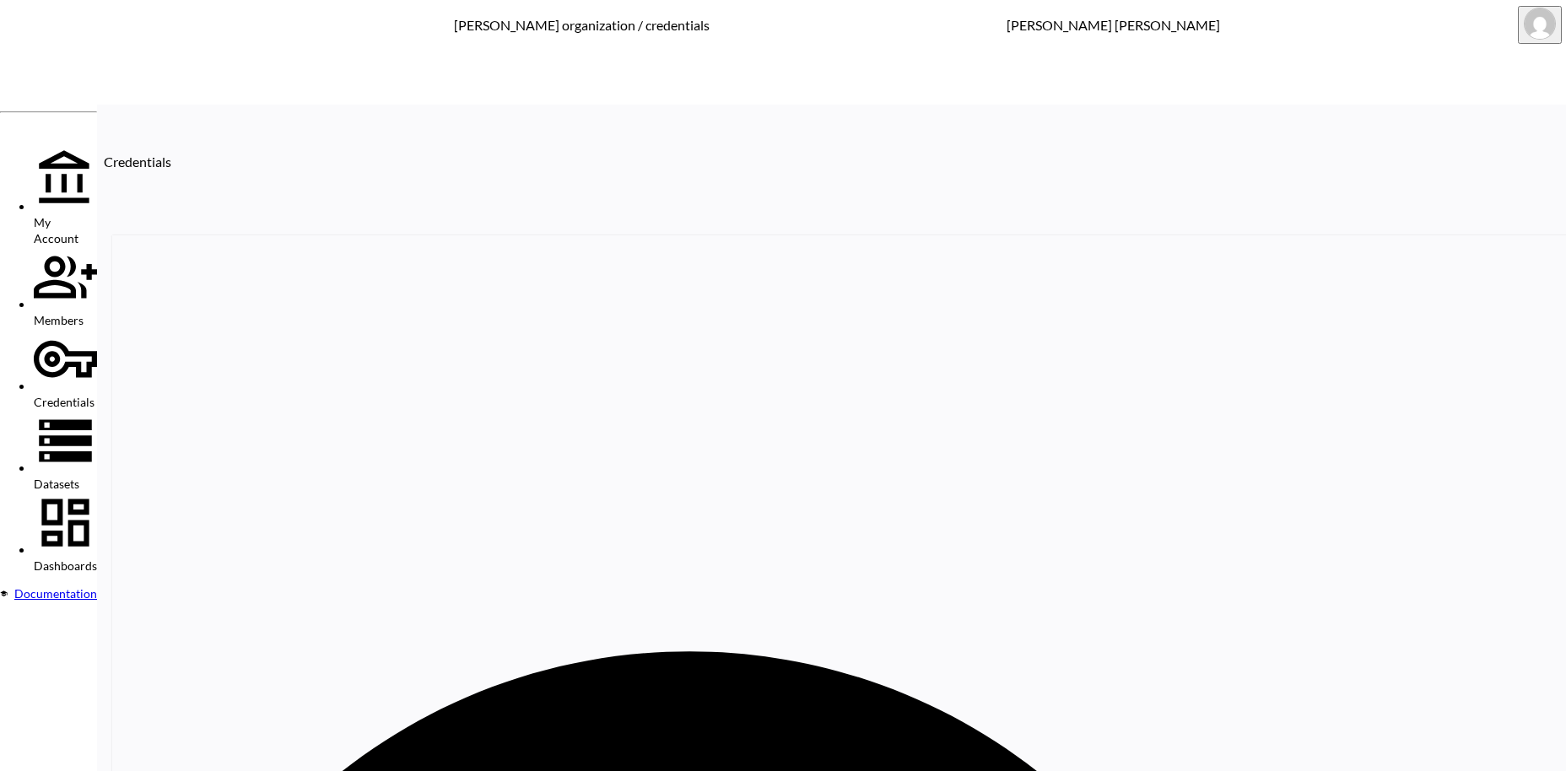
paste input "The Great Divide"
drag, startPoint x: 1209, startPoint y: 252, endPoint x: 1093, endPoint y: 253, distance: 115.6
paste input "Dubblewar"
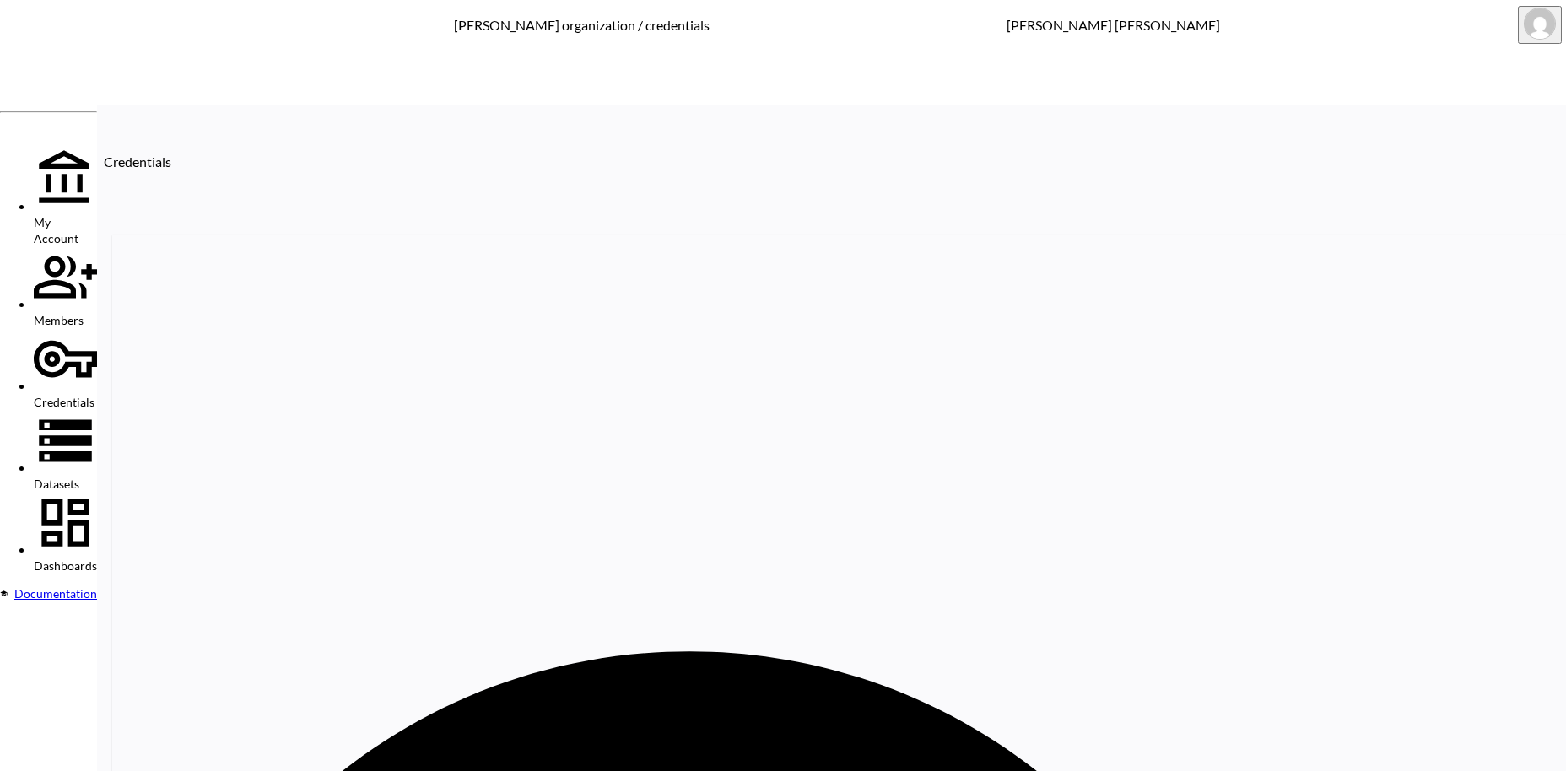
drag, startPoint x: 1188, startPoint y: 256, endPoint x: 1114, endPoint y: 256, distance: 73.4
drag, startPoint x: 1183, startPoint y: 252, endPoint x: 1088, endPoint y: 247, distance: 94.6
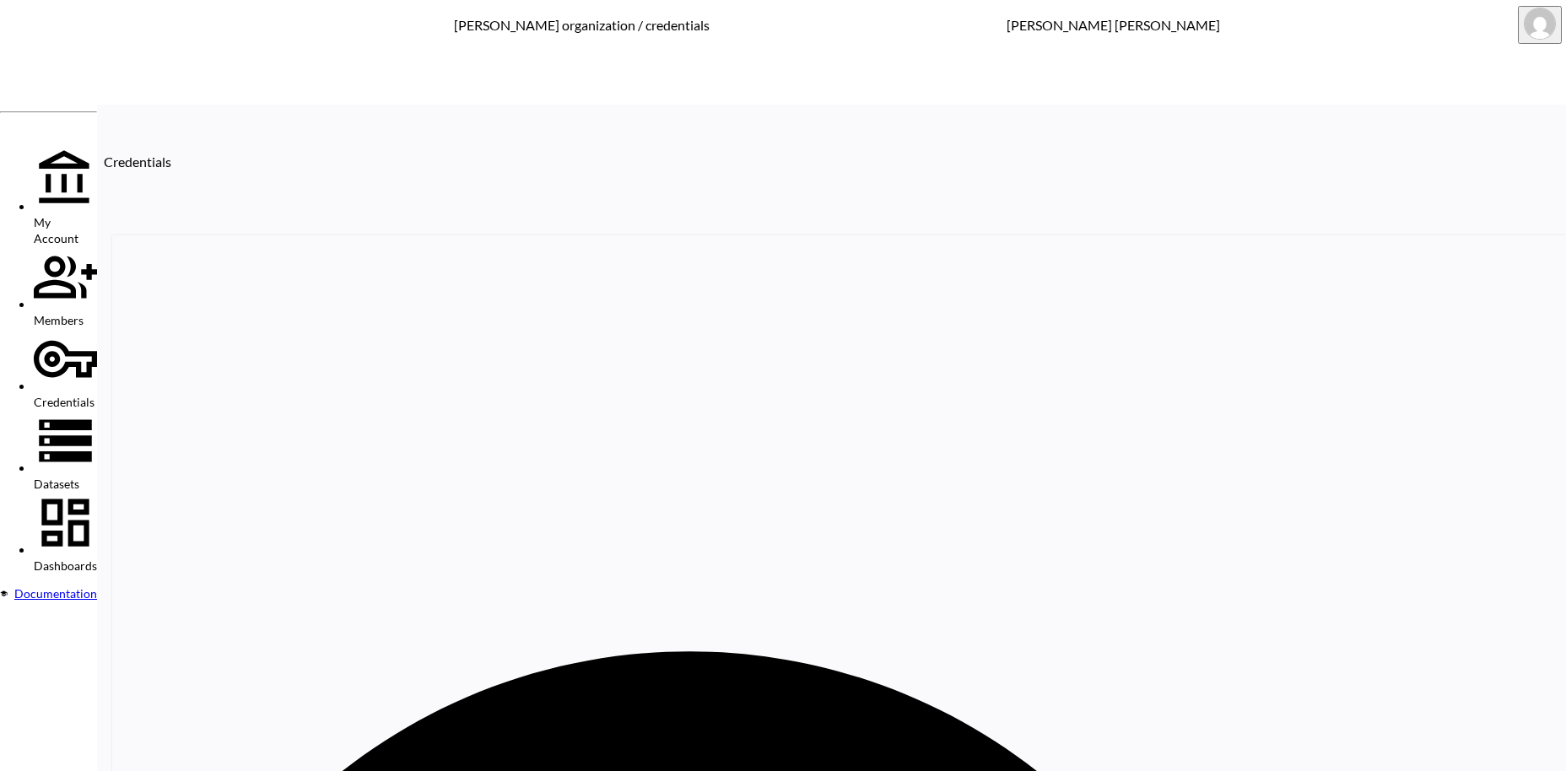
paste input "Frizmworks"
drag, startPoint x: 1192, startPoint y: 254, endPoint x: 1075, endPoint y: 251, distance: 117.3
paste input "PODUR"
drag, startPoint x: 1168, startPoint y: 255, endPoint x: 1080, endPoint y: 253, distance: 88.6
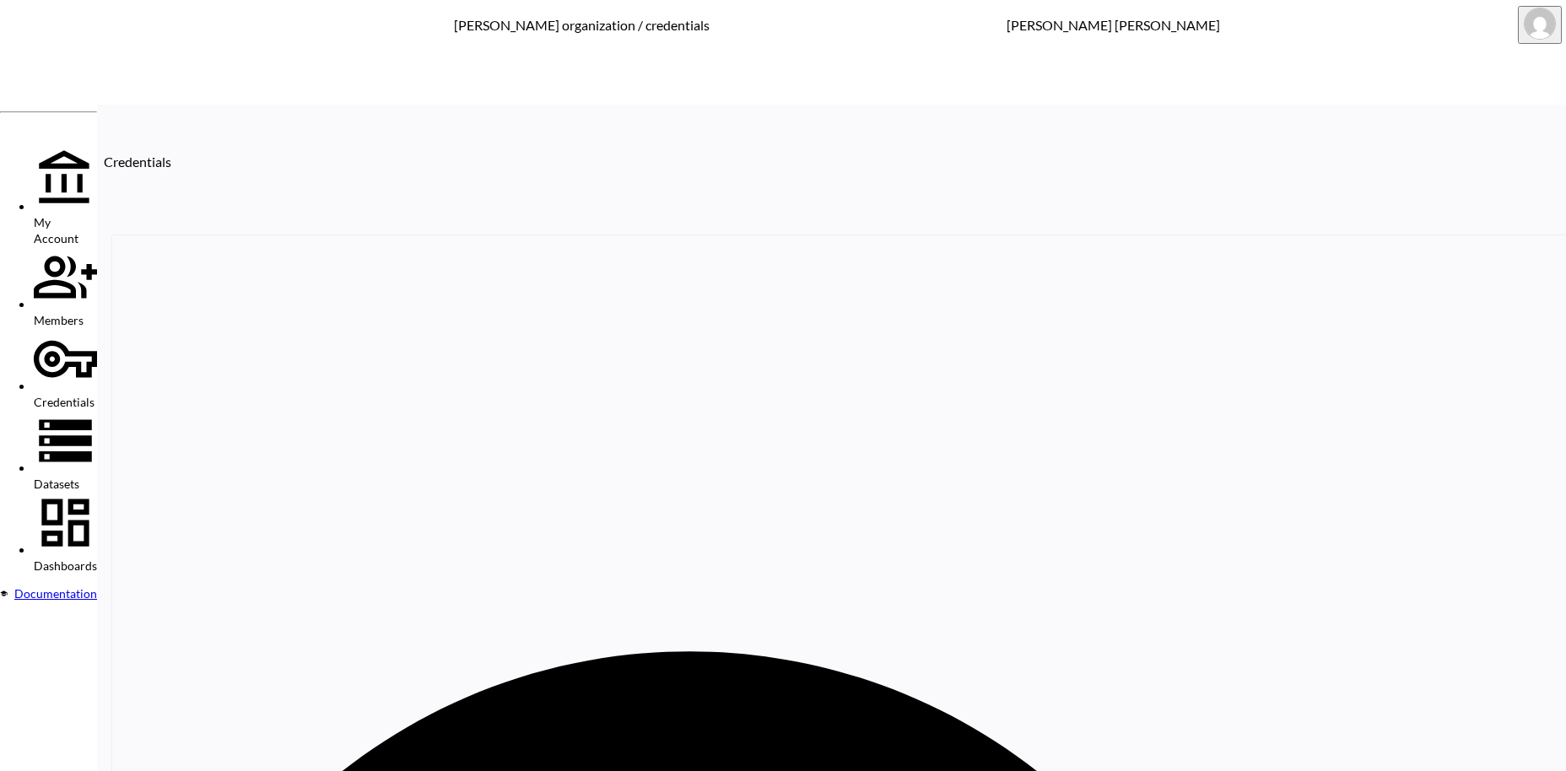
paste input "GLOBE-TROTTE"
drag, startPoint x: 1212, startPoint y: 254, endPoint x: 1073, endPoint y: 262, distance: 139.4
paste input "Six Stories Late Returns SC"
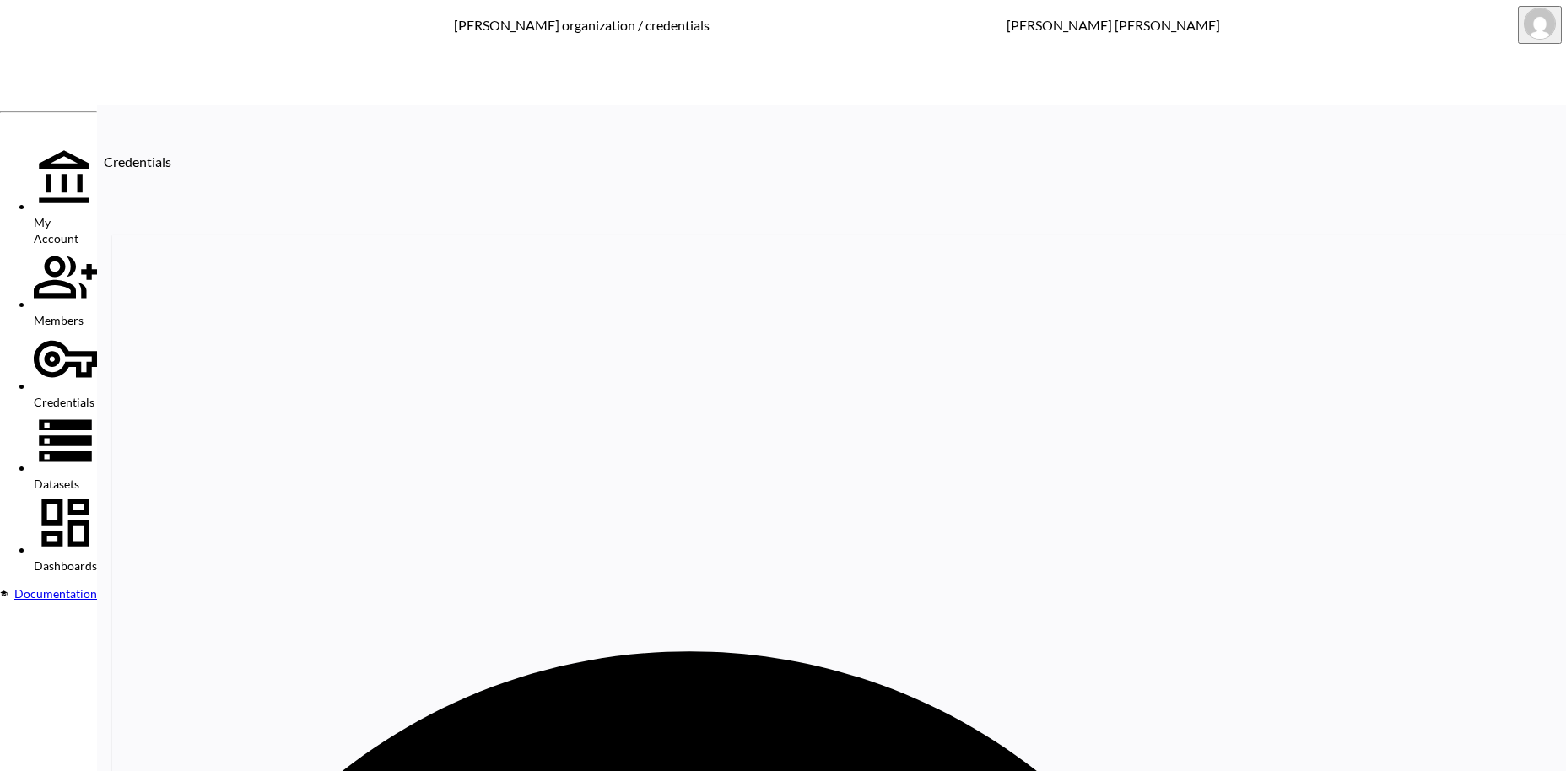
drag, startPoint x: 1254, startPoint y: 256, endPoint x: 1153, endPoint y: 253, distance: 101.3
drag, startPoint x: 1178, startPoint y: 255, endPoint x: 1081, endPoint y: 244, distance: 97.6
paste input "AKOG Sale"
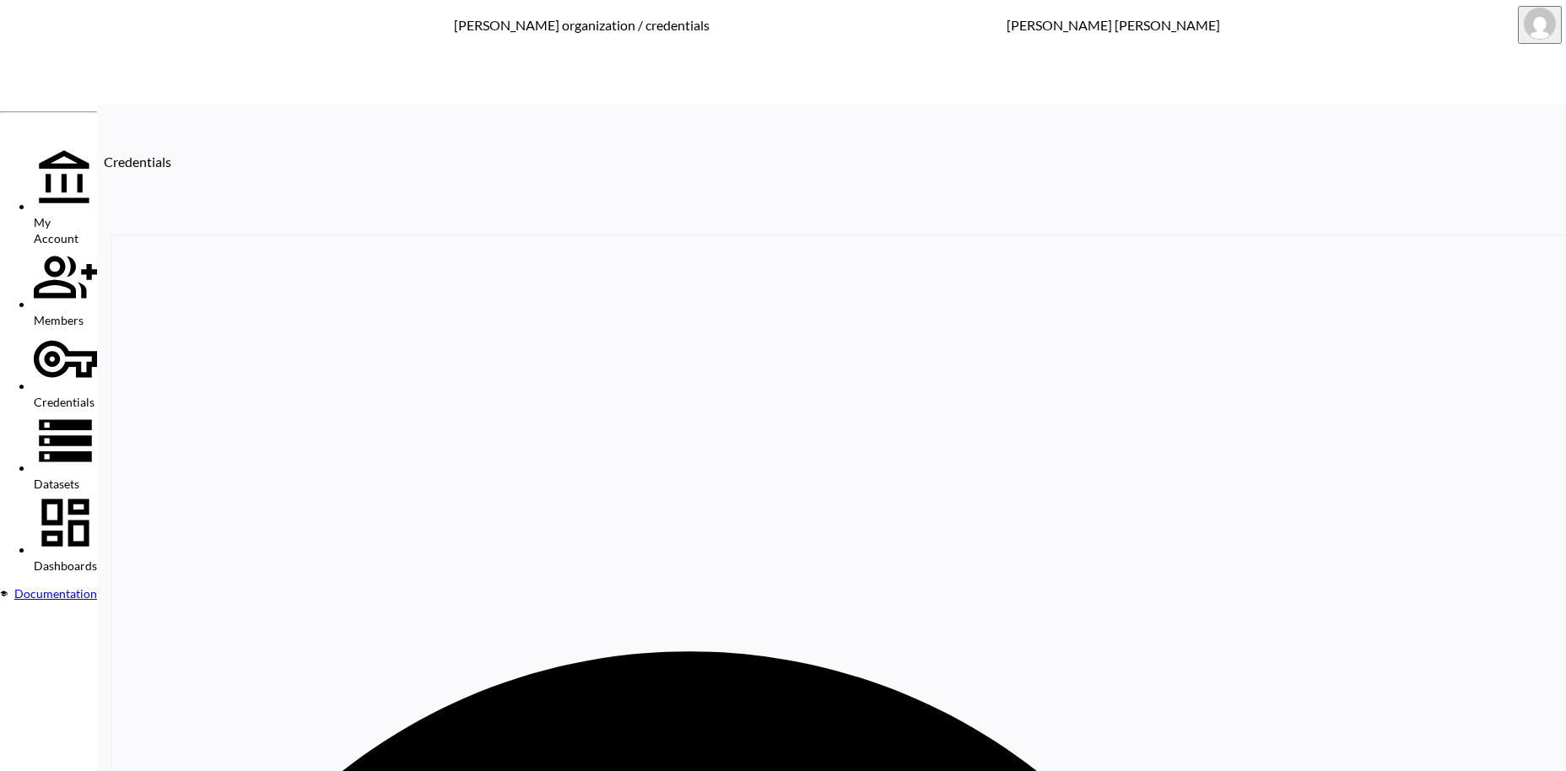
drag, startPoint x: 1177, startPoint y: 251, endPoint x: 1035, endPoint y: 250, distance: 141.7
paste input "British Attir"
drag, startPoint x: 1184, startPoint y: 247, endPoint x: 1079, endPoint y: 248, distance: 104.6
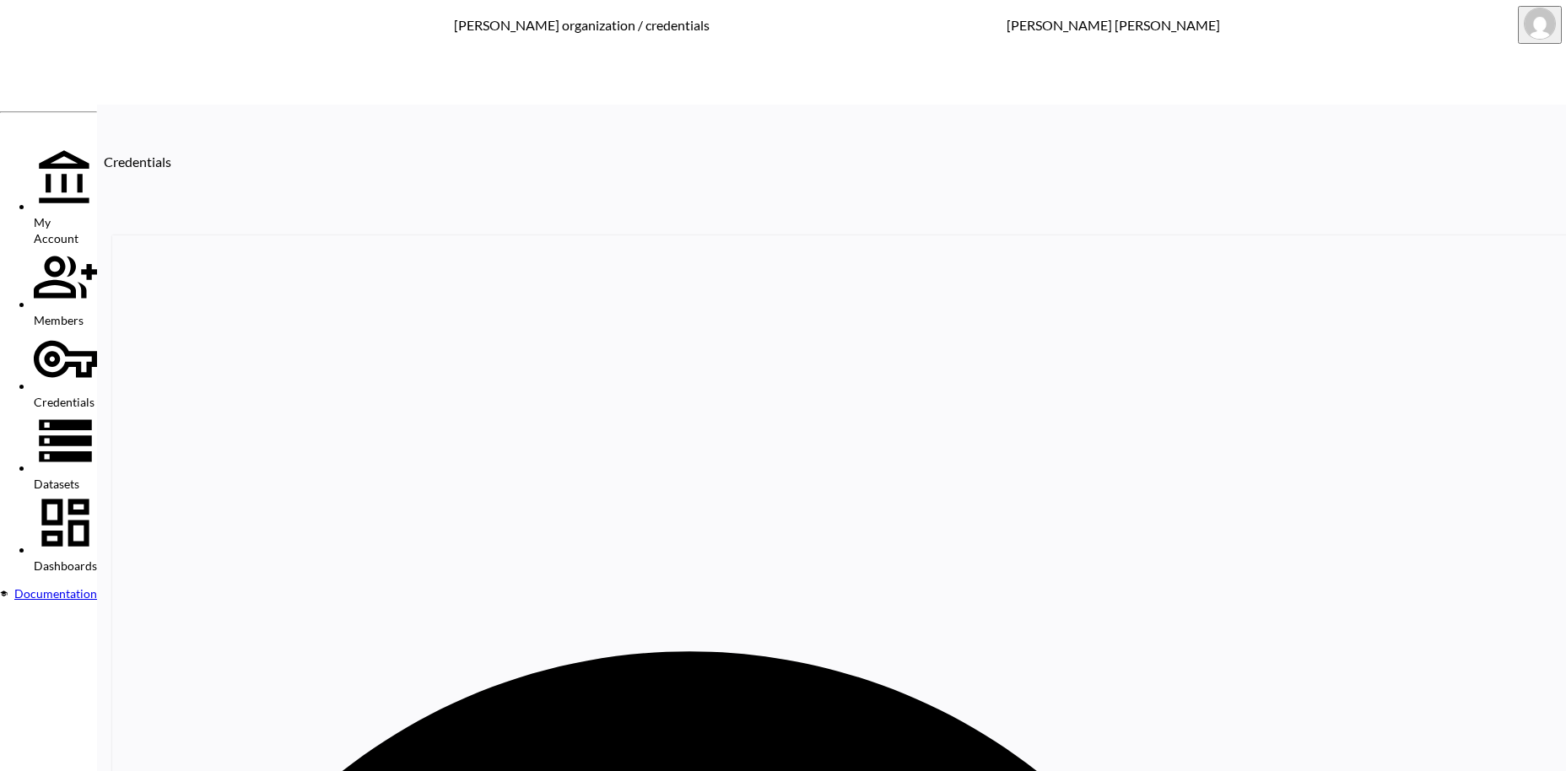
paste input "Dandelion Antiques"
drag, startPoint x: 1212, startPoint y: 257, endPoint x: 1086, endPoint y: 246, distance: 127.0
paste input "Stripe"
drag, startPoint x: 338, startPoint y: 335, endPoint x: 262, endPoint y: 335, distance: 75.9
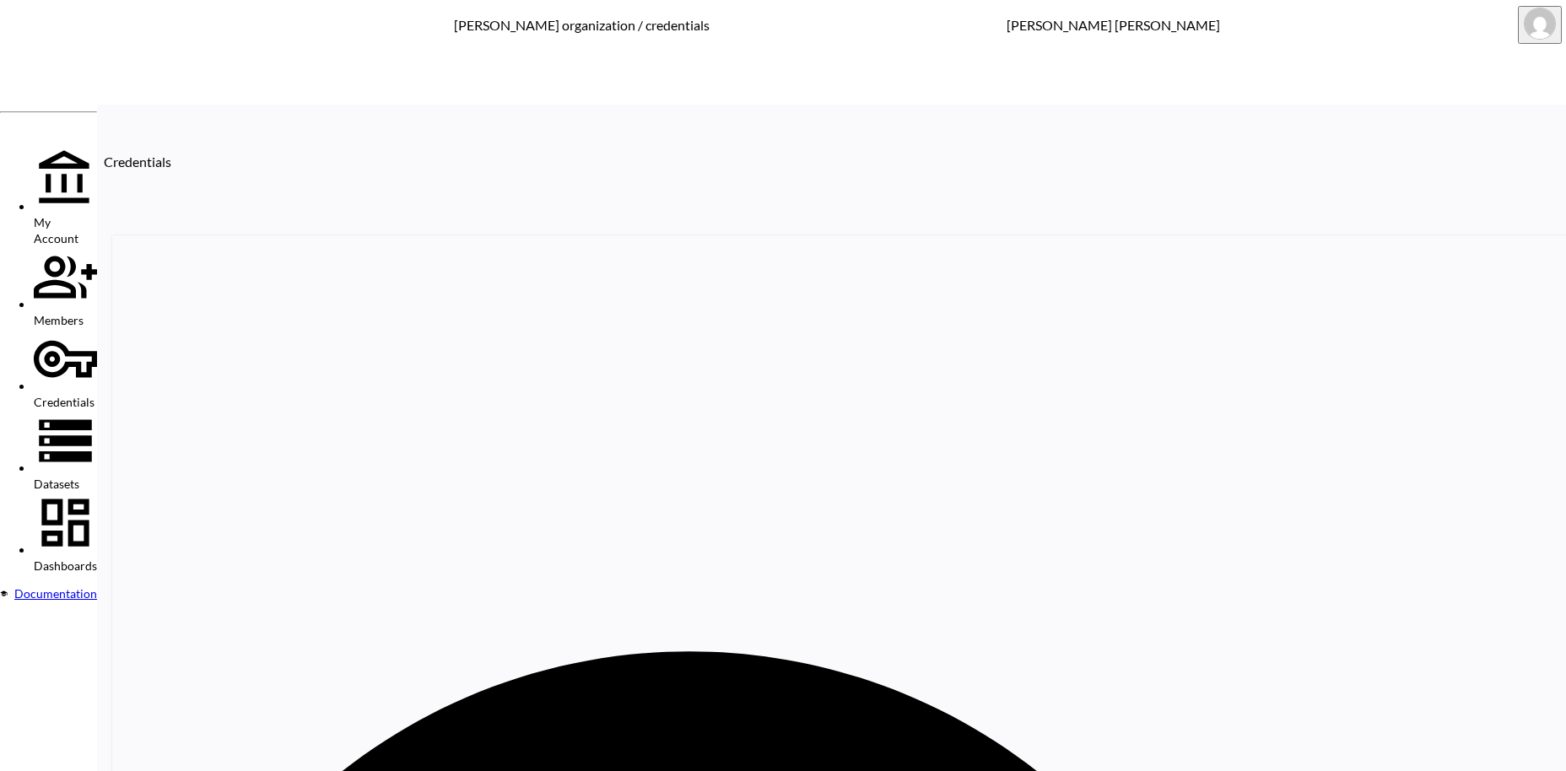
copy th "Stripe & Stare"
drag, startPoint x: 1160, startPoint y: 258, endPoint x: 1073, endPoint y: 249, distance: 87.4
paste input "The [PERSON_NAME] Shop"
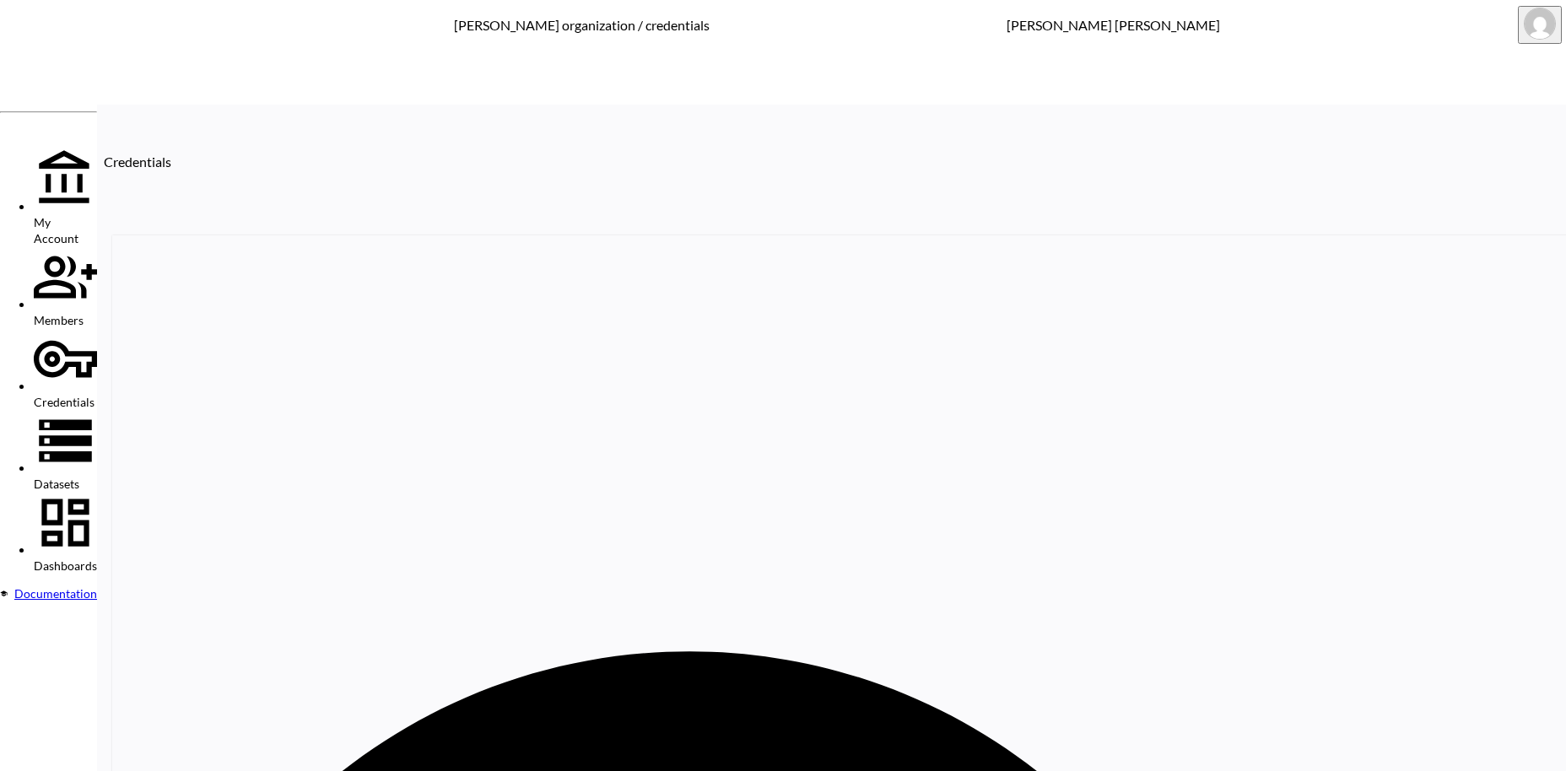
drag, startPoint x: 1206, startPoint y: 256, endPoint x: 1047, endPoint y: 243, distance: 159.9
paste input "Baby [PERSON_NAME]"
drag, startPoint x: 1206, startPoint y: 255, endPoint x: 965, endPoint y: 241, distance: 241.6
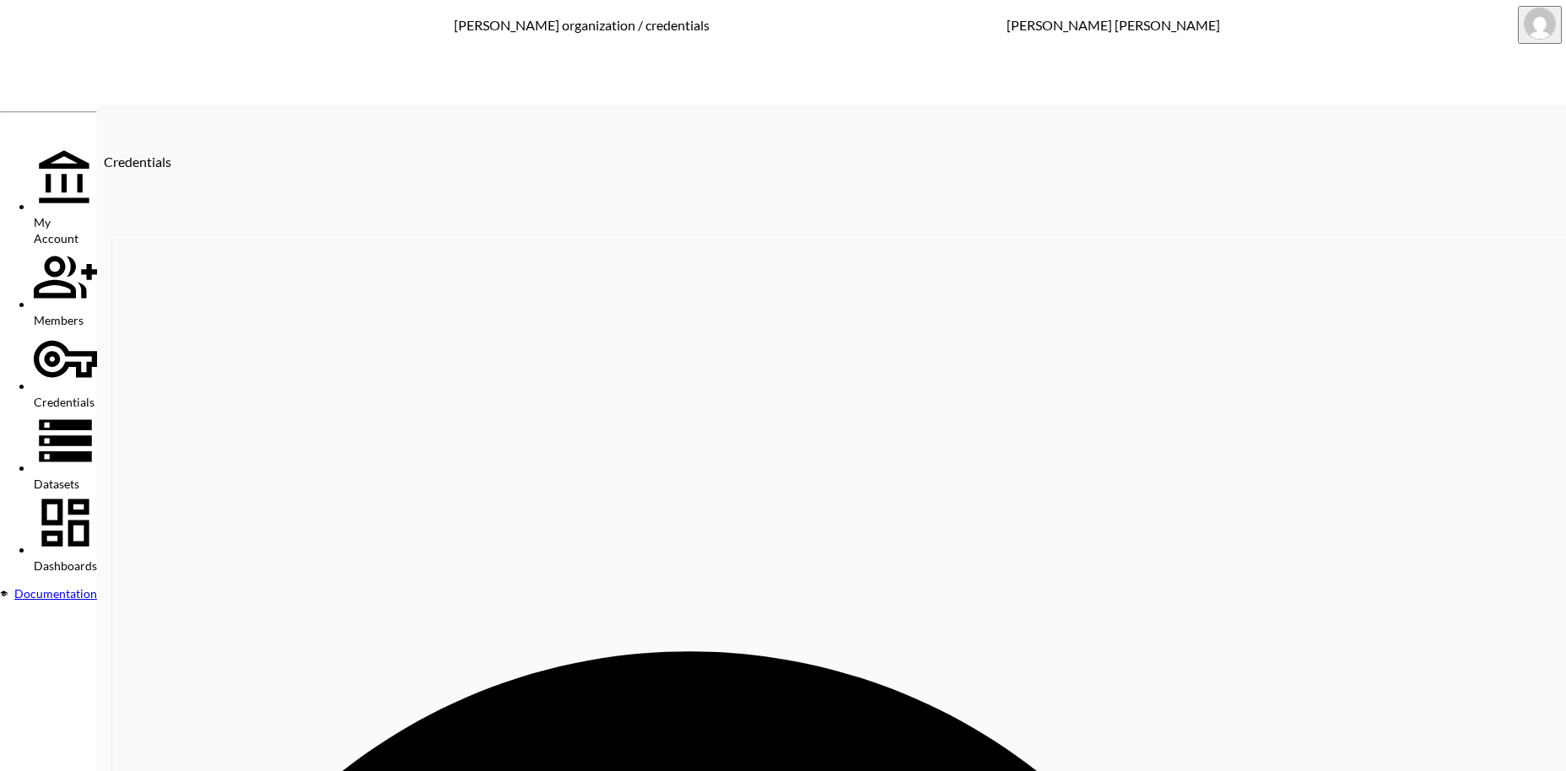
paste input "refoot Junkie"
type input "Barefoot Junkie"
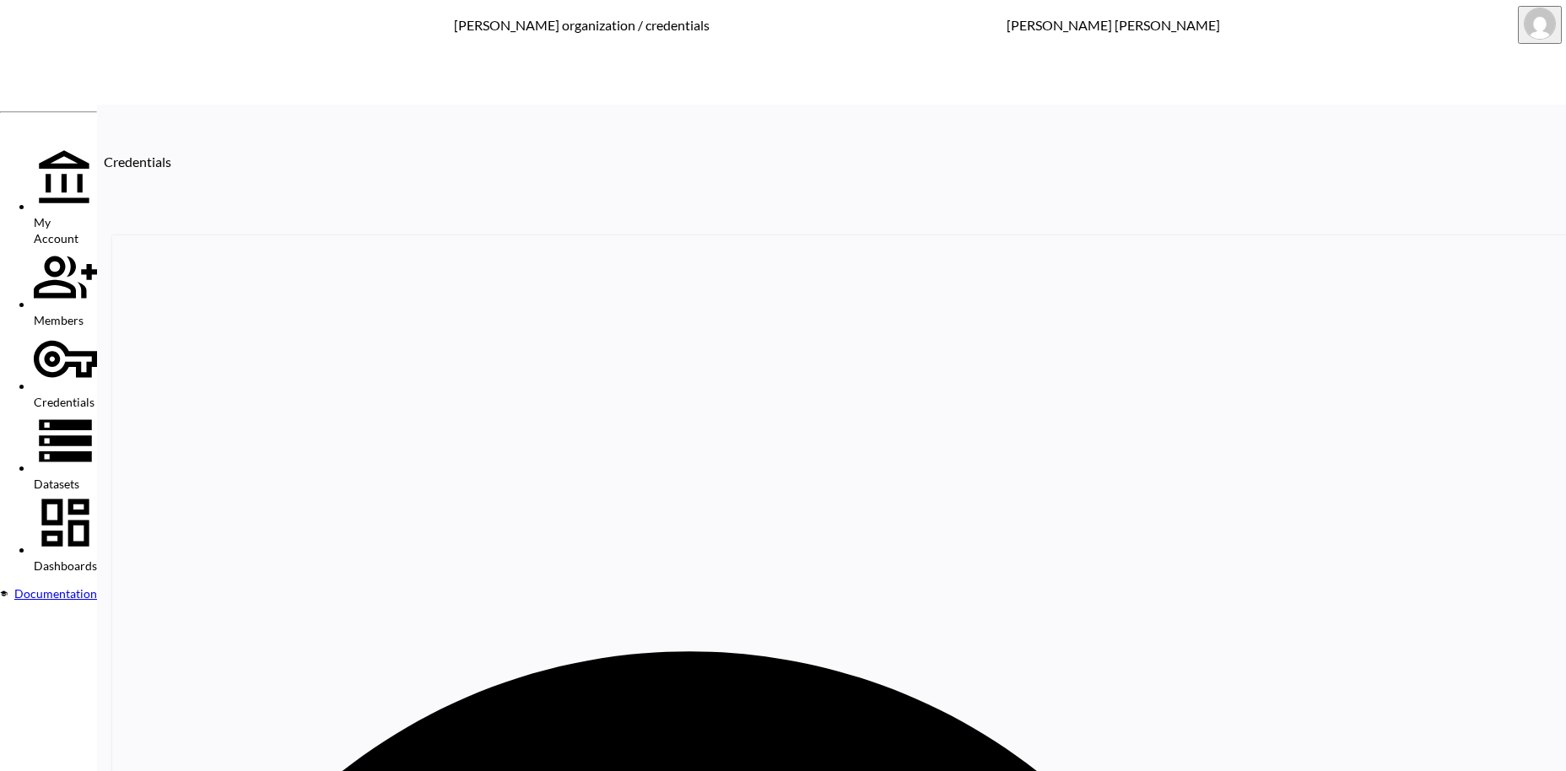
paste input "Pangaia"
drag, startPoint x: 1174, startPoint y: 253, endPoint x: 1071, endPoint y: 250, distance: 103.8
paste input "LØCI Returns UK"
drag, startPoint x: 1196, startPoint y: 251, endPoint x: 1133, endPoint y: 251, distance: 63.3
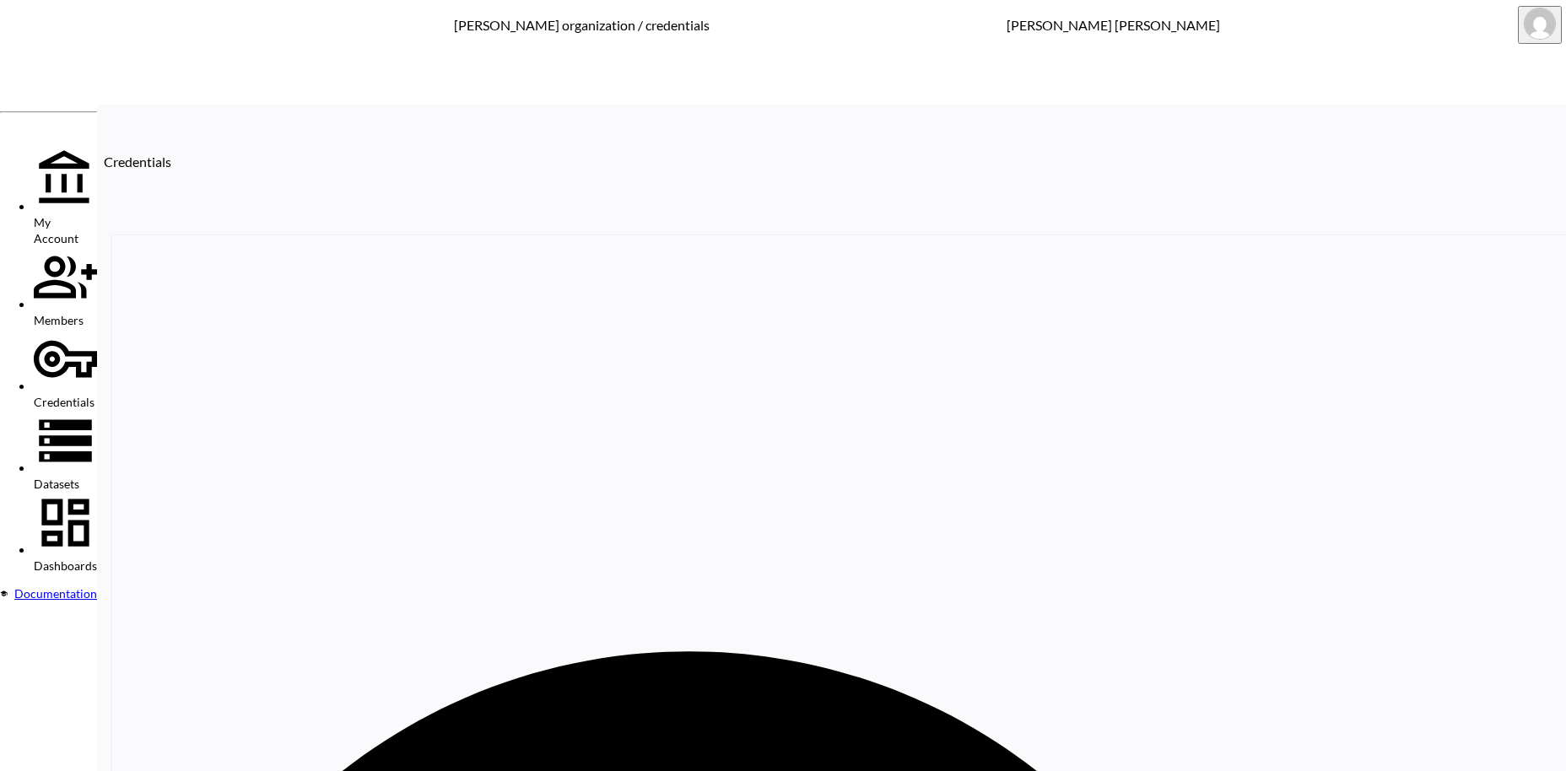
drag, startPoint x: 1183, startPoint y: 257, endPoint x: 1060, endPoint y: 255, distance: 122.3
drag, startPoint x: 1170, startPoint y: 251, endPoint x: 1076, endPoint y: 240, distance: 94.3
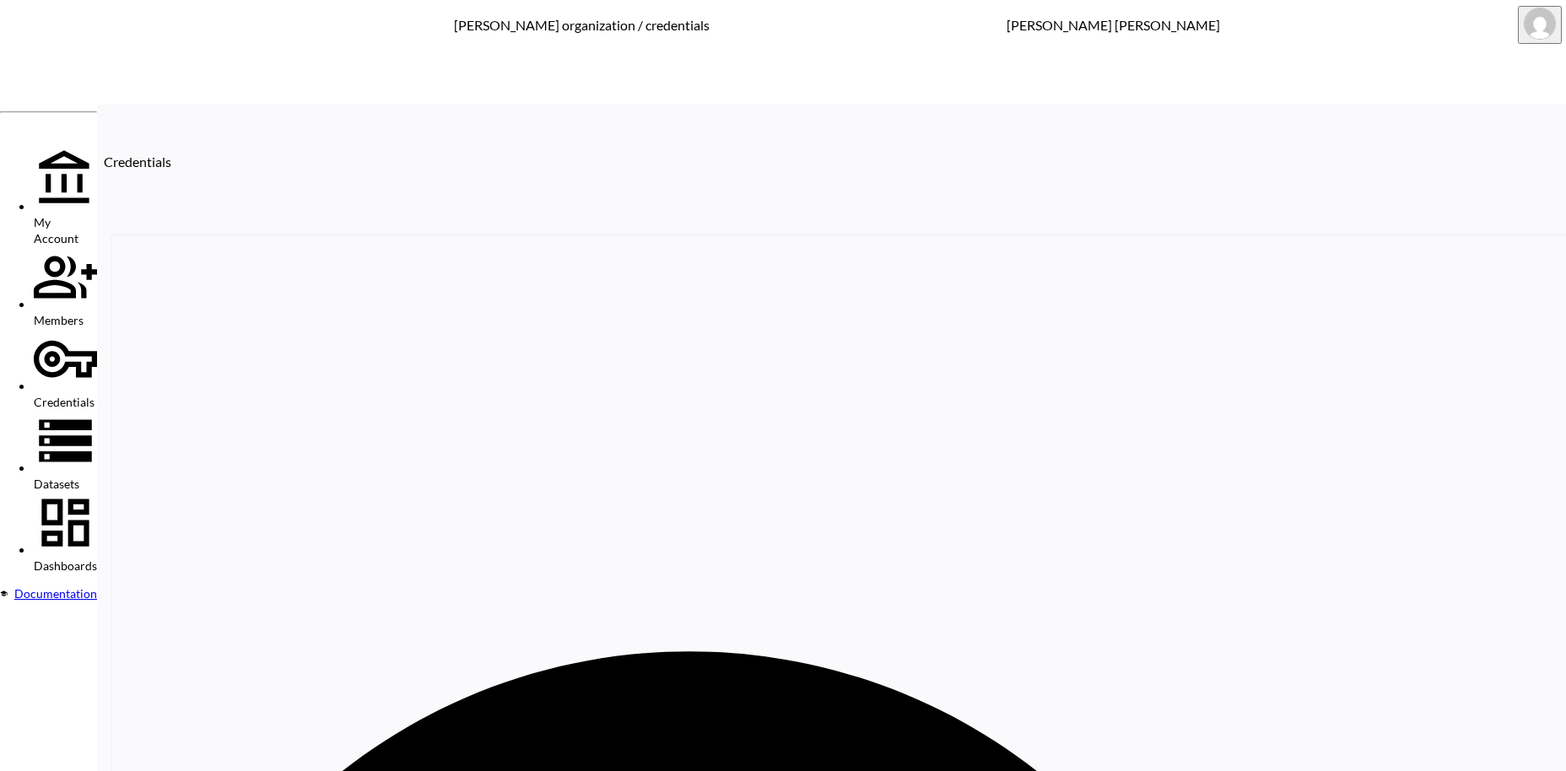
paste input "LØCI"
type input "LØCI"
drag, startPoint x: 730, startPoint y: 296, endPoint x: 614, endPoint y: 288, distance: 115.9
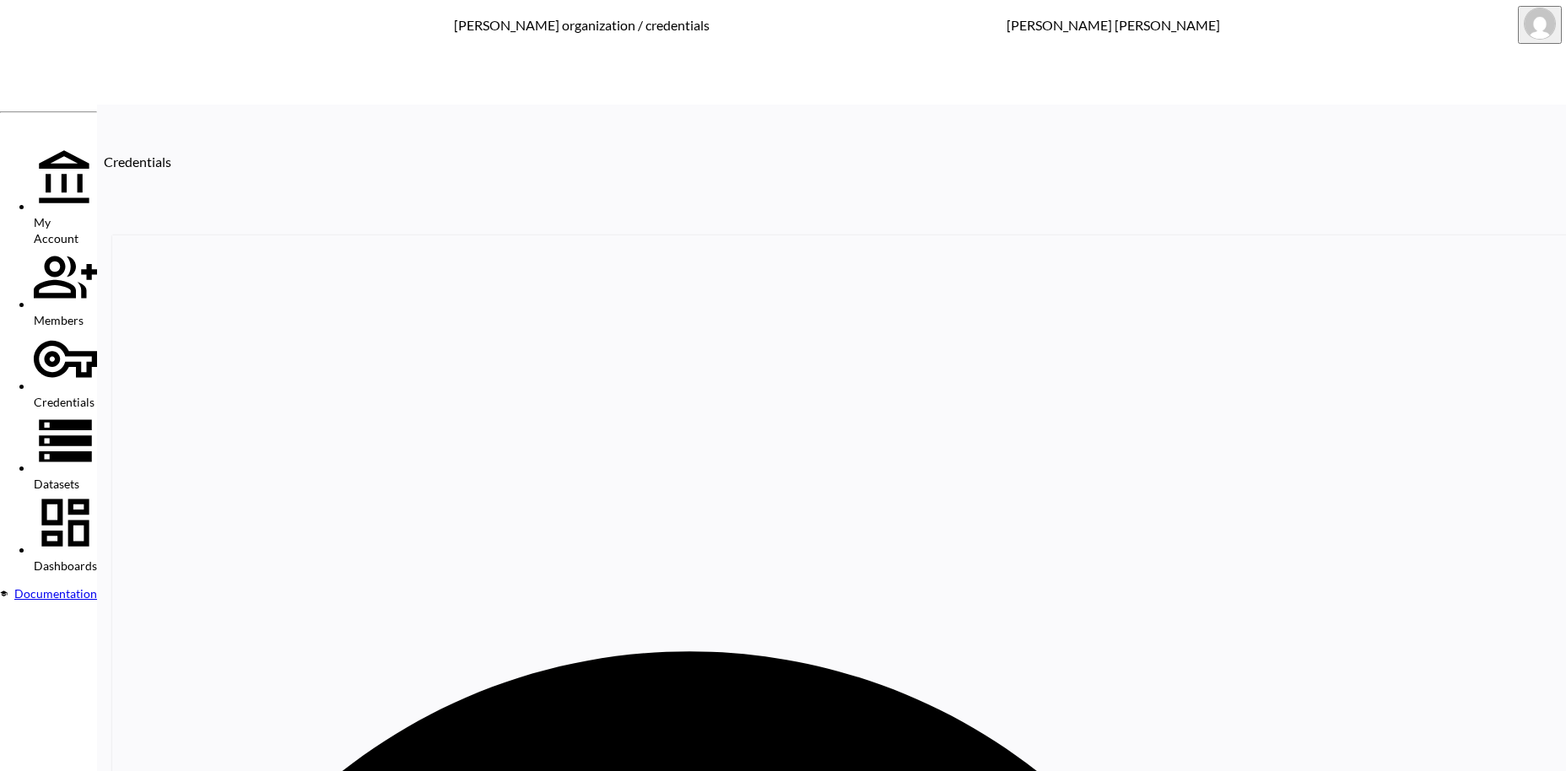
paste input "LØCI"
type input "LØCI"
drag, startPoint x: 842, startPoint y: 347, endPoint x: 601, endPoint y: 361, distance: 241.7
paste input "lociwear"
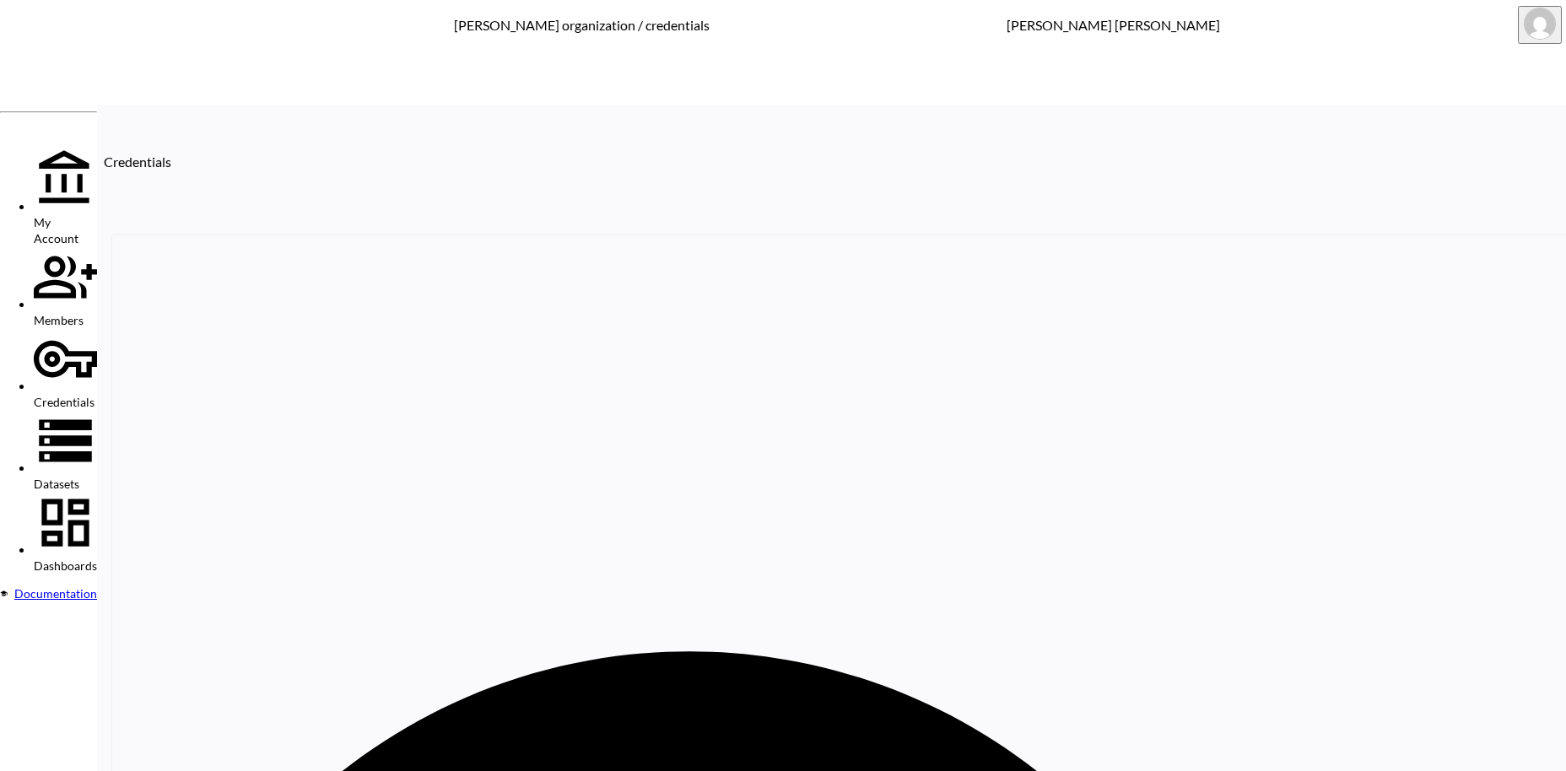
type input "[DOMAIN_NAME]"
drag, startPoint x: 680, startPoint y: 397, endPoint x: 614, endPoint y: 393, distance: 65.9
paste input "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"
type input "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"
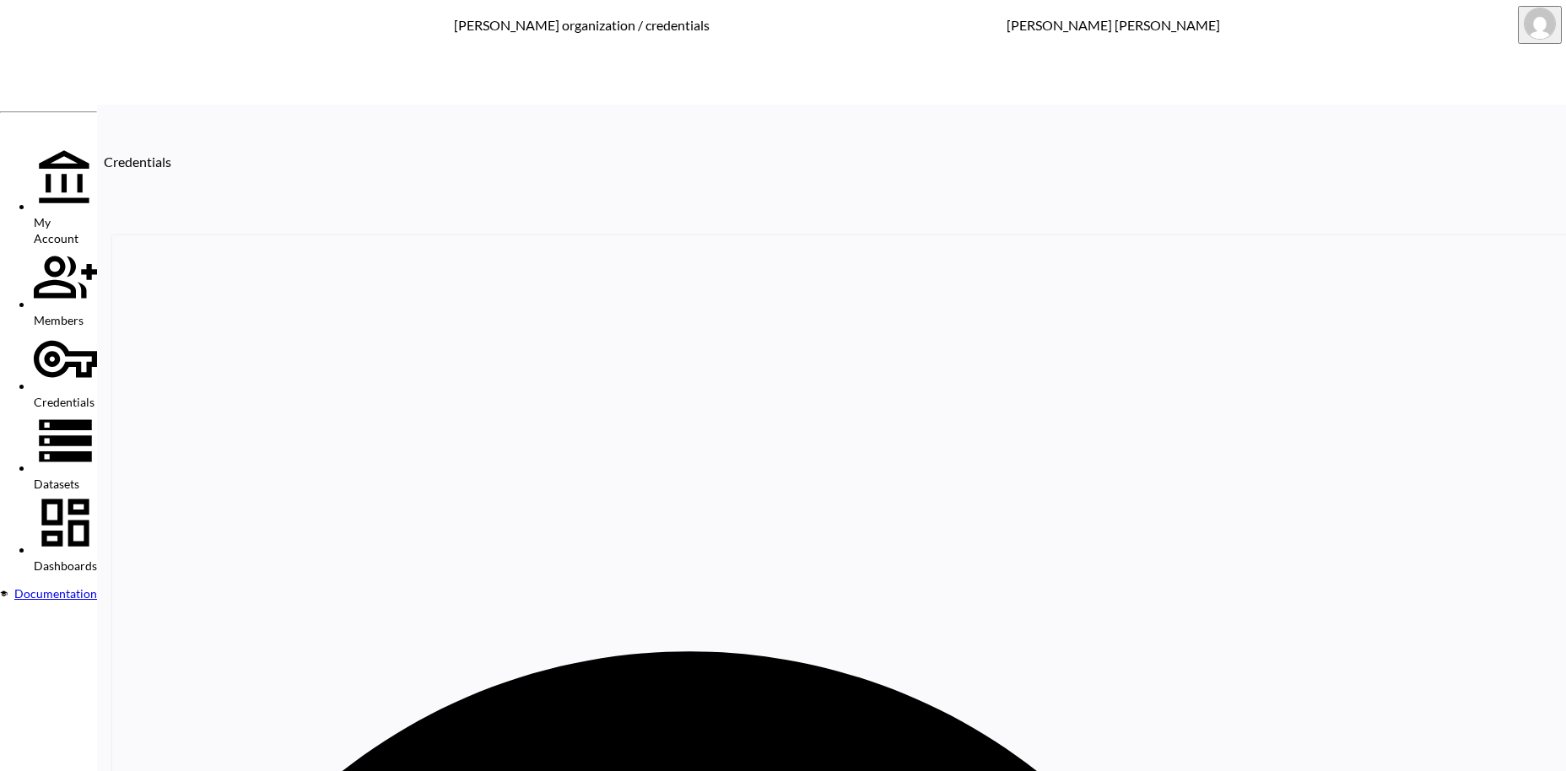
drag, startPoint x: 731, startPoint y: 455, endPoint x: 568, endPoint y: 433, distance: 164.3
paste input "5viLoSxgkEcVd0R4Nonw"
type input "5viLoSxgkEcVd0R4Nonw"
